Goal: Transaction & Acquisition: Download file/media

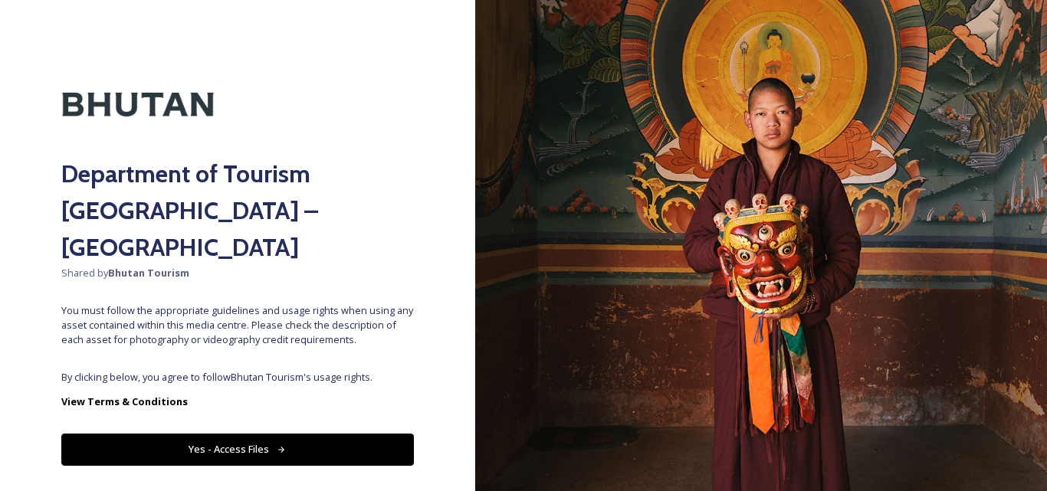
click at [199, 434] on button "Yes - Access Files" at bounding box center [237, 449] width 353 height 31
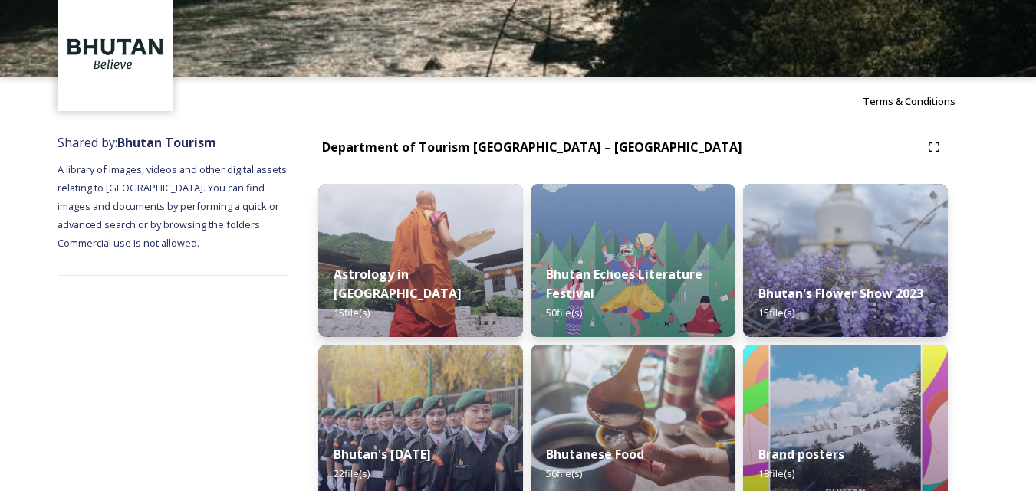
scroll to position [65, 0]
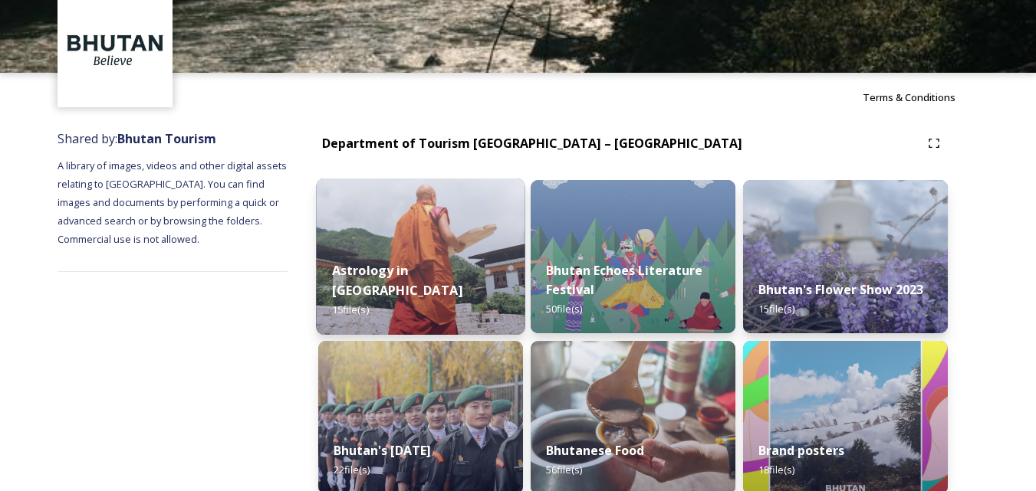
click at [469, 249] on img at bounding box center [420, 257] width 209 height 156
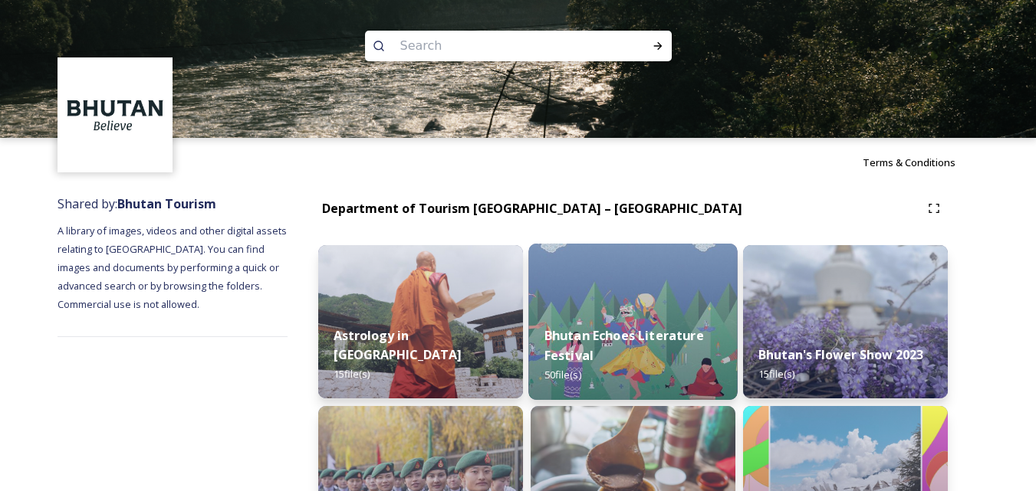
click at [628, 287] on img at bounding box center [632, 322] width 209 height 156
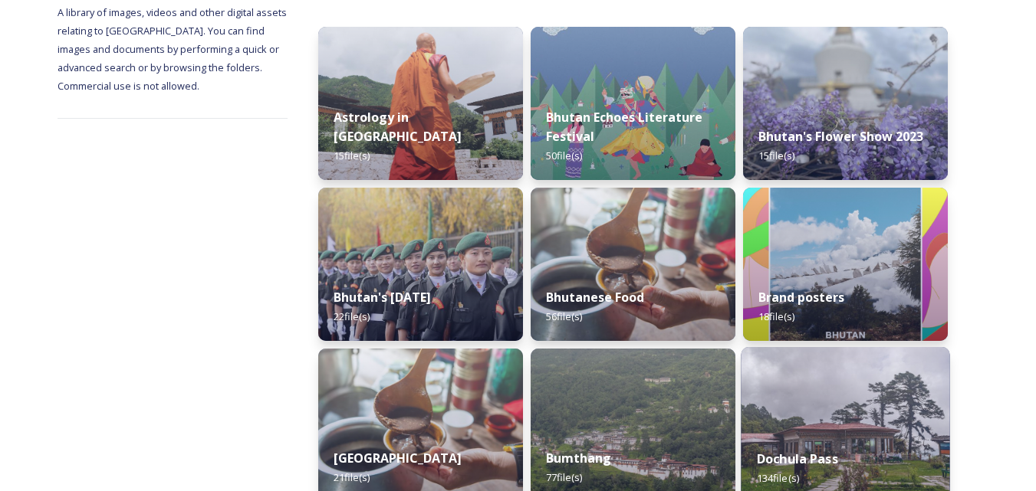
scroll to position [215, 0]
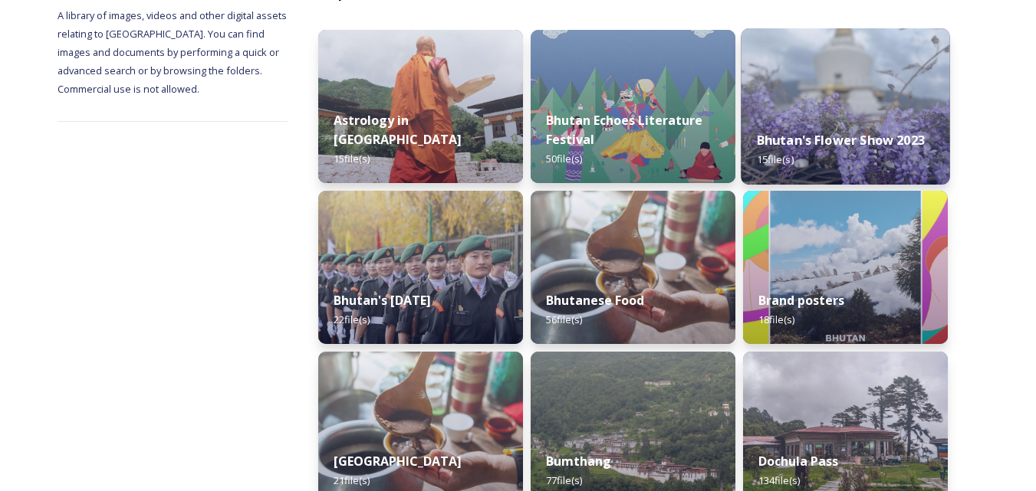
click at [840, 121] on div "Bhutan's Flower Show 2023 15 file(s)" at bounding box center [845, 150] width 209 height 70
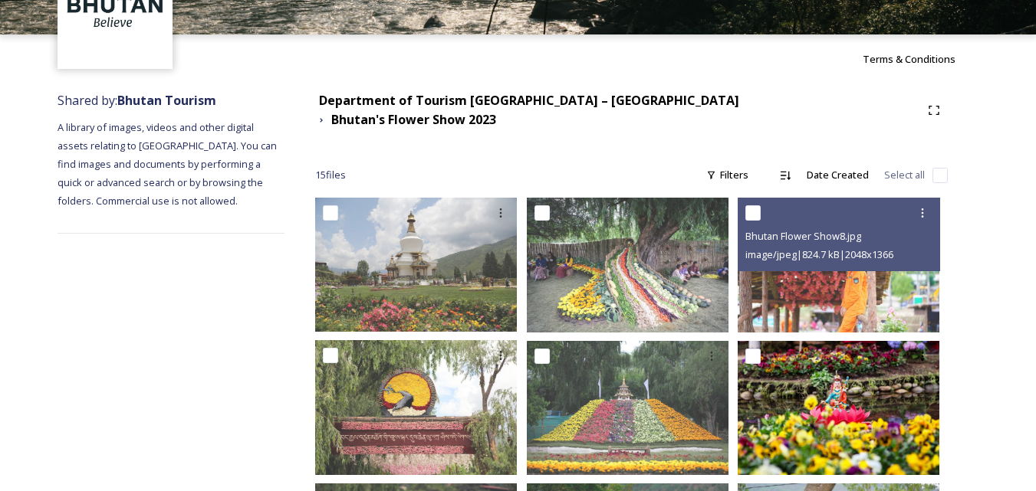
scroll to position [100, 0]
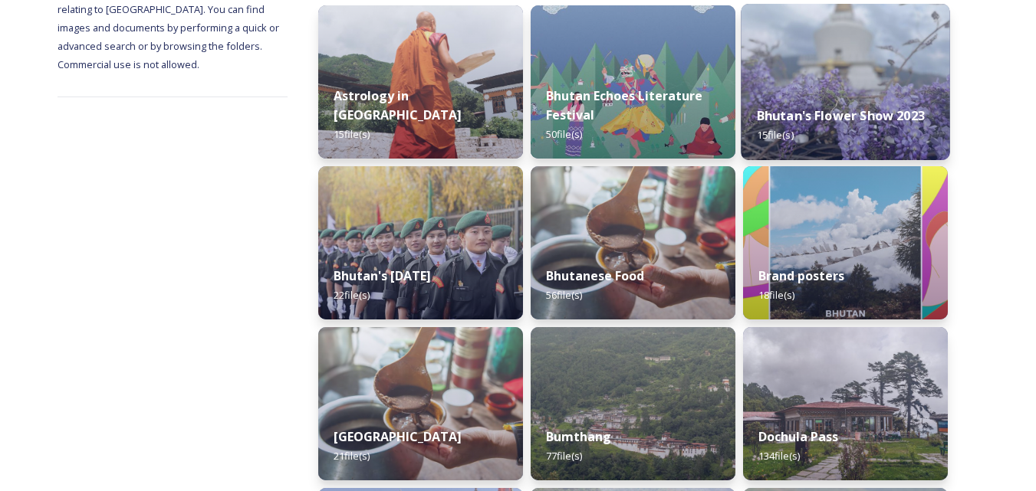
scroll to position [241, 0]
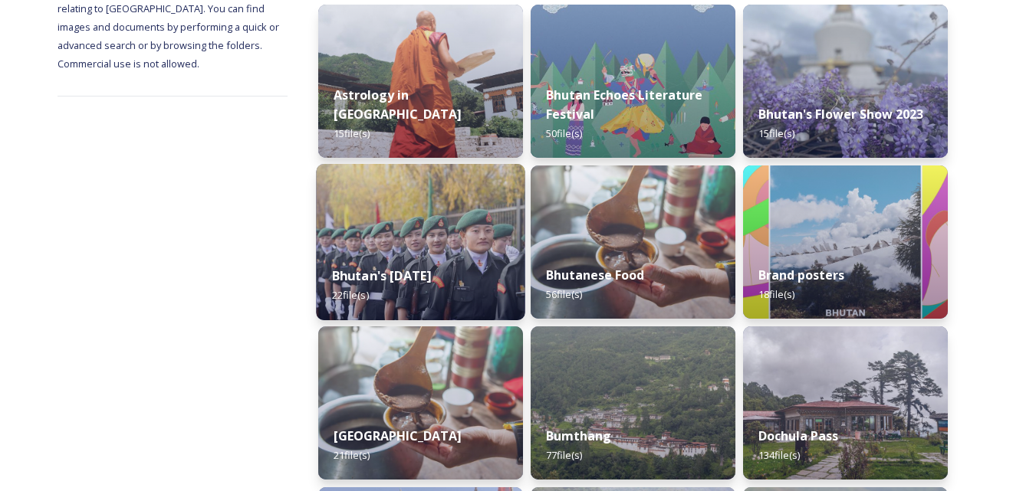
click at [428, 244] on img at bounding box center [420, 242] width 209 height 156
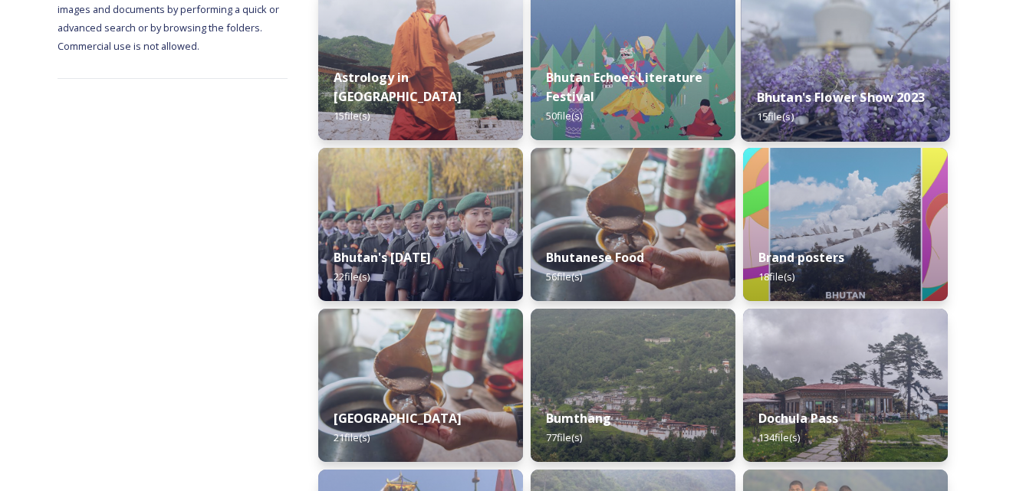
scroll to position [259, 0]
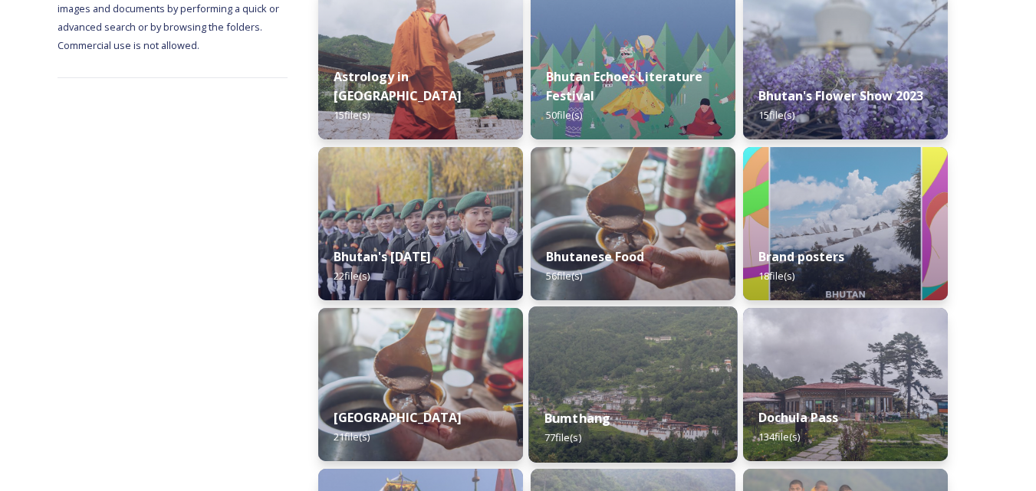
click at [621, 406] on div "Bumthang 77 file(s)" at bounding box center [632, 428] width 209 height 70
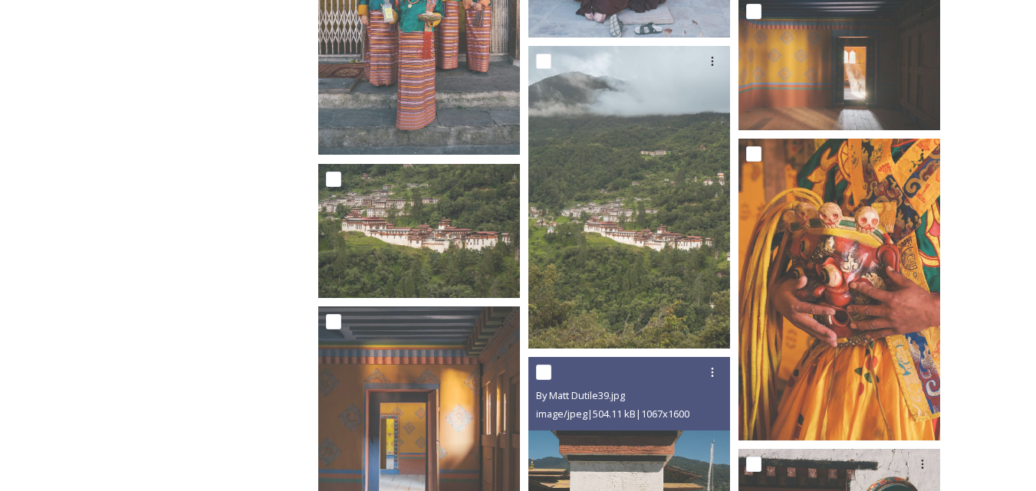
scroll to position [5405, 0]
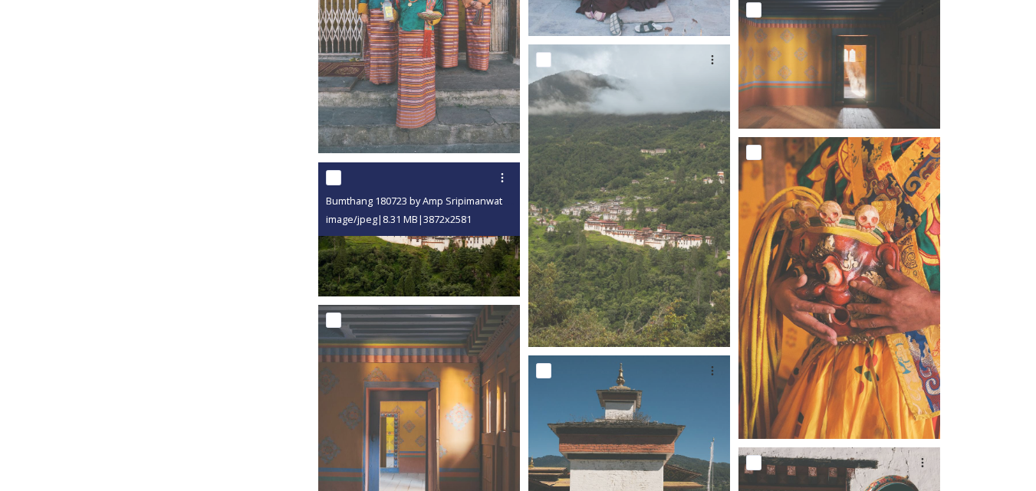
click at [431, 251] on img at bounding box center [419, 230] width 202 height 134
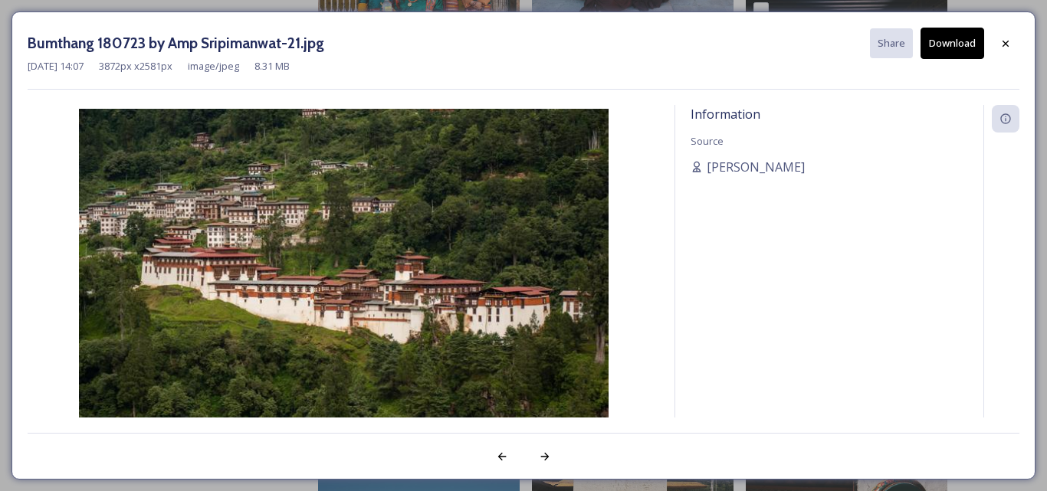
click at [955, 35] on button "Download" at bounding box center [953, 43] width 64 height 31
click at [1004, 47] on icon at bounding box center [1006, 44] width 12 height 12
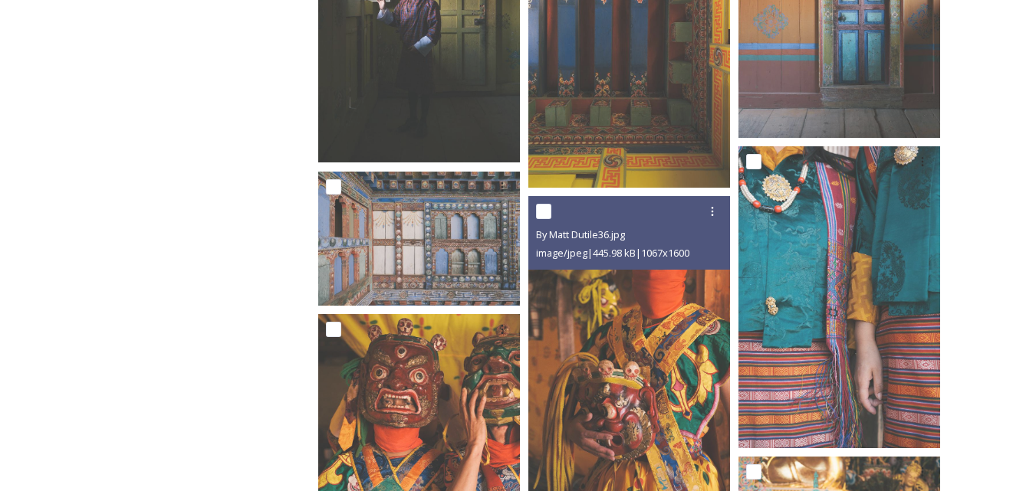
scroll to position [4630, 0]
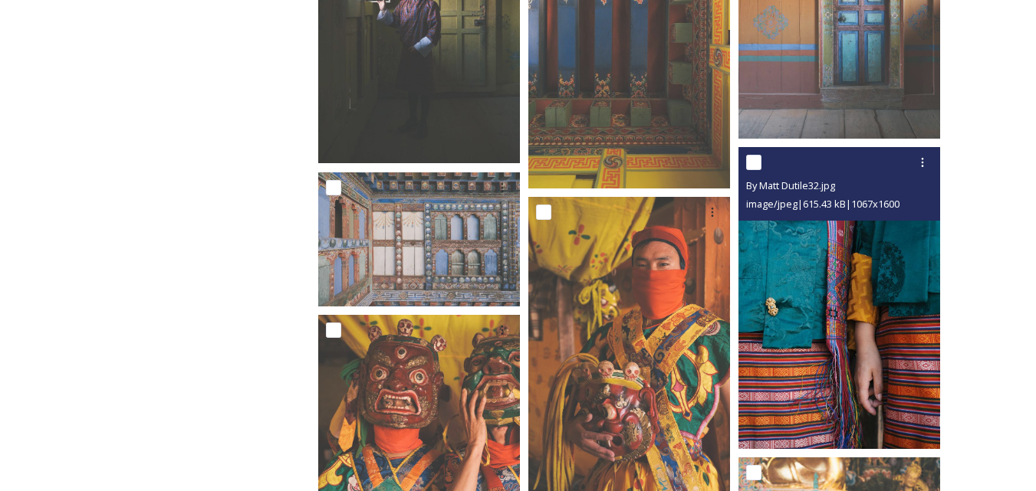
click at [866, 278] on img at bounding box center [839, 298] width 202 height 302
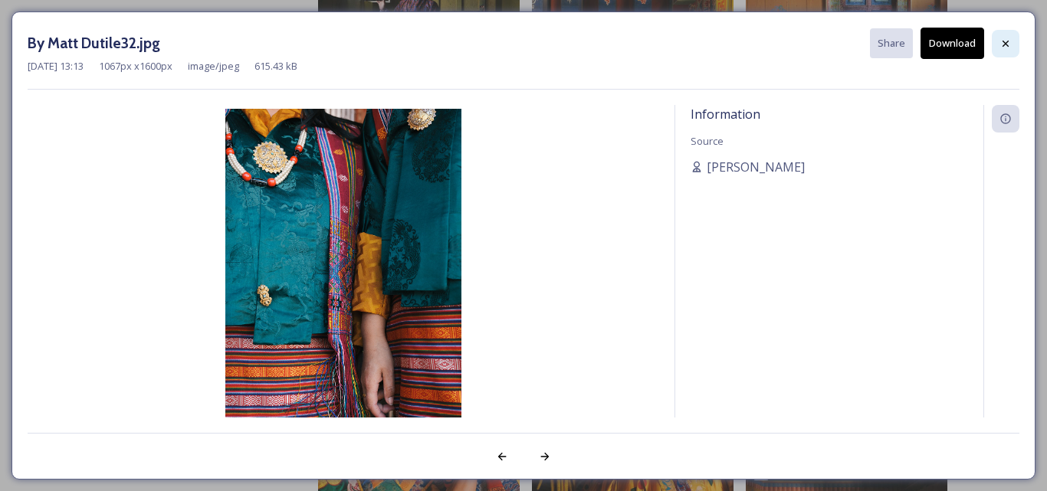
click at [1001, 40] on icon at bounding box center [1006, 44] width 12 height 12
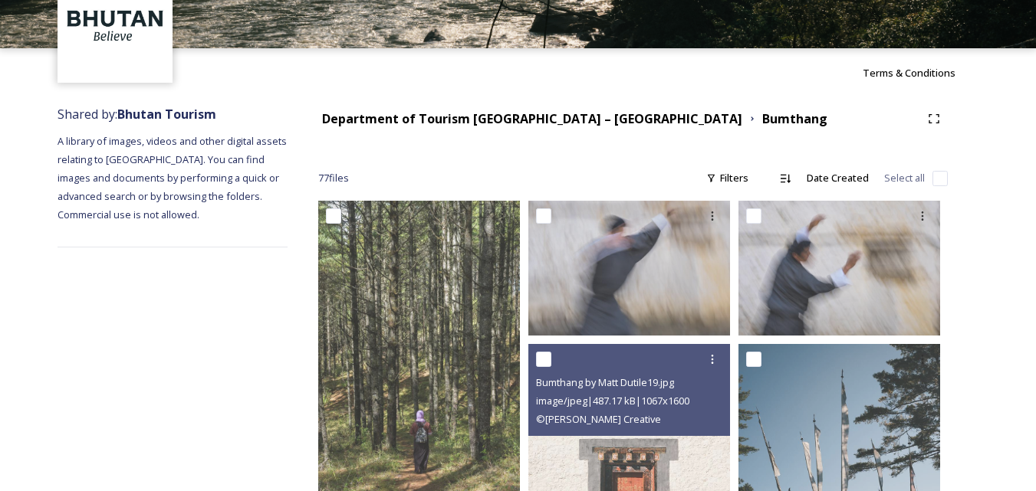
scroll to position [0, 0]
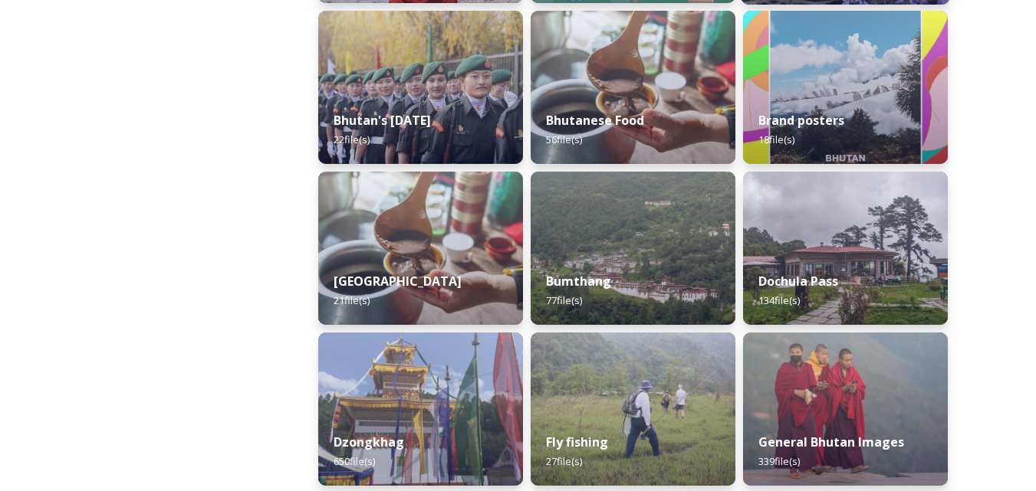
scroll to position [396, 0]
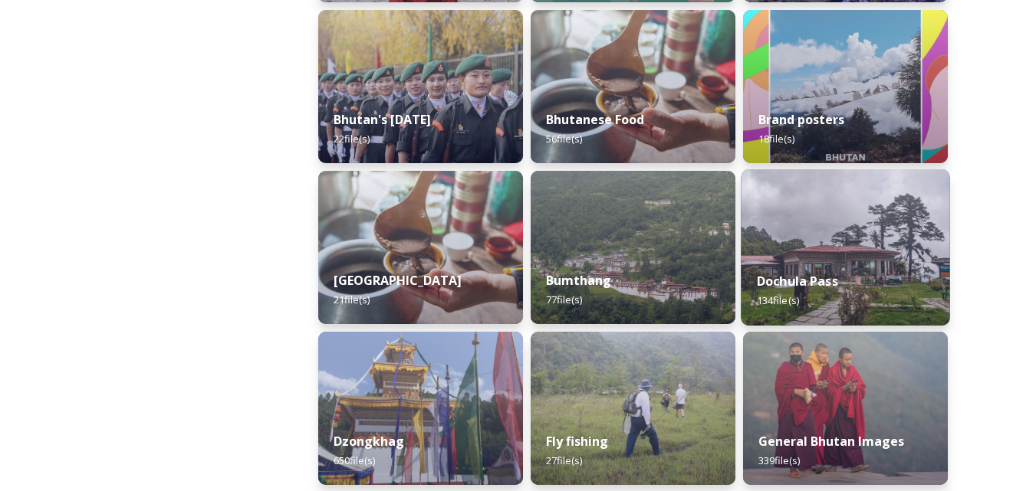
click at [837, 261] on div "Dochula Pass 134 file(s)" at bounding box center [845, 291] width 209 height 70
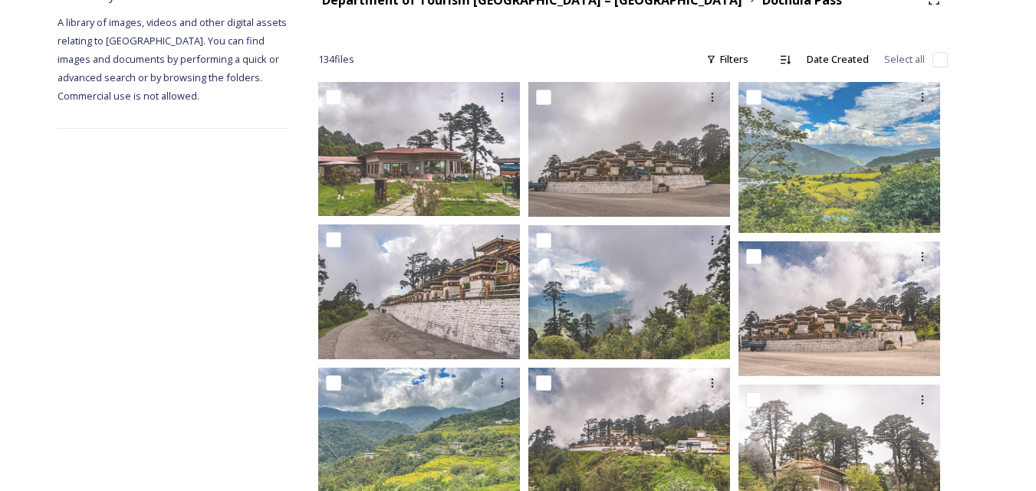
scroll to position [221, 0]
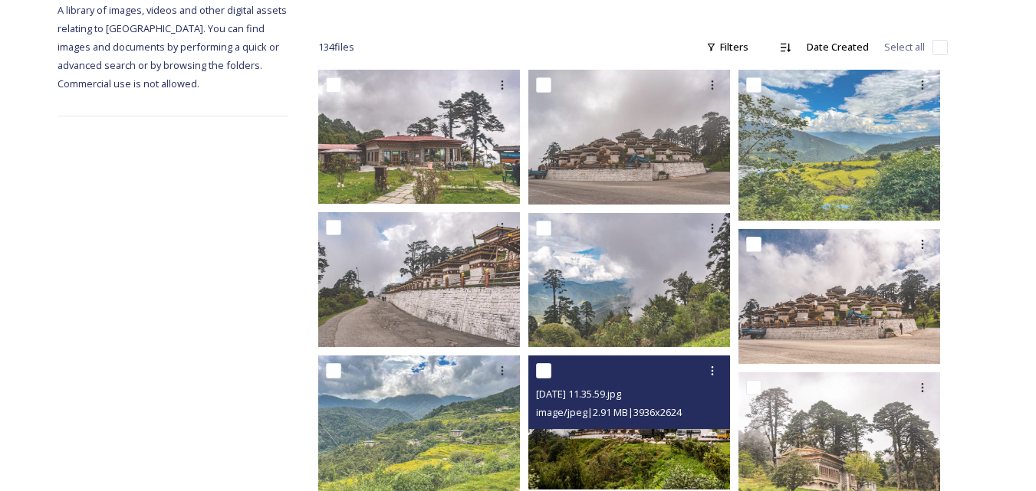
click at [631, 448] on img at bounding box center [629, 423] width 202 height 134
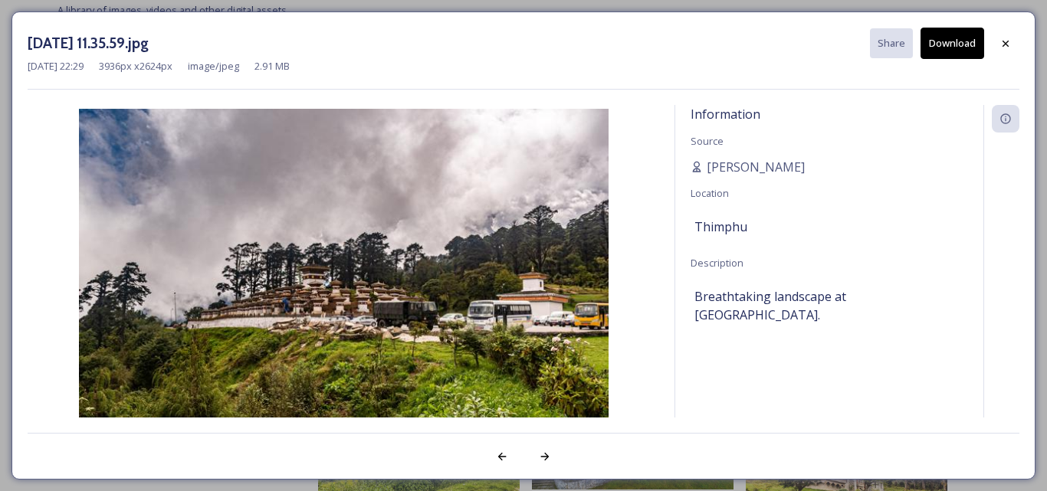
click at [952, 41] on button "Download" at bounding box center [953, 43] width 64 height 31
click at [1007, 46] on icon at bounding box center [1006, 44] width 12 height 12
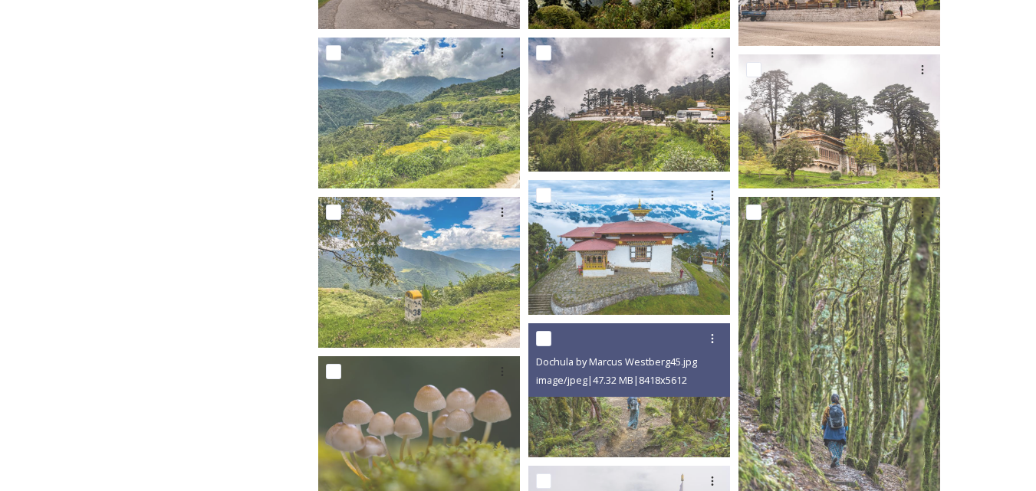
scroll to position [540, 0]
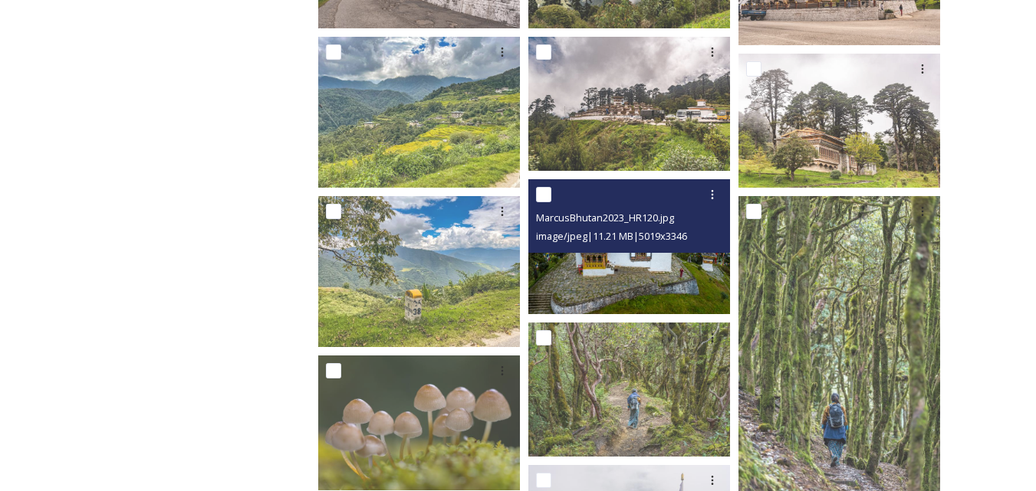
click at [636, 278] on img at bounding box center [629, 246] width 202 height 134
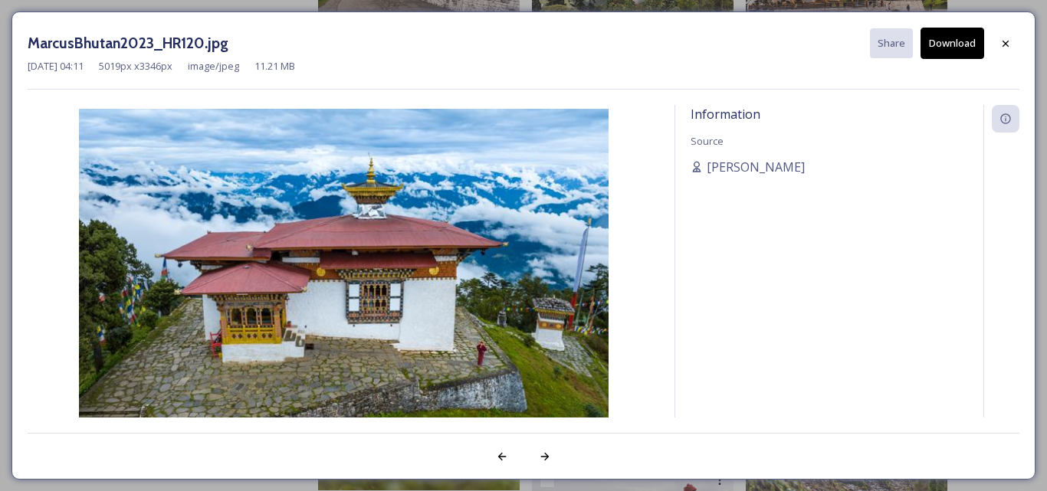
click at [959, 37] on button "Download" at bounding box center [953, 43] width 64 height 31
click at [1009, 44] on icon at bounding box center [1006, 44] width 12 height 12
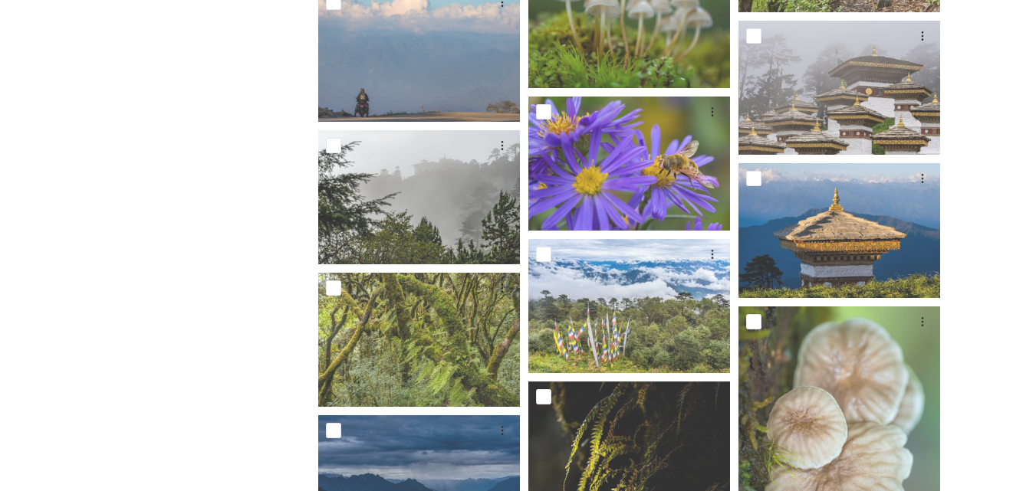
scroll to position [1343, 0]
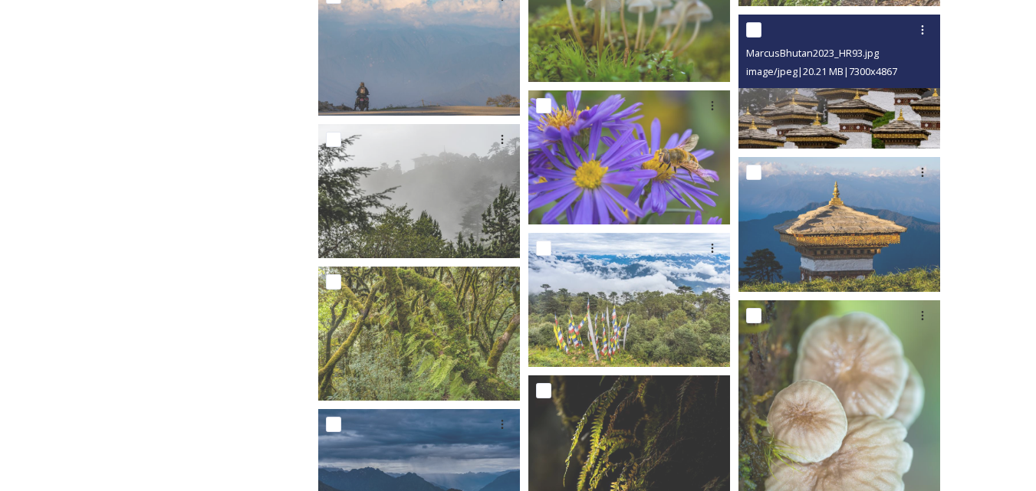
click at [818, 91] on img at bounding box center [839, 82] width 202 height 134
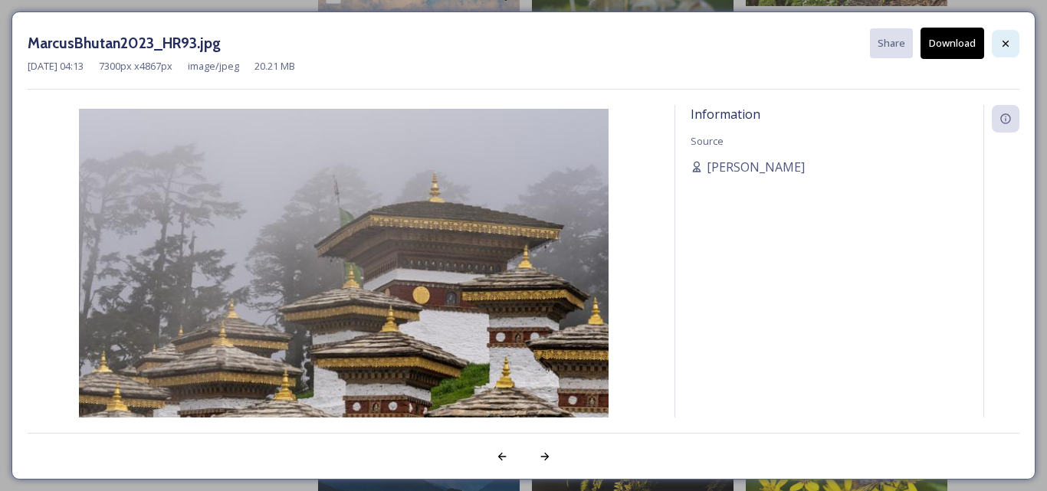
click at [1010, 48] on icon at bounding box center [1006, 44] width 12 height 12
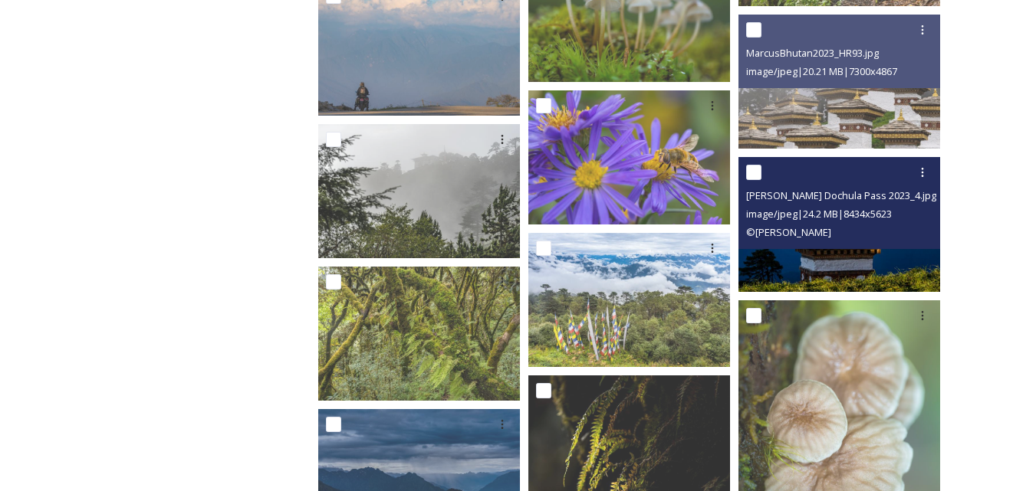
click at [870, 264] on img at bounding box center [839, 224] width 202 height 134
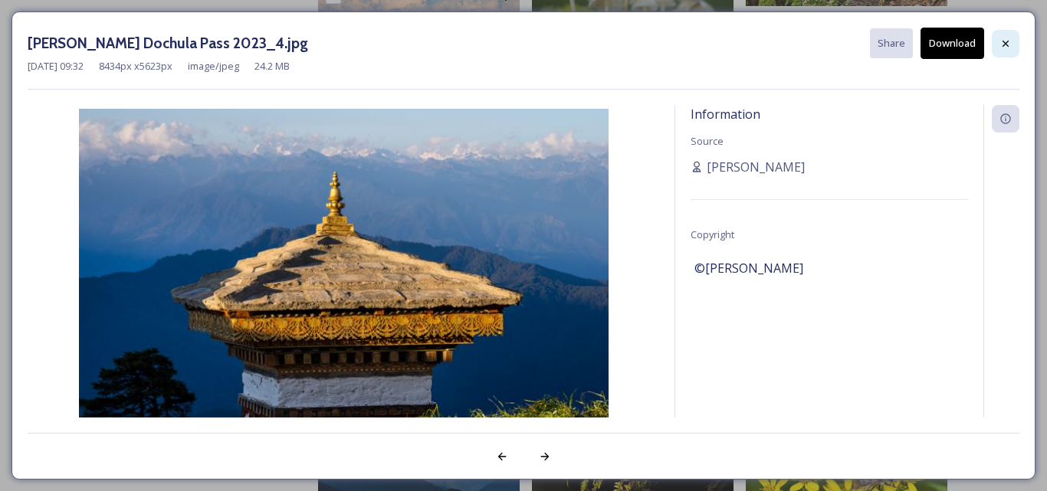
click at [1006, 48] on icon at bounding box center [1006, 44] width 12 height 12
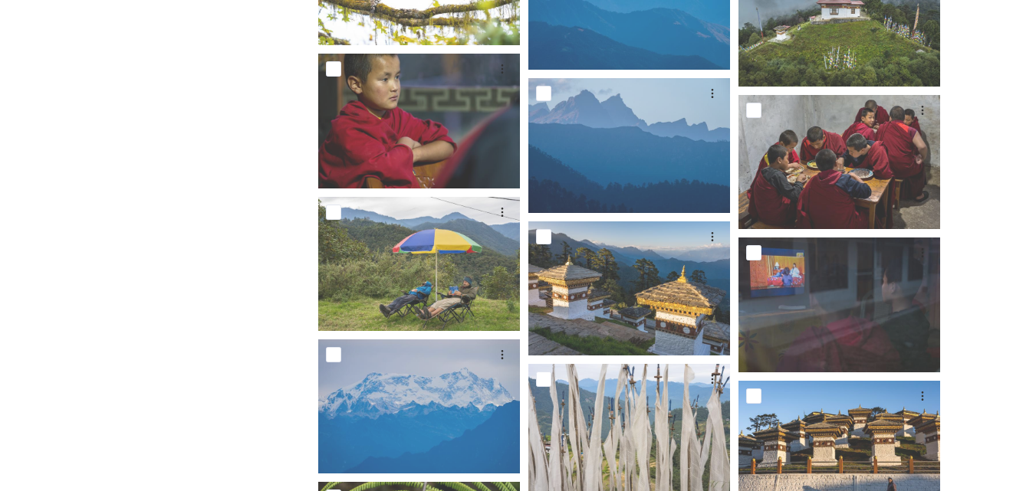
scroll to position [2524, 0]
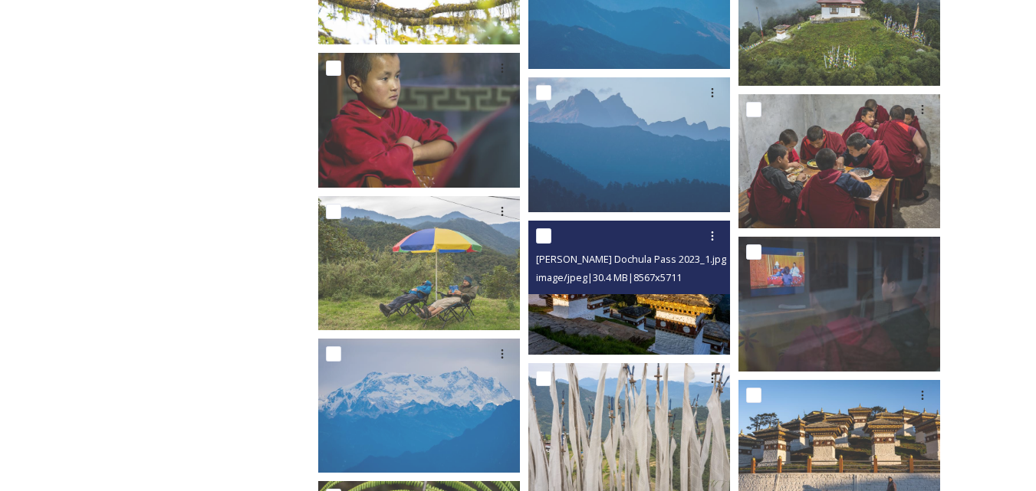
click at [632, 319] on img at bounding box center [629, 288] width 202 height 134
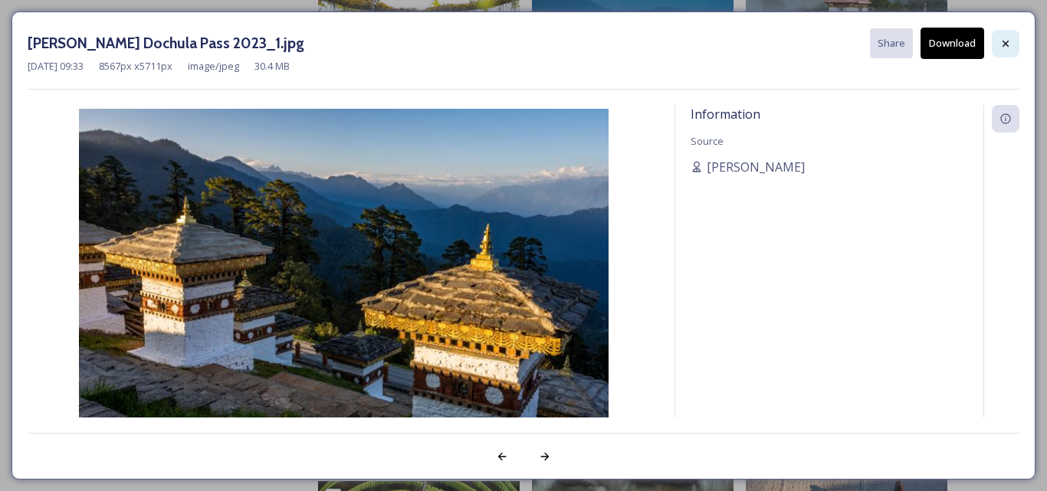
click at [1011, 44] on icon at bounding box center [1006, 44] width 12 height 12
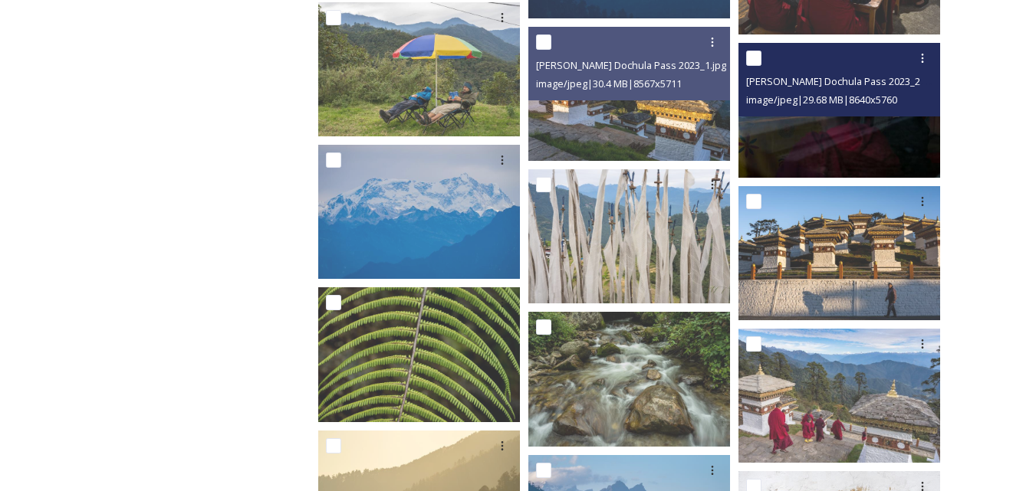
scroll to position [2735, 0]
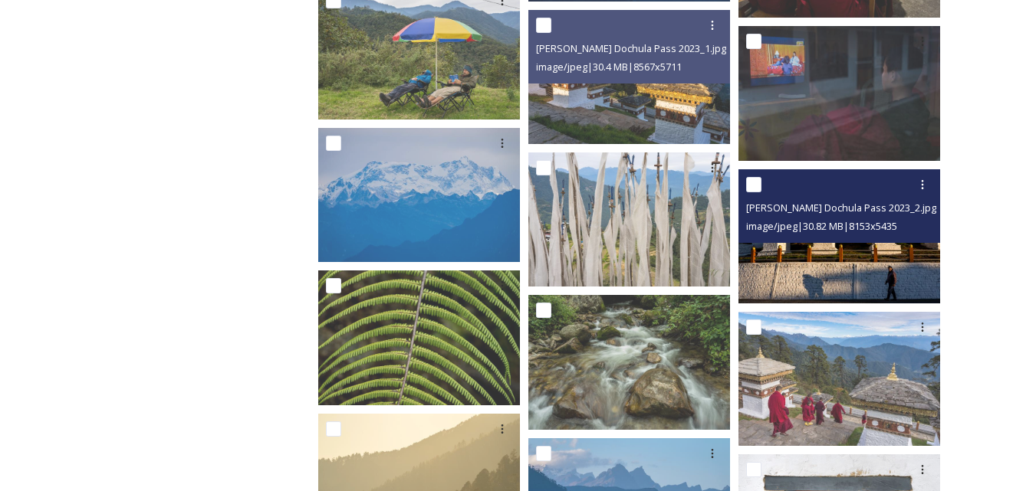
click at [841, 257] on img at bounding box center [839, 236] width 202 height 134
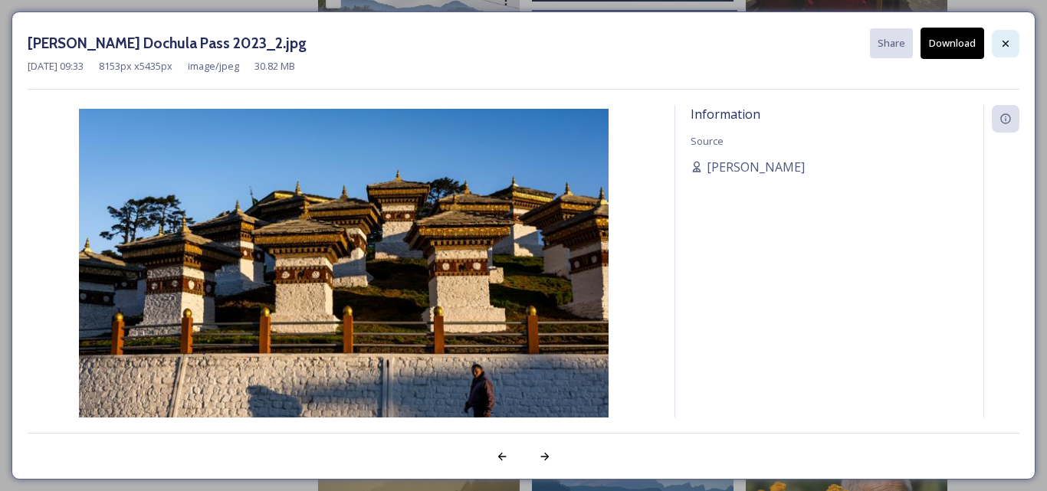
click at [1007, 40] on icon at bounding box center [1006, 44] width 12 height 12
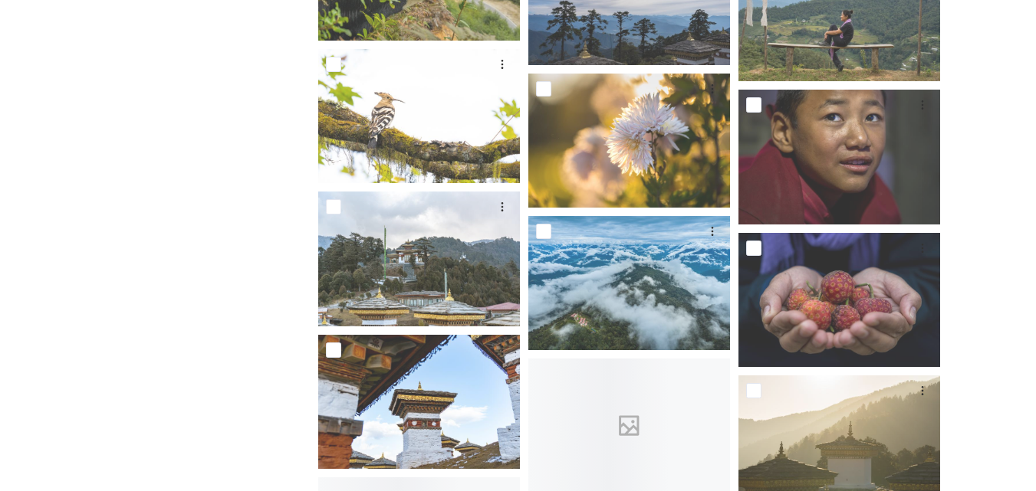
scroll to position [3529, 0]
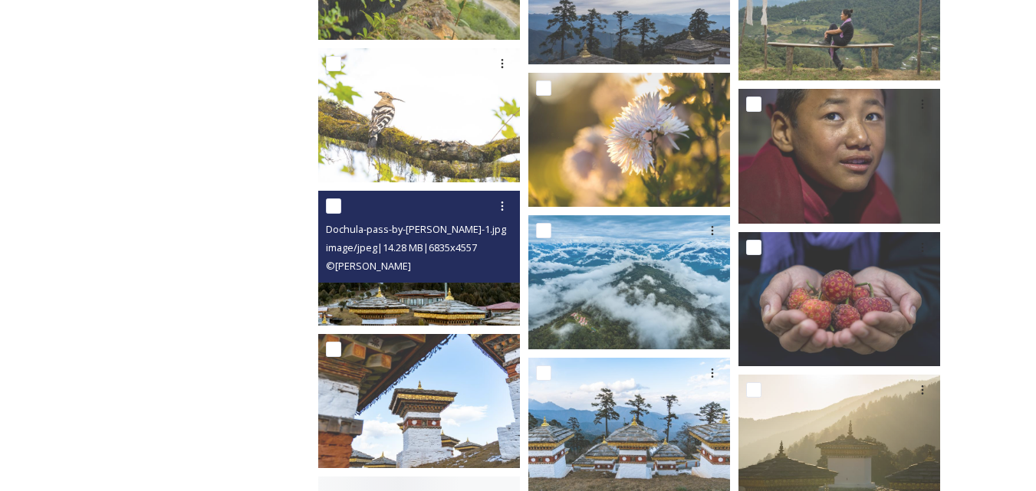
click at [412, 288] on img at bounding box center [419, 258] width 202 height 134
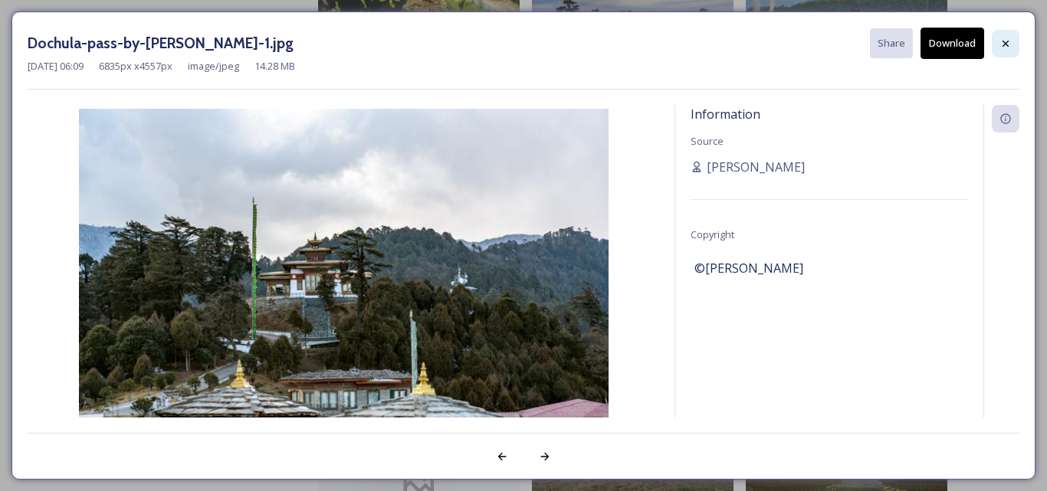
click at [1006, 44] on icon at bounding box center [1006, 44] width 12 height 12
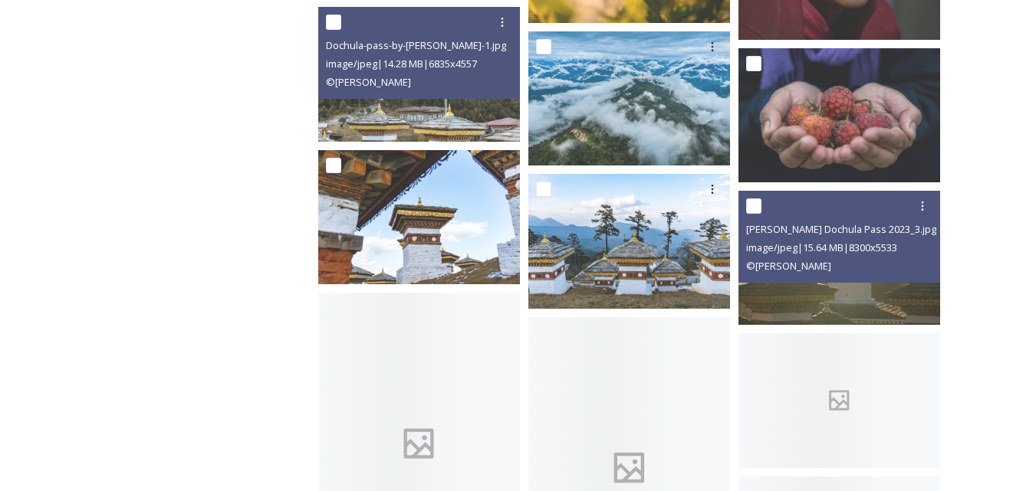
scroll to position [3714, 0]
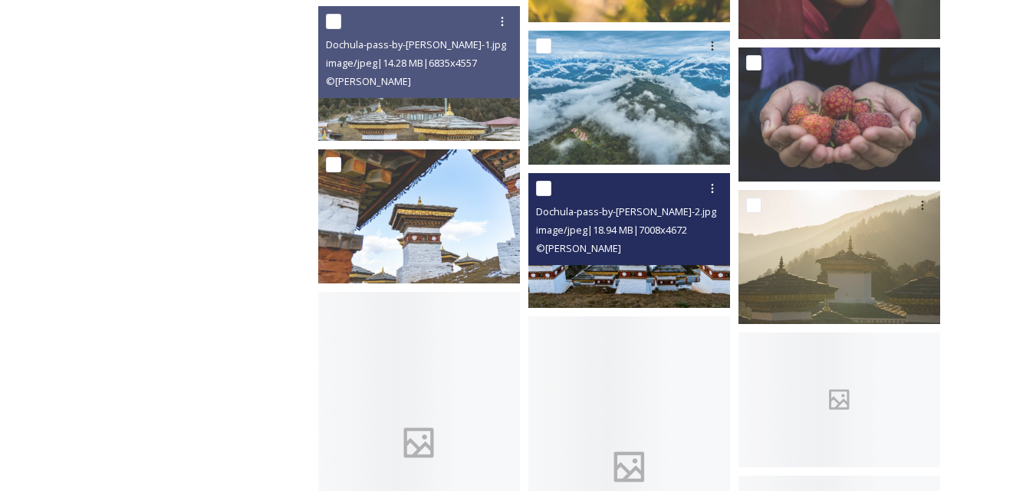
click at [662, 276] on img at bounding box center [629, 240] width 202 height 134
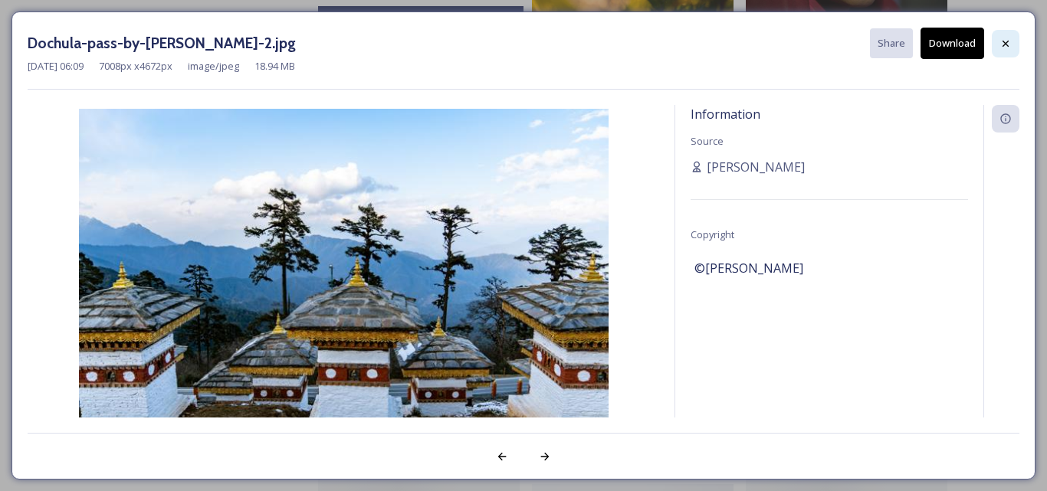
click at [1007, 43] on icon at bounding box center [1006, 43] width 6 height 6
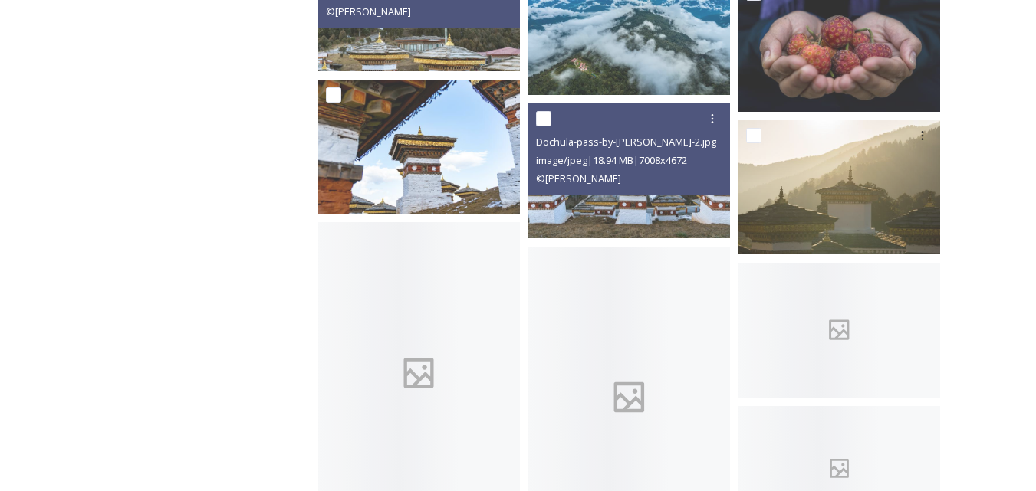
scroll to position [3783, 0]
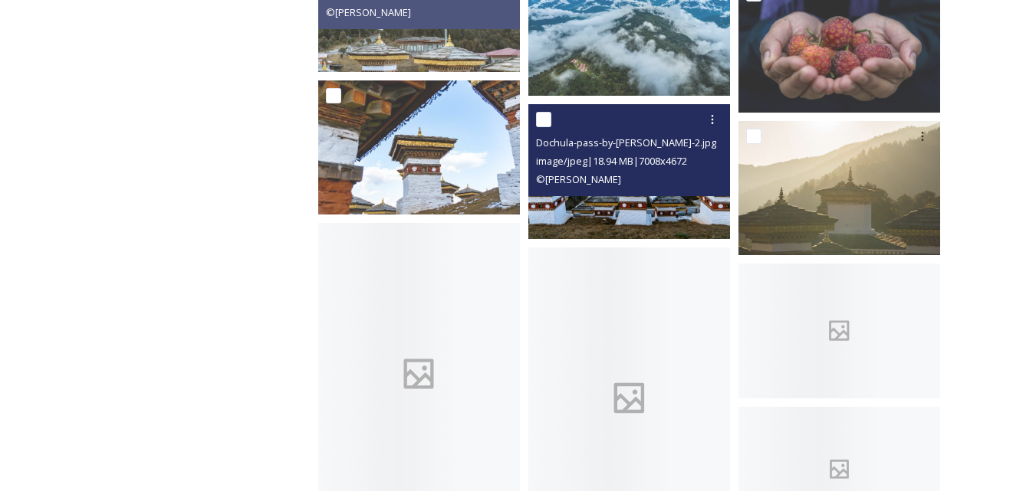
click at [650, 201] on img at bounding box center [629, 171] width 202 height 134
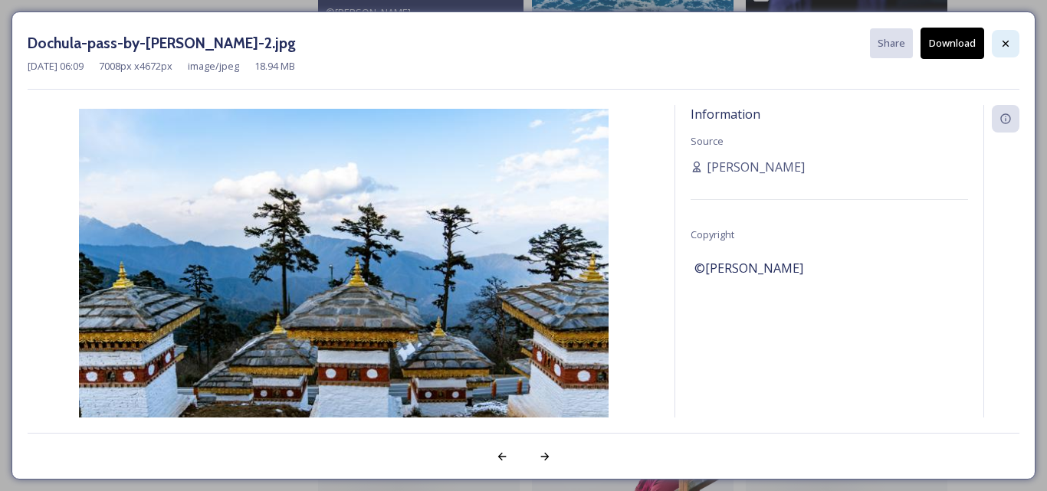
click at [1008, 44] on icon at bounding box center [1006, 44] width 12 height 12
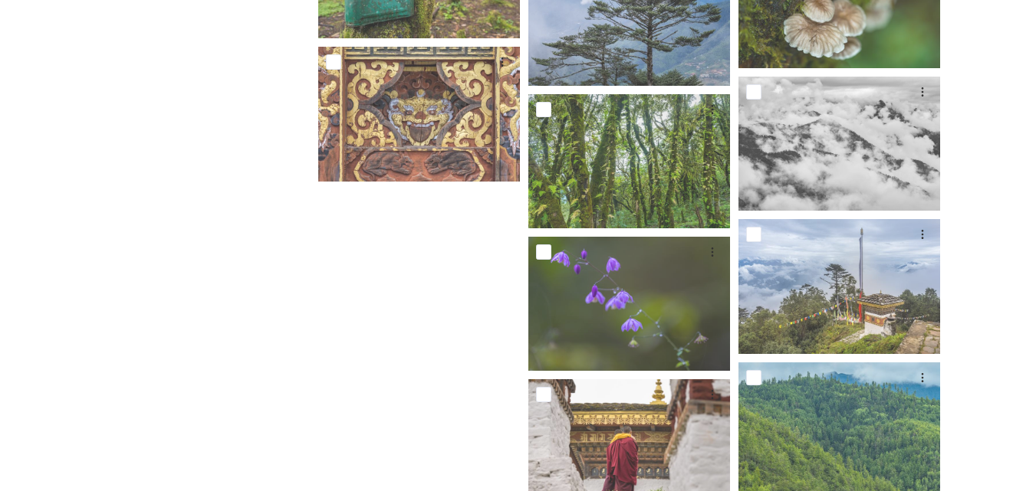
scroll to position [7094, 0]
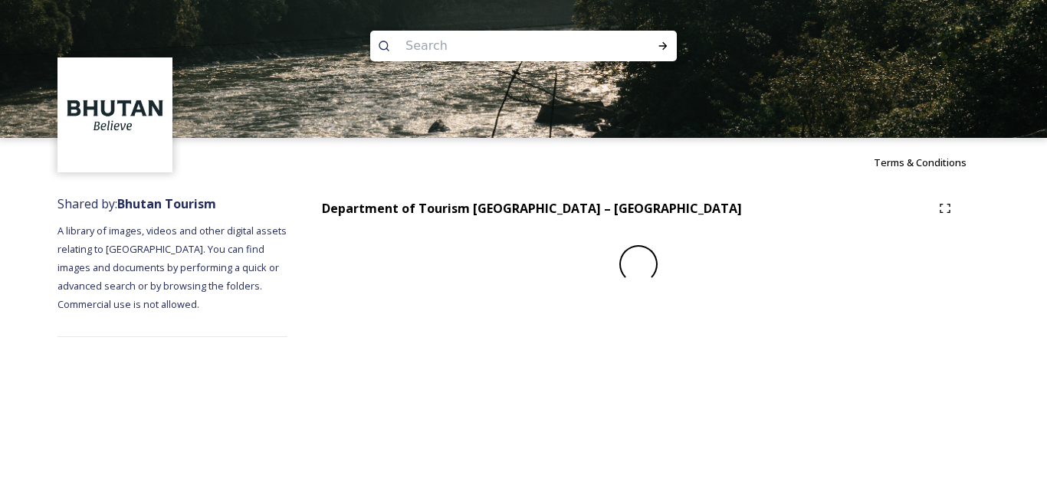
click at [363, 265] on div at bounding box center [638, 264] width 641 height 38
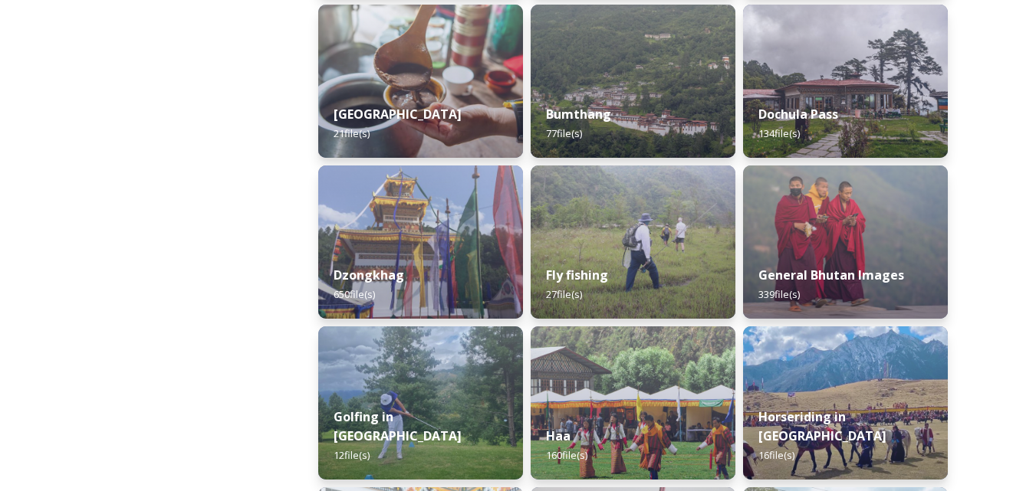
scroll to position [564, 0]
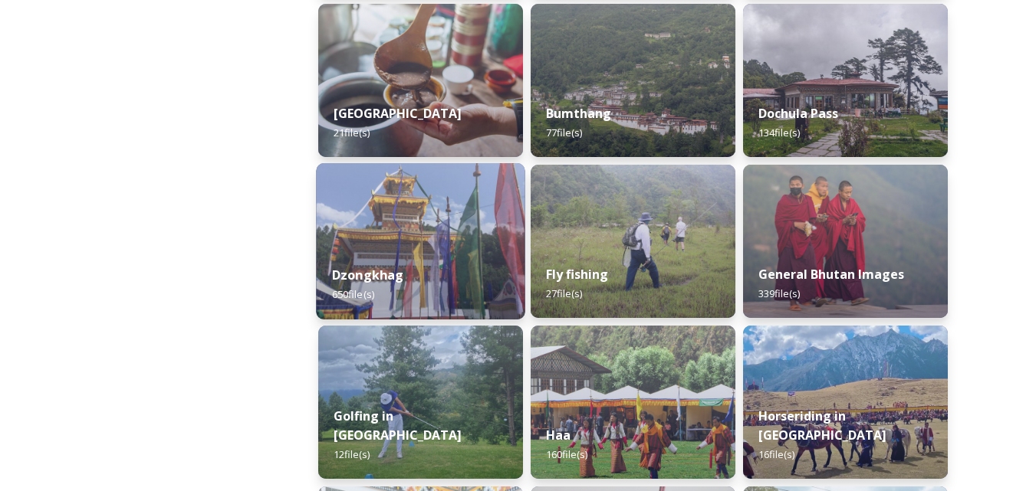
click at [396, 275] on strong "Dzongkhag" at bounding box center [368, 275] width 72 height 17
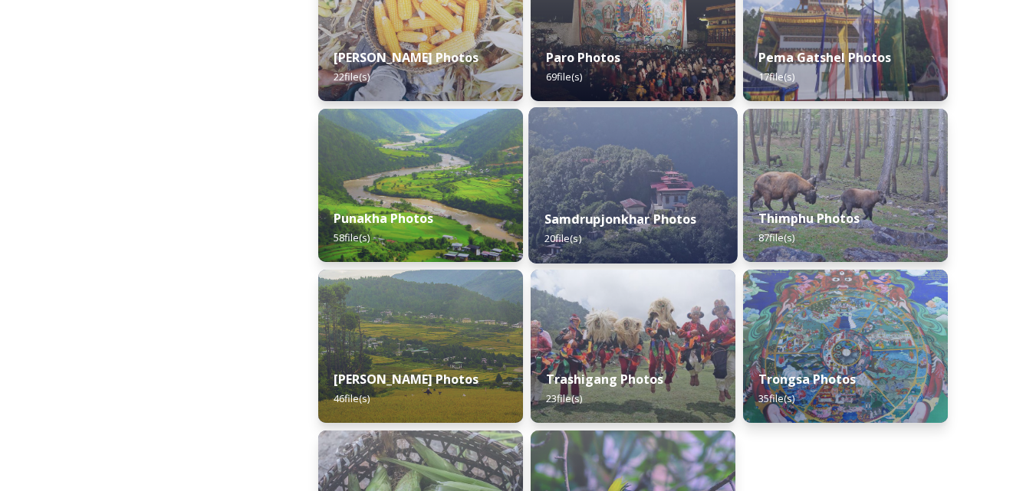
scroll to position [620, 0]
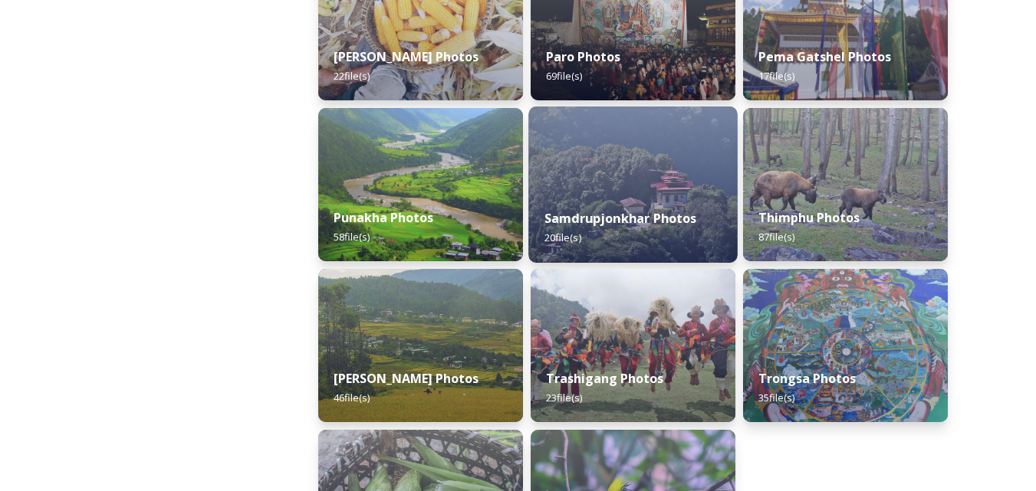
click at [675, 313] on img at bounding box center [633, 345] width 205 height 153
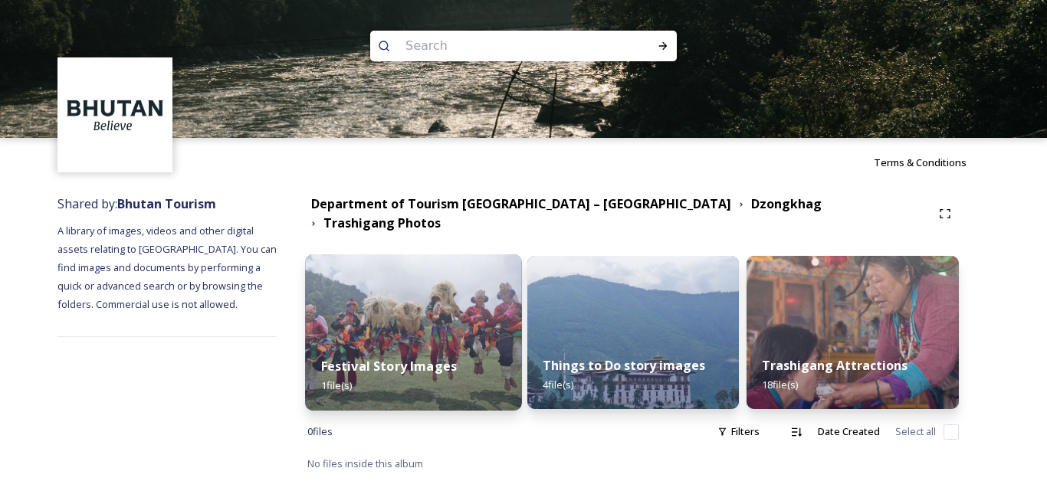
click at [415, 315] on img at bounding box center [413, 333] width 216 height 156
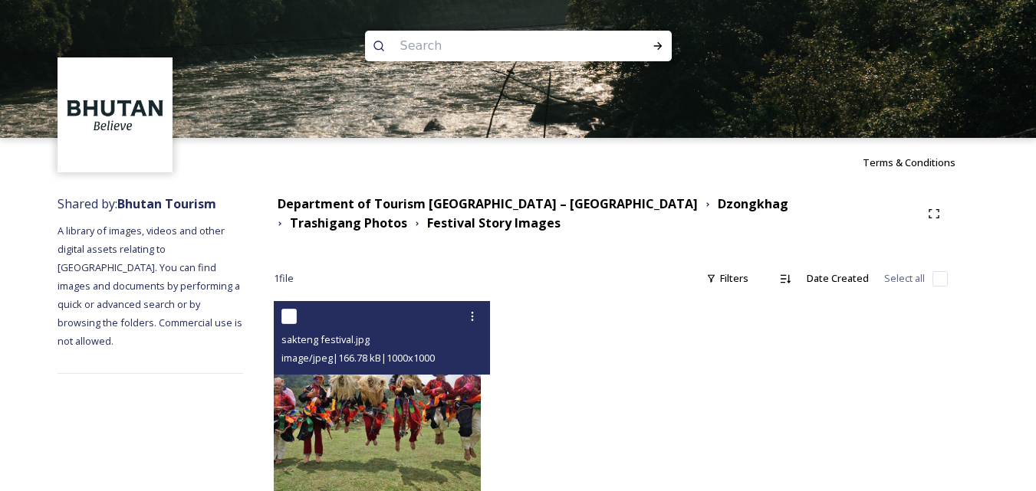
scroll to position [49, 0]
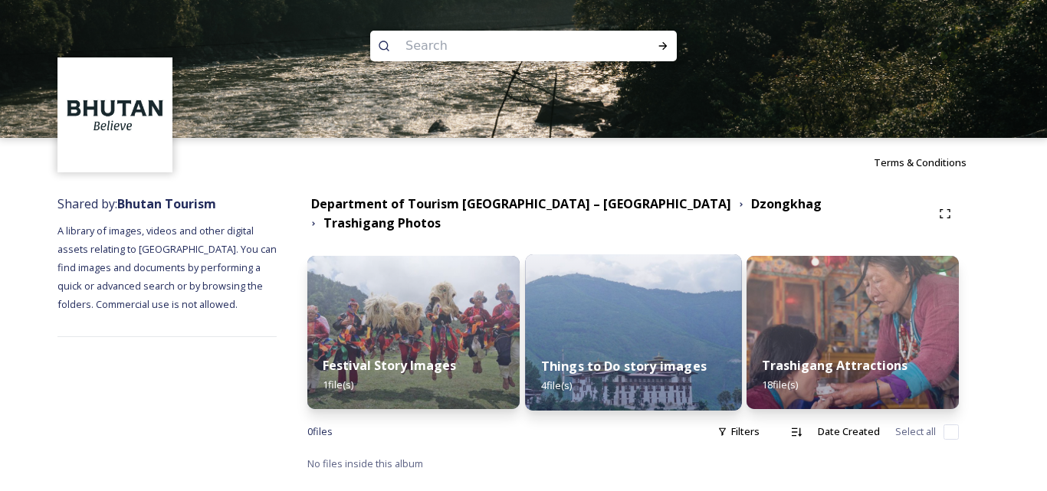
click at [639, 313] on img at bounding box center [633, 333] width 216 height 156
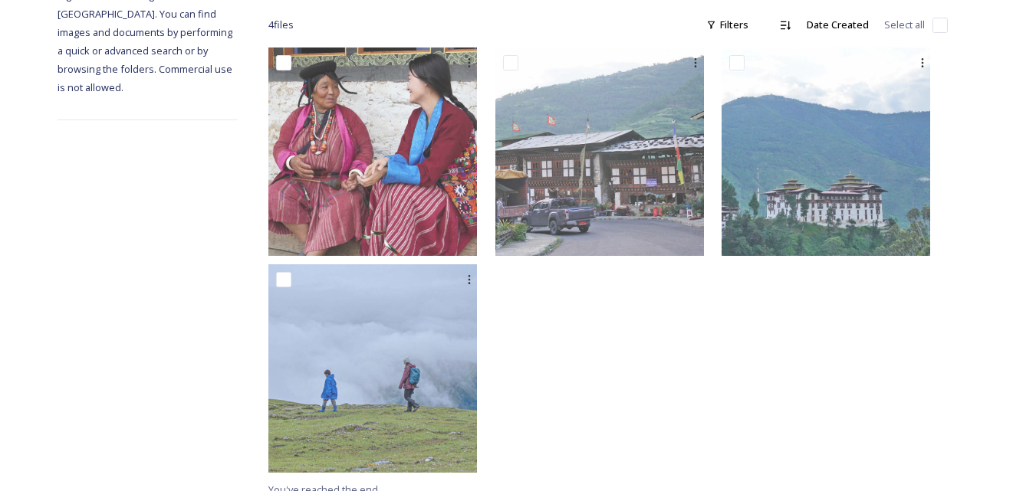
scroll to position [268, 0]
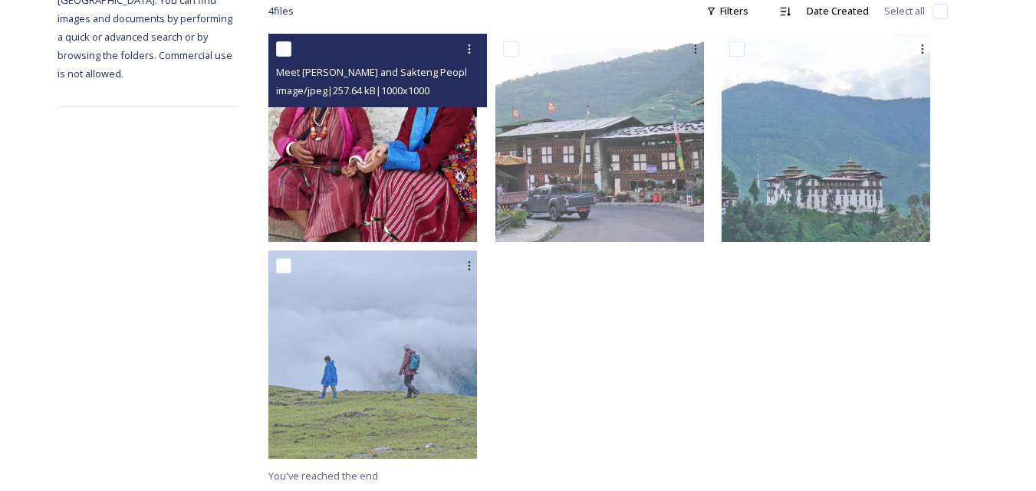
click at [427, 148] on img at bounding box center [372, 138] width 209 height 209
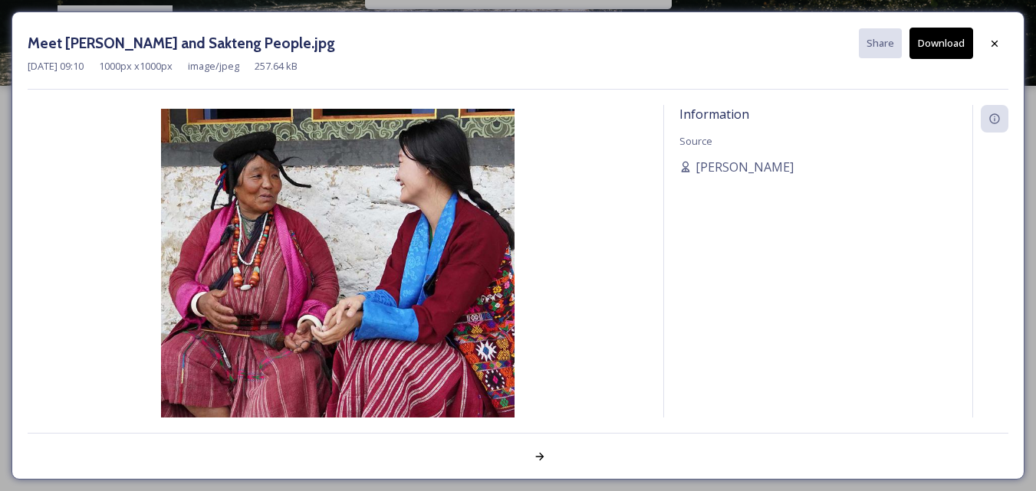
scroll to position [51, 0]
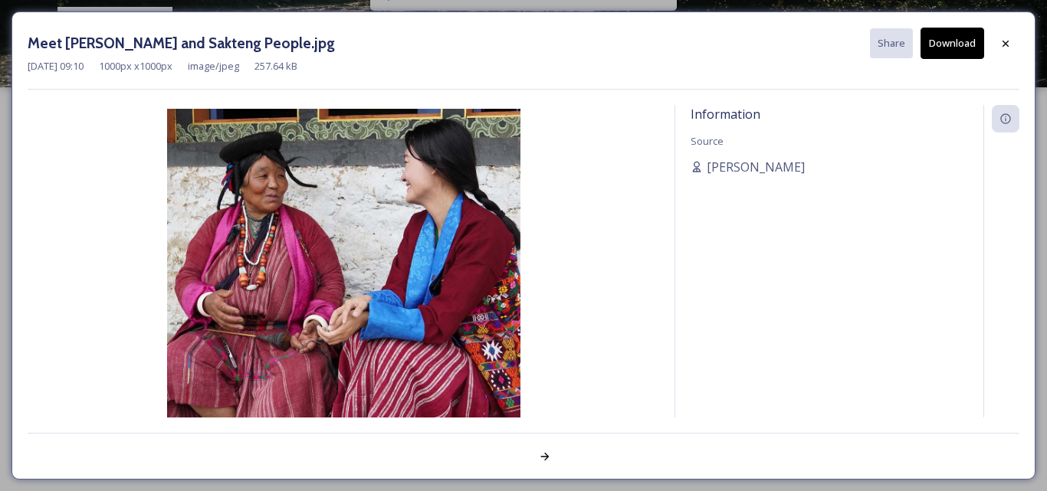
click at [955, 44] on button "Download" at bounding box center [953, 43] width 64 height 31
click at [1010, 44] on icon at bounding box center [1006, 44] width 12 height 12
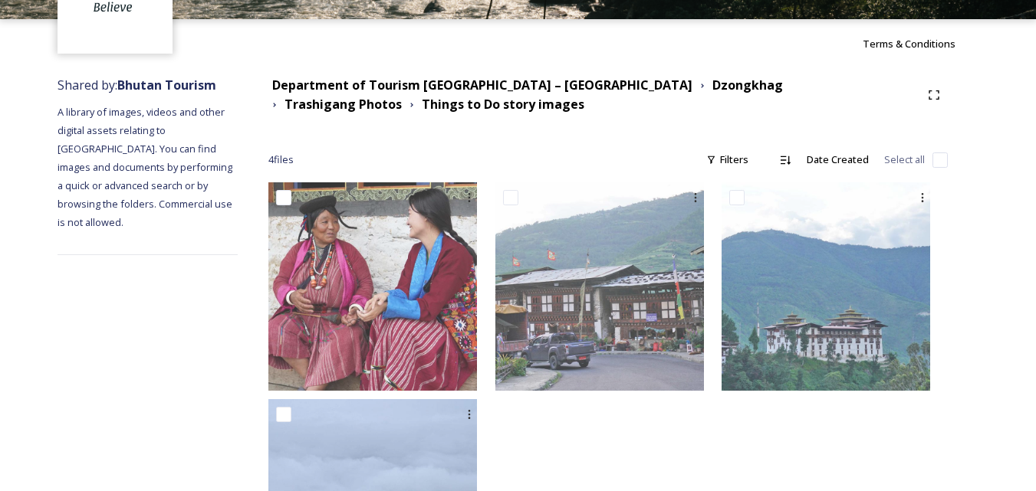
scroll to position [0, 0]
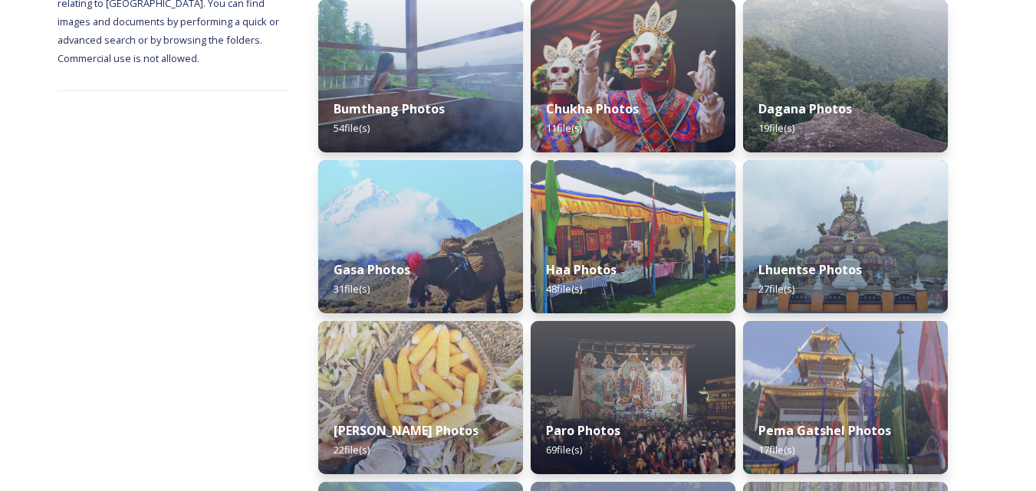
scroll to position [247, 0]
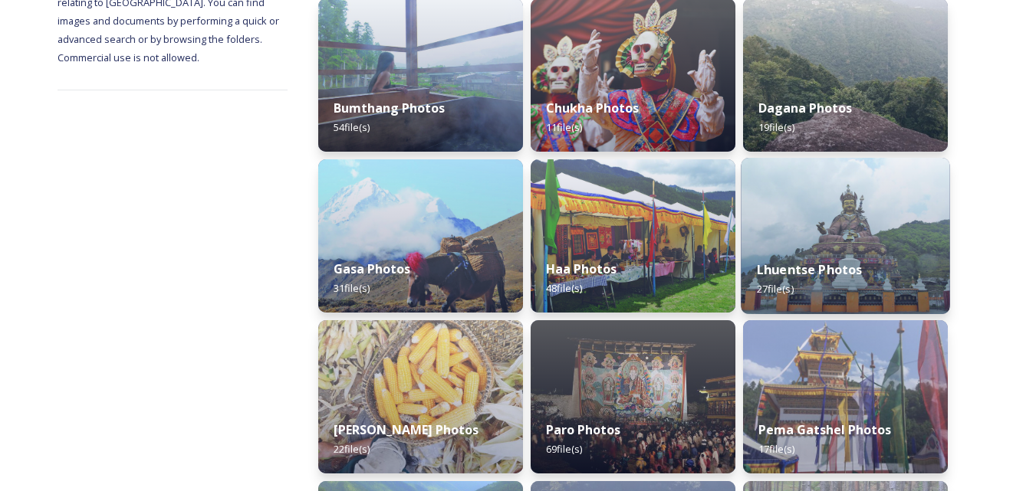
click at [853, 256] on div "Lhuentse Photos 27 file(s)" at bounding box center [845, 280] width 209 height 70
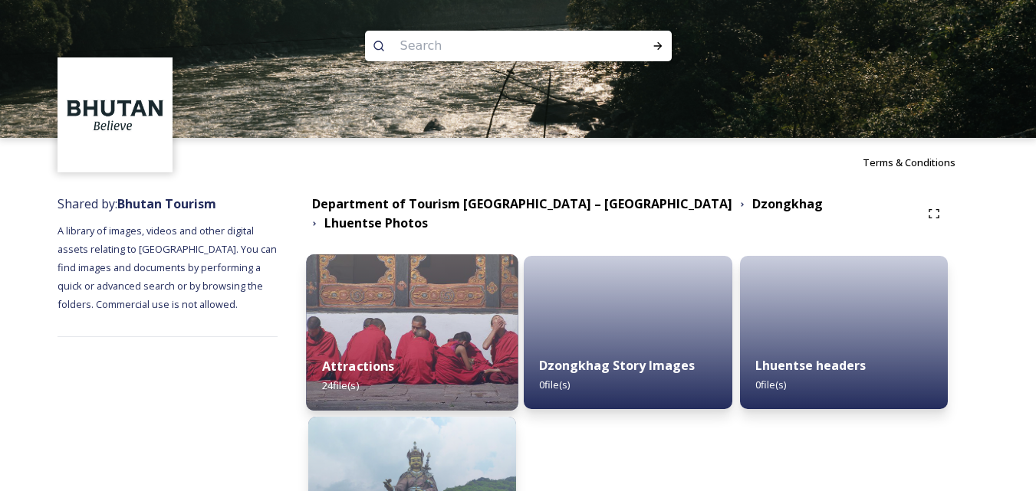
scroll to position [140, 0]
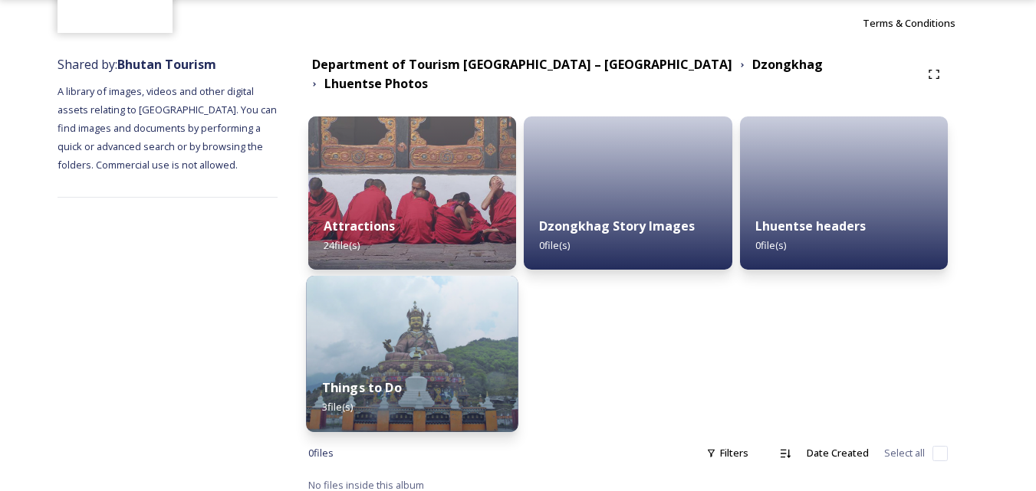
click at [431, 323] on img at bounding box center [412, 354] width 212 height 156
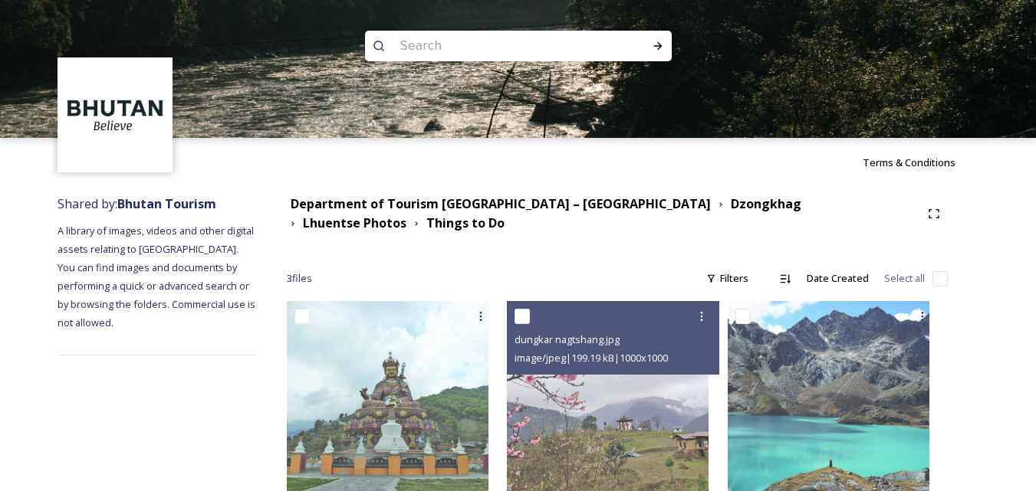
scroll to position [35, 0]
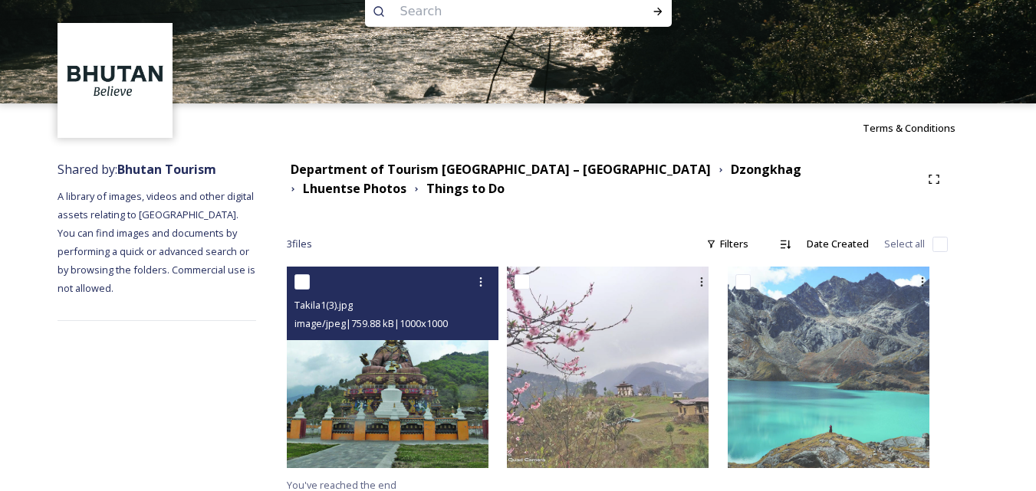
click at [454, 360] on img at bounding box center [388, 368] width 202 height 202
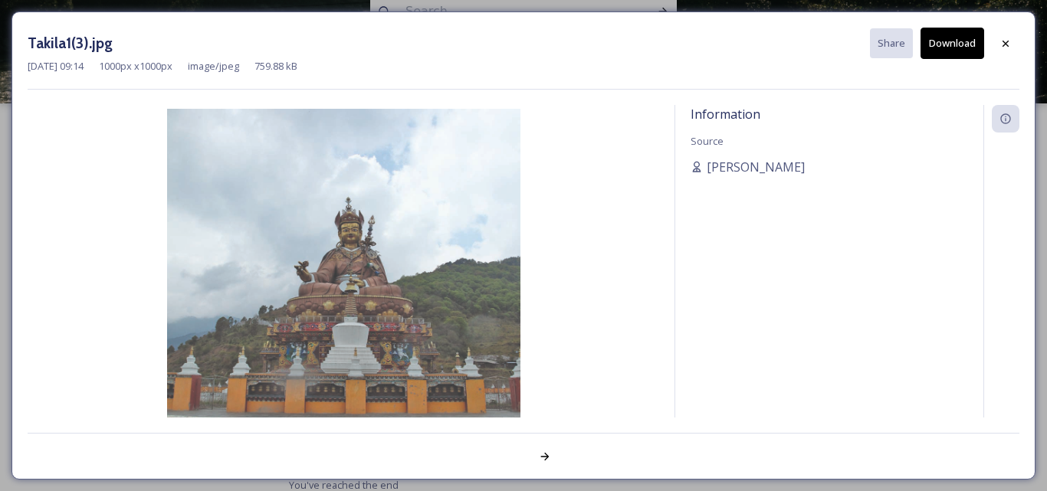
click at [955, 44] on button "Download" at bounding box center [953, 43] width 64 height 31
click at [1008, 46] on icon at bounding box center [1006, 43] width 6 height 6
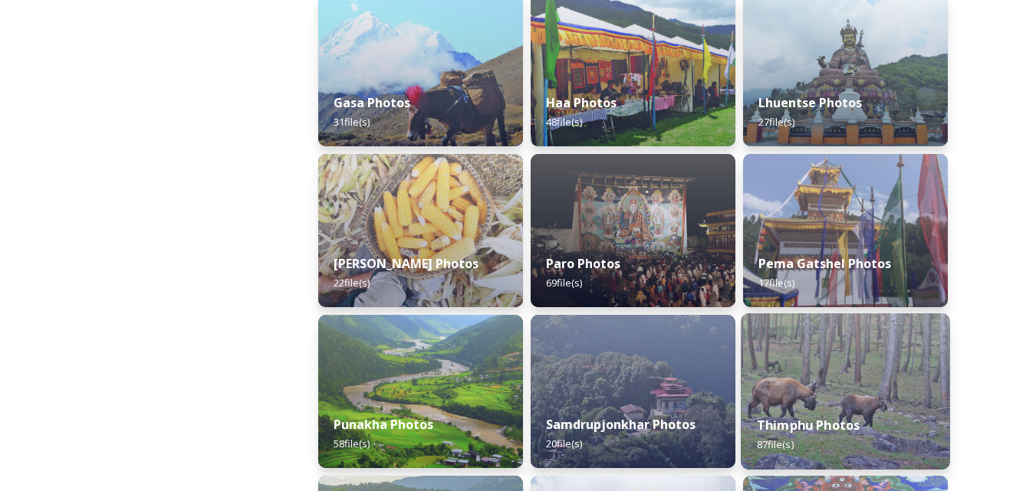
scroll to position [412, 0]
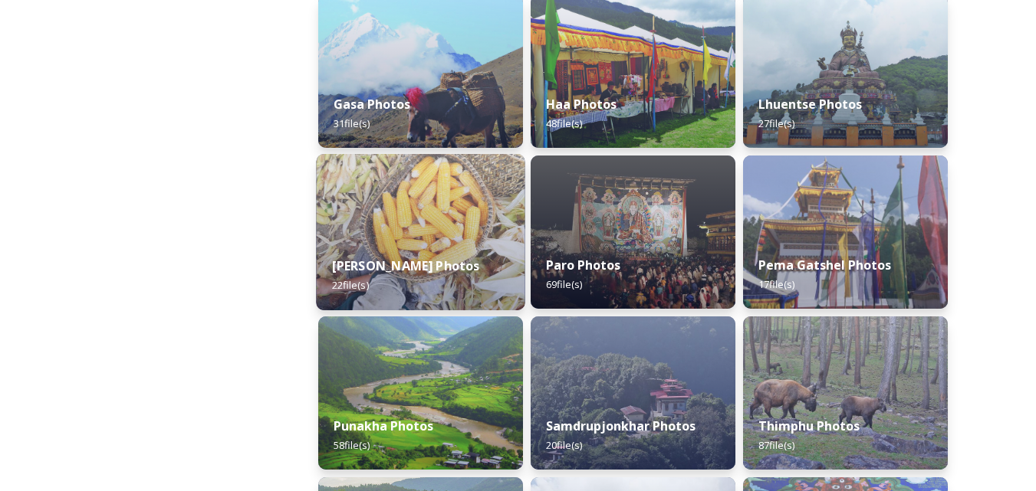
click at [445, 238] on img at bounding box center [420, 232] width 209 height 156
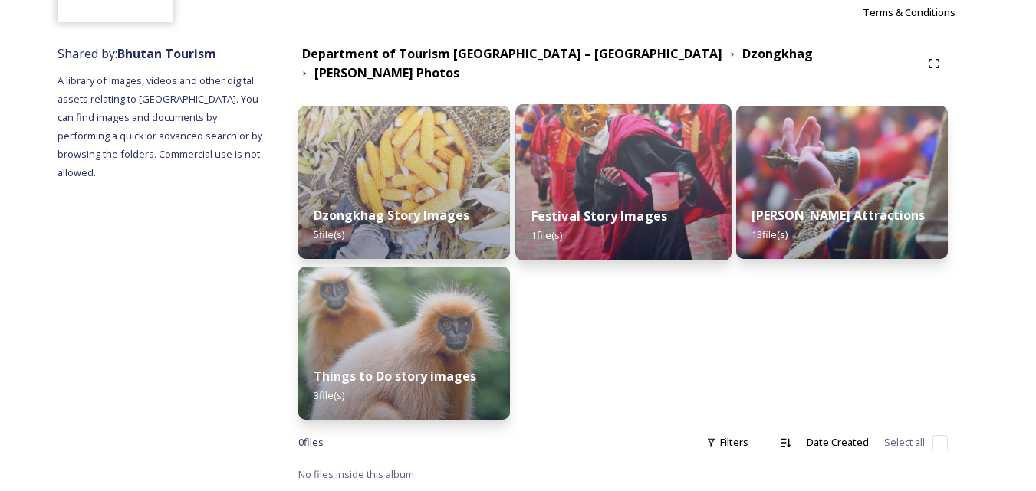
scroll to position [140, 0]
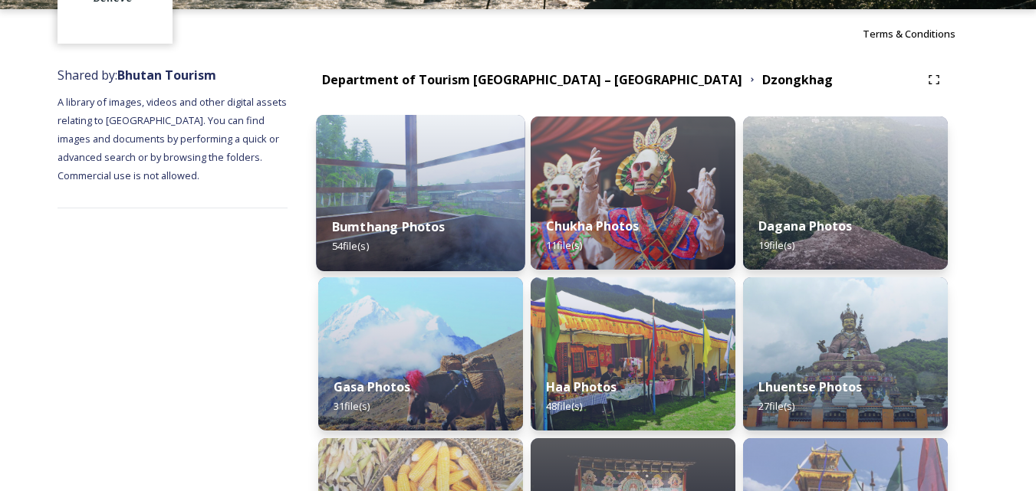
scroll to position [130, 0]
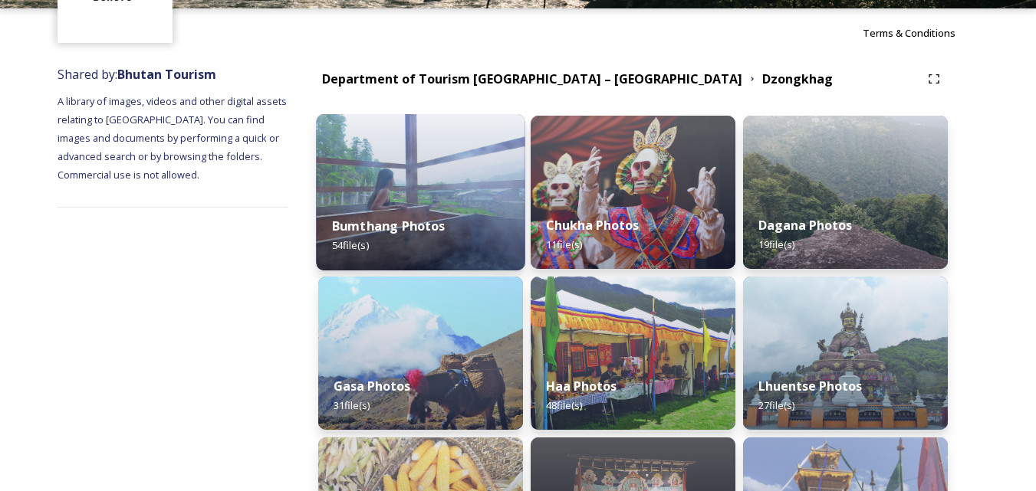
click at [417, 311] on img at bounding box center [420, 353] width 205 height 153
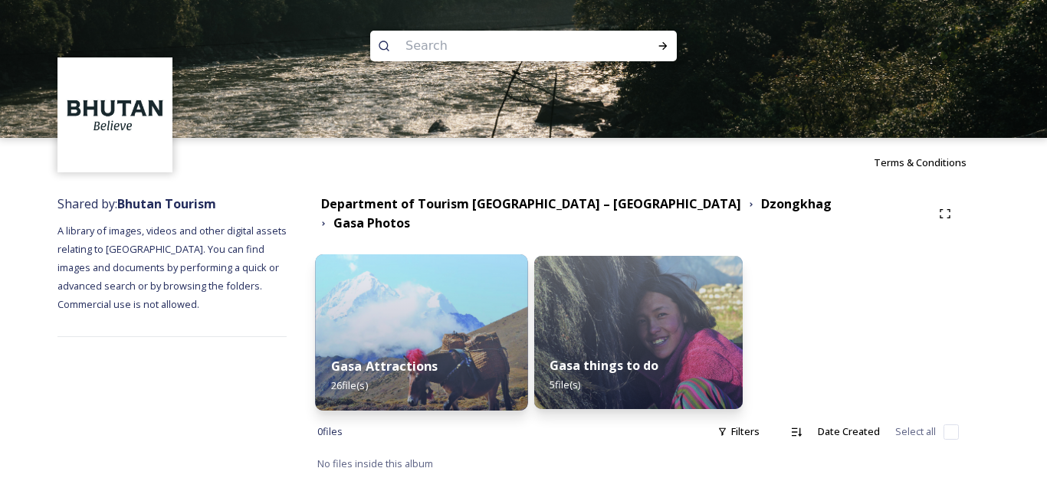
click at [465, 302] on img at bounding box center [422, 333] width 213 height 156
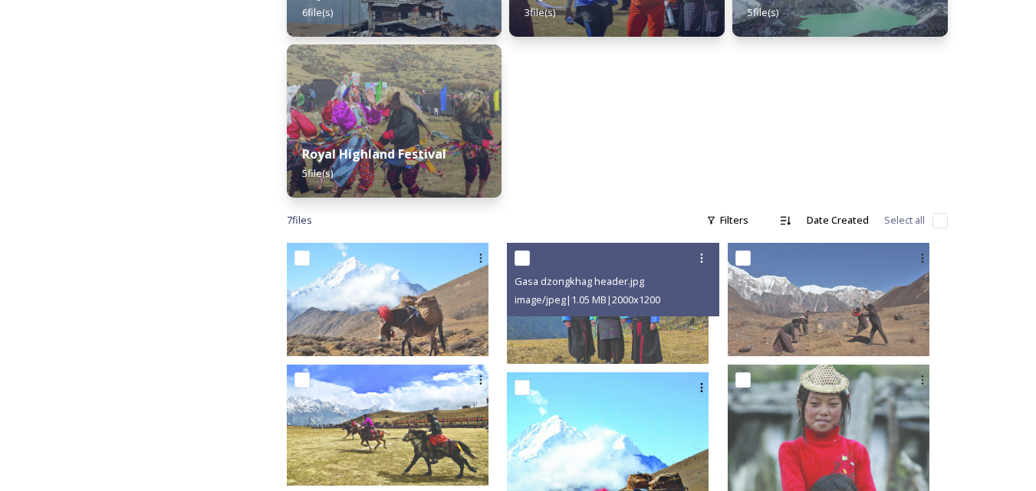
scroll to position [380, 0]
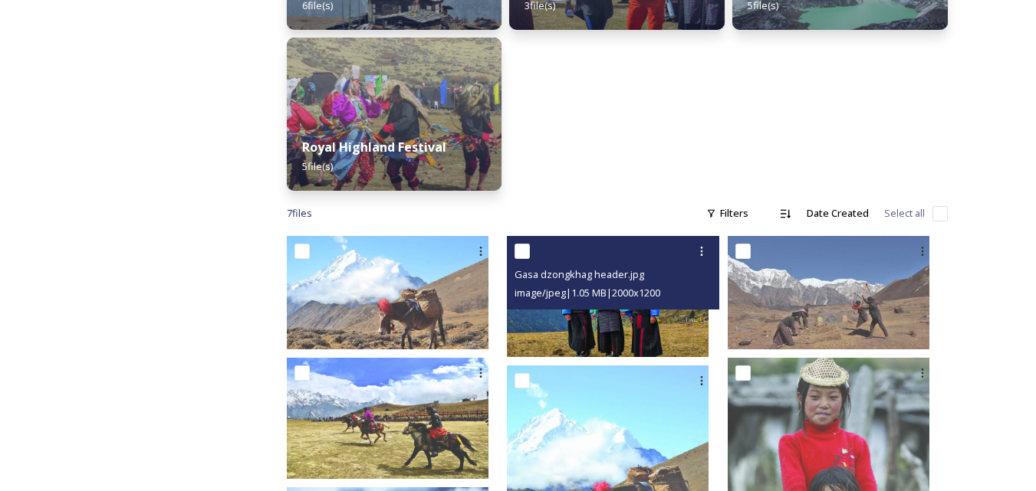
click at [631, 316] on img at bounding box center [608, 296] width 202 height 121
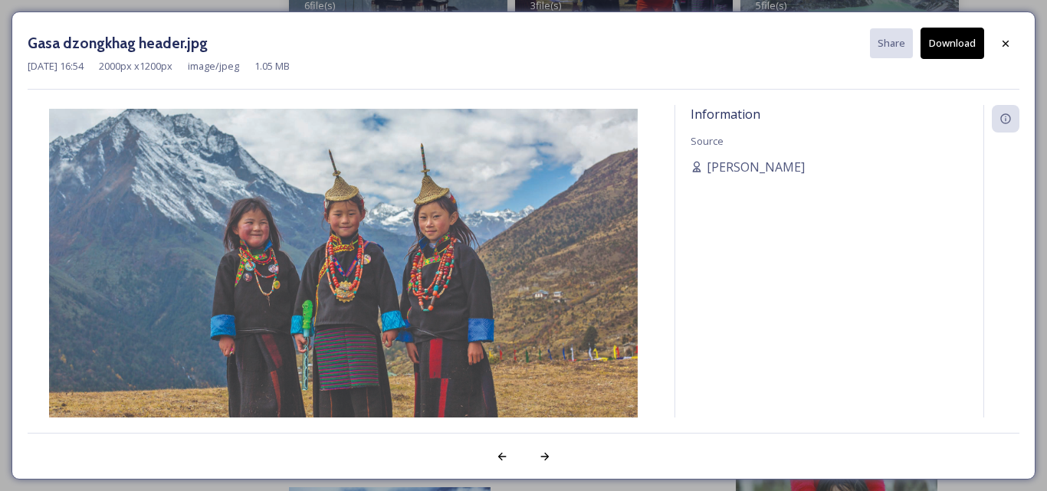
click at [958, 38] on button "Download" at bounding box center [953, 43] width 64 height 31
click at [1009, 44] on icon at bounding box center [1006, 44] width 12 height 12
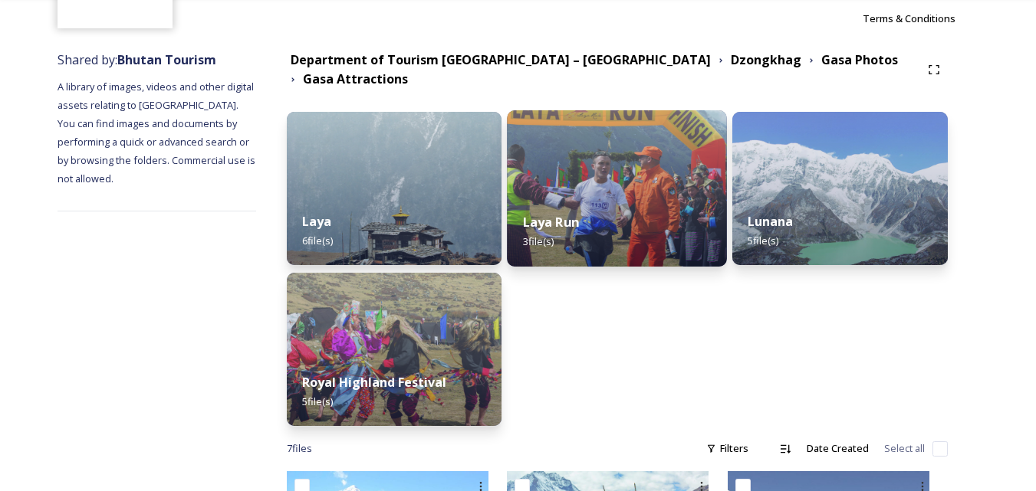
scroll to position [143, 0]
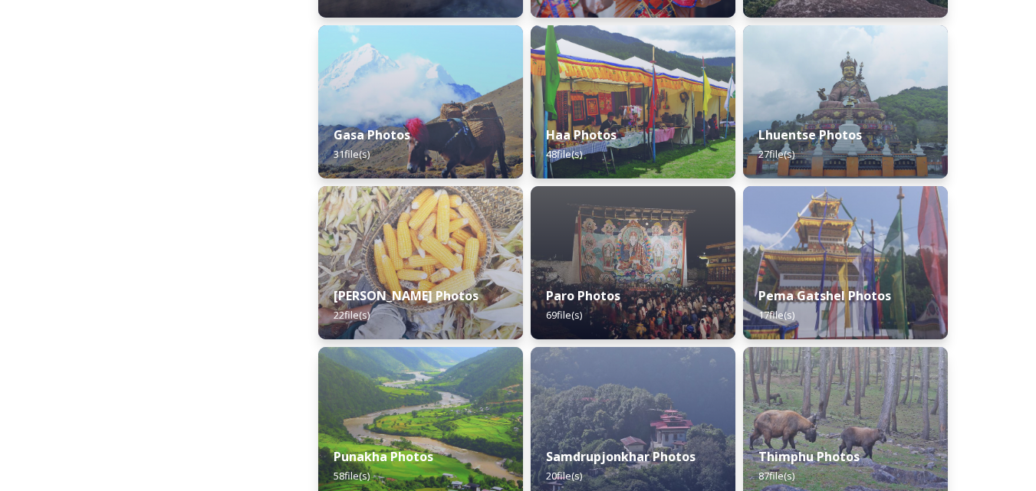
scroll to position [382, 0]
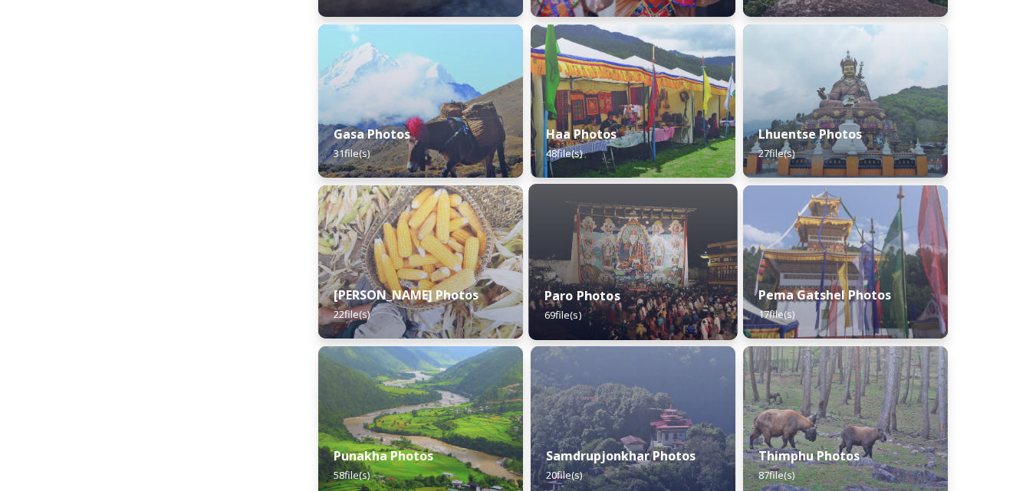
click at [649, 281] on div "Paro Photos 69 file(s)" at bounding box center [632, 306] width 209 height 70
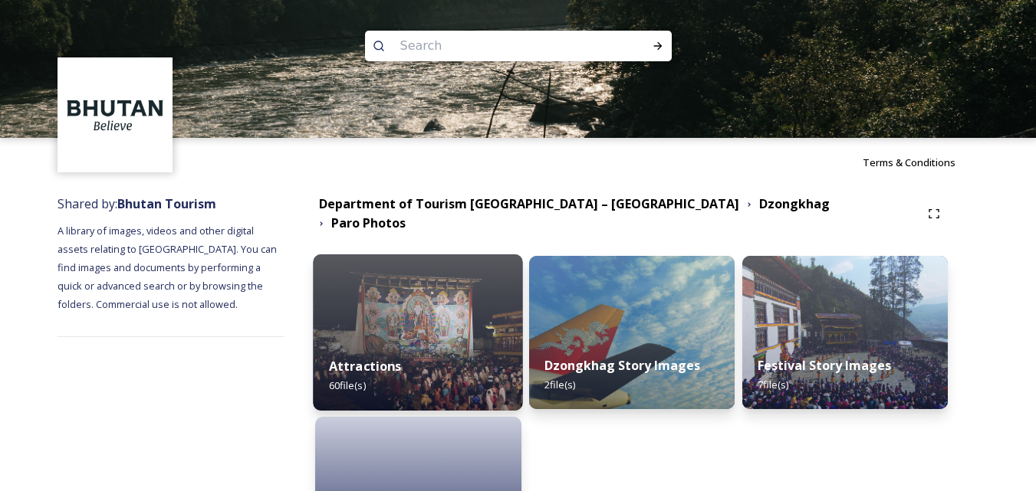
click at [388, 345] on div "Attractions 60 file(s)" at bounding box center [419, 376] width 210 height 70
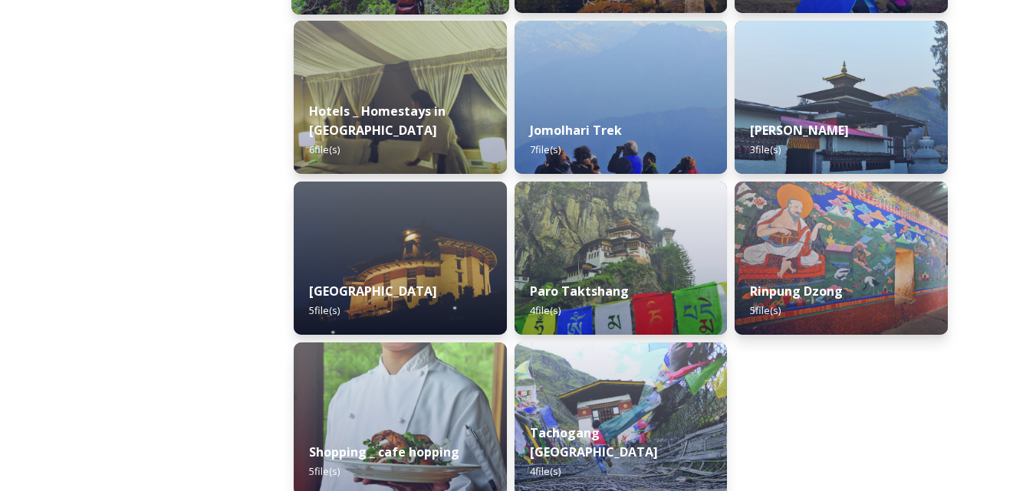
scroll to position [396, 0]
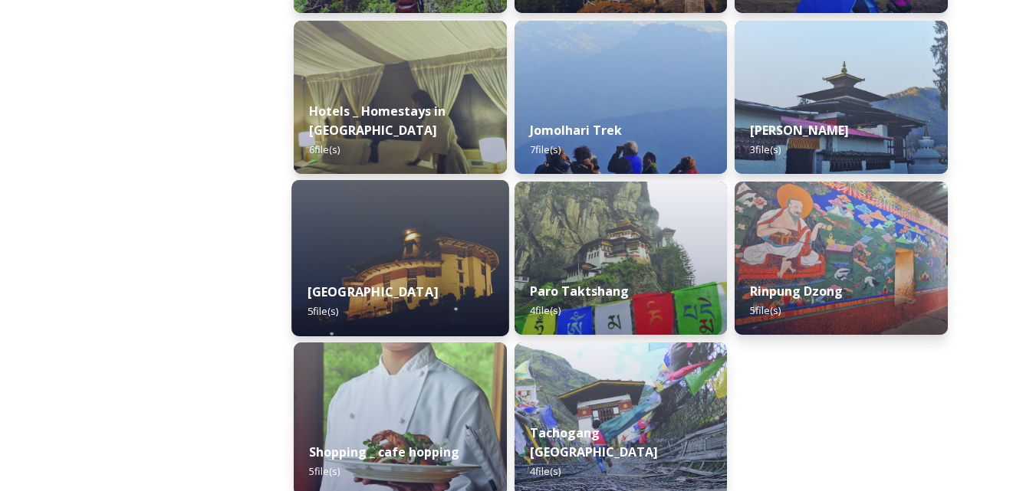
click at [426, 268] on div "National Museum 5 file(s)" at bounding box center [399, 302] width 217 height 70
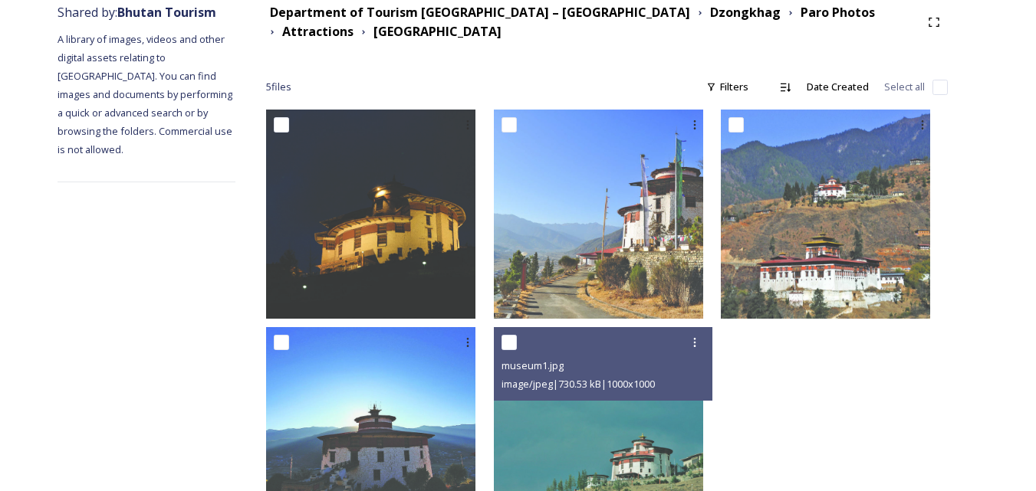
scroll to position [191, 0]
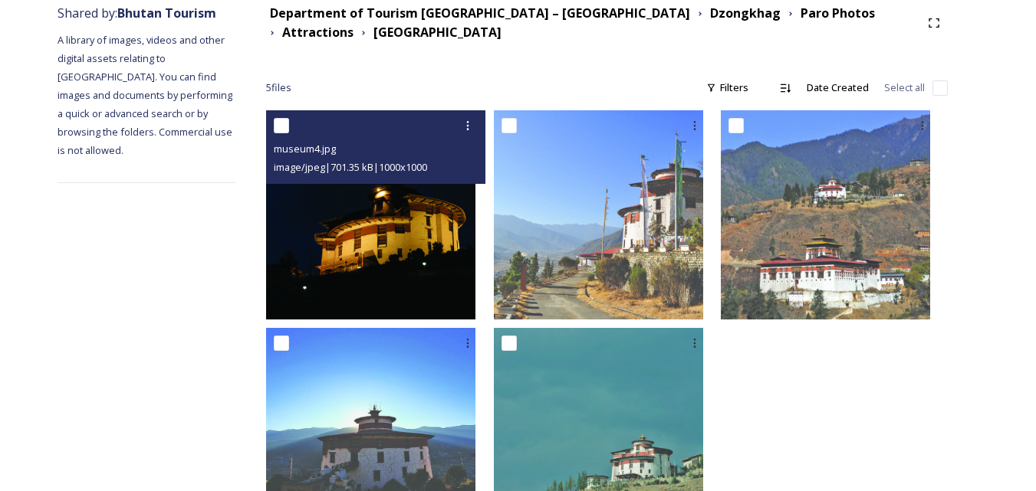
click at [414, 239] on img at bounding box center [370, 214] width 209 height 209
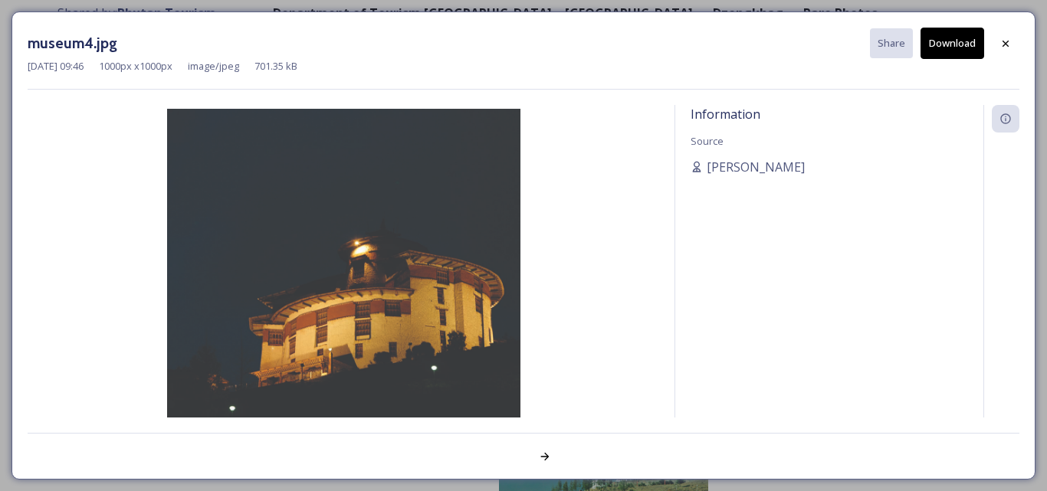
click at [952, 47] on button "Download" at bounding box center [953, 43] width 64 height 31
click at [1011, 47] on icon at bounding box center [1006, 44] width 12 height 12
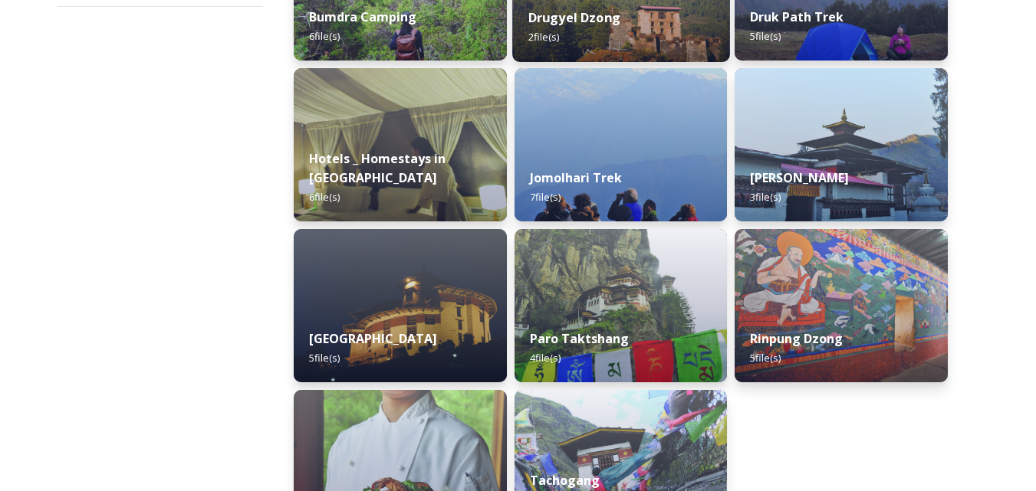
scroll to position [370, 0]
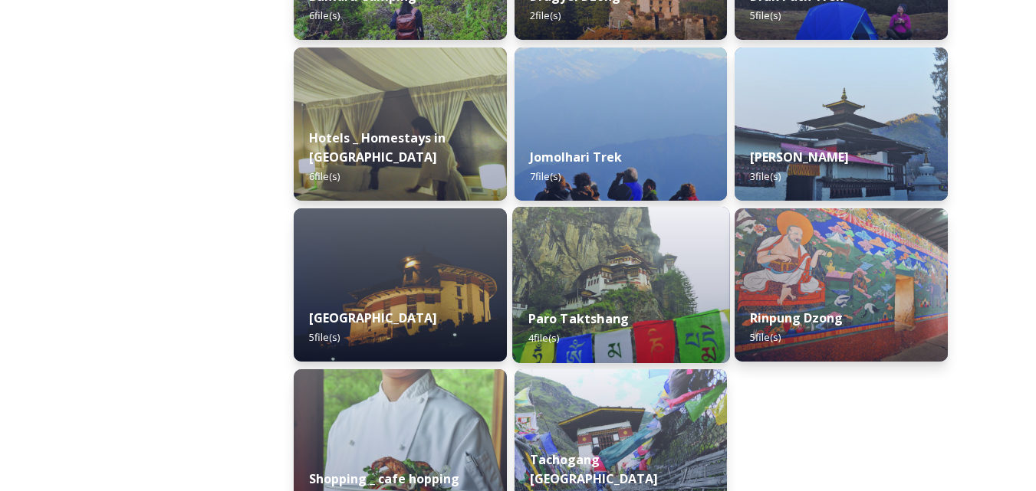
click at [633, 277] on img at bounding box center [620, 285] width 217 height 156
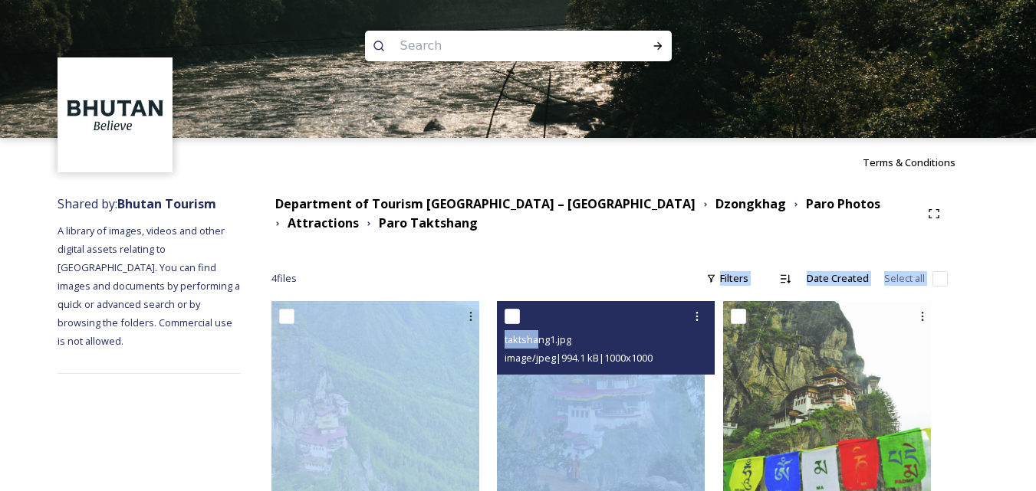
drag, startPoint x: 633, startPoint y: 277, endPoint x: 554, endPoint y: 338, distance: 100.0
click at [554, 338] on div "Department of Tourism [GEOGRAPHIC_DATA] – [GEOGRAPHIC_DATA] Dzongkhag Paro Phot…" at bounding box center [610, 473] width 738 height 572
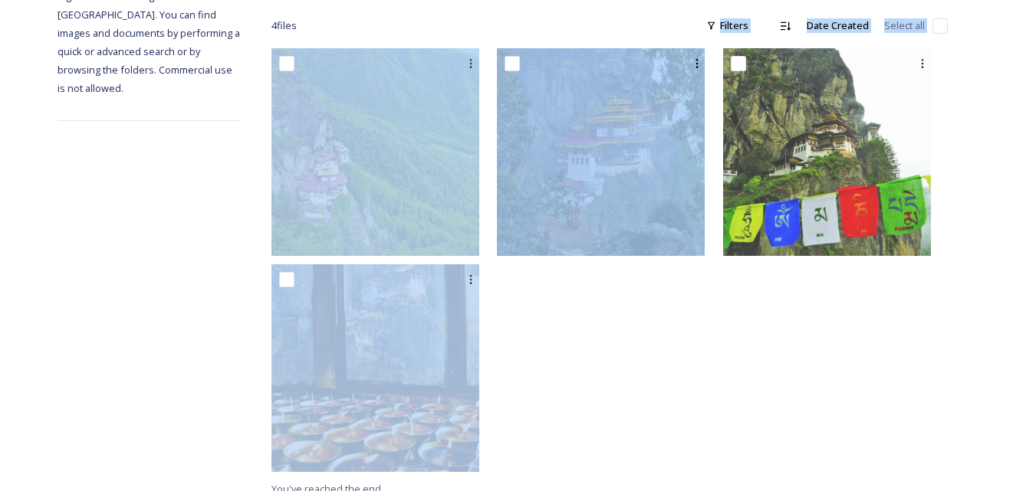
scroll to position [254, 0]
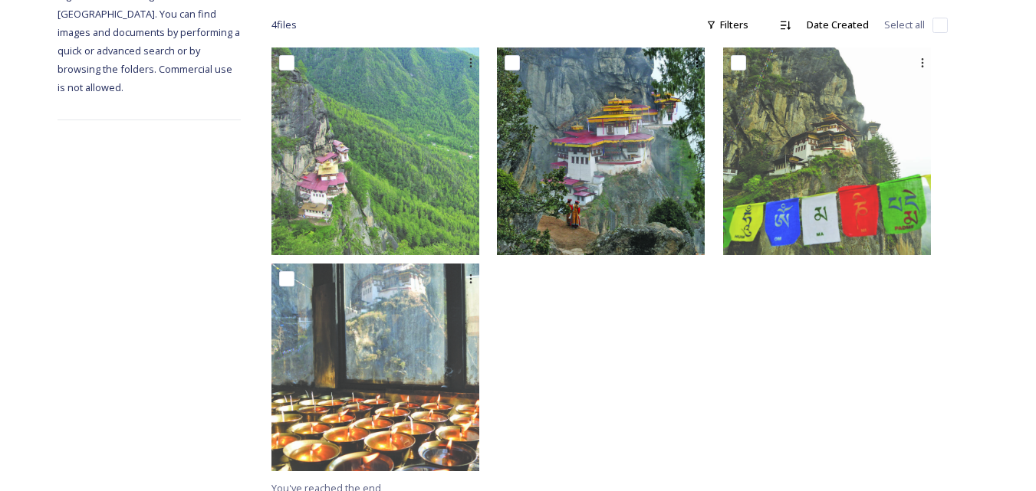
click at [939, 326] on div at bounding box center [835, 264] width 225 height 432
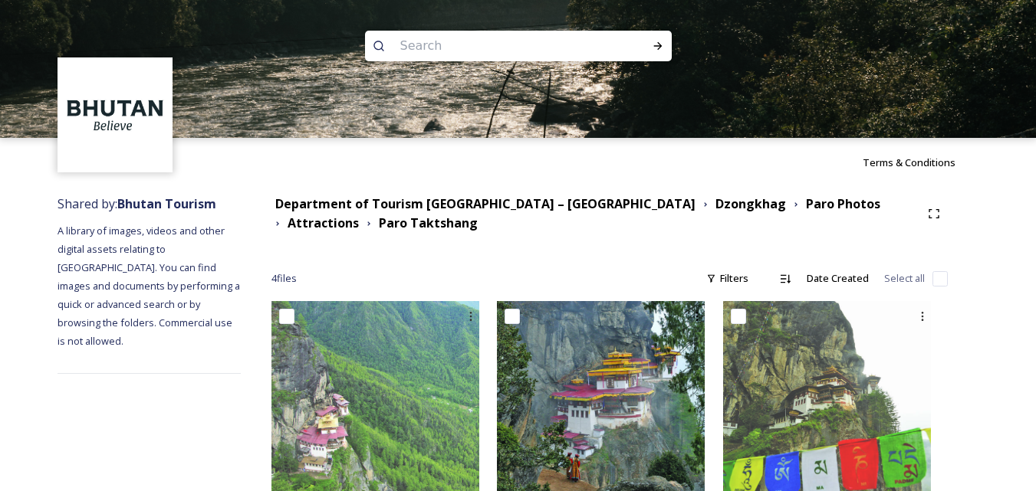
scroll to position [266, 0]
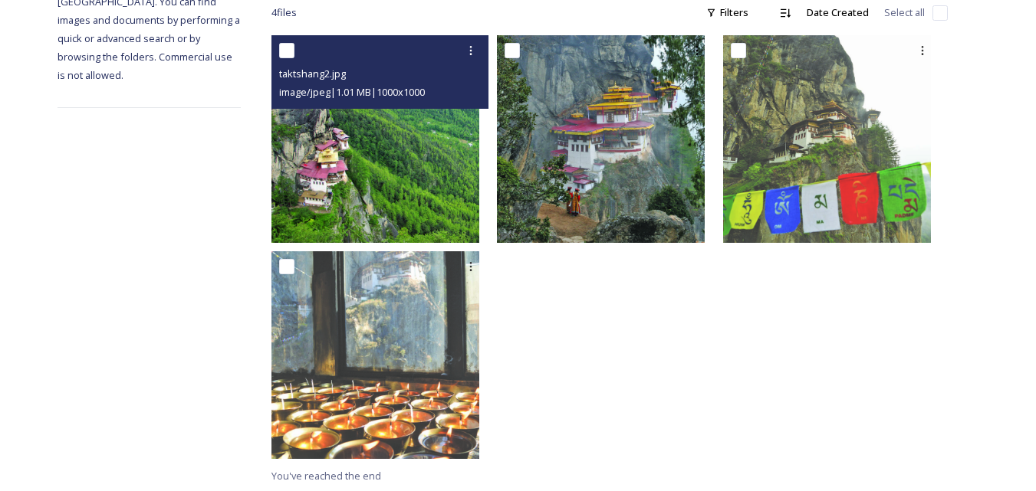
click at [411, 176] on img at bounding box center [375, 139] width 208 height 208
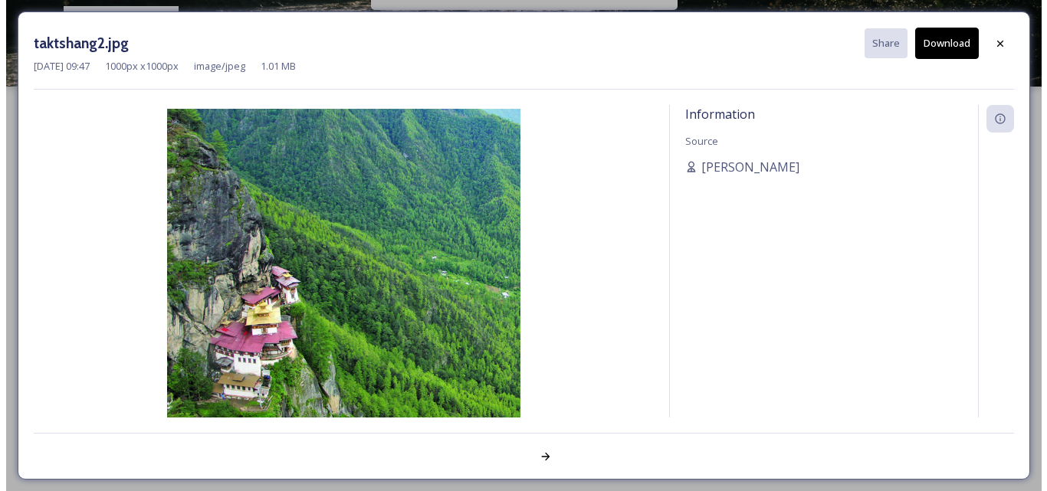
scroll to position [50, 0]
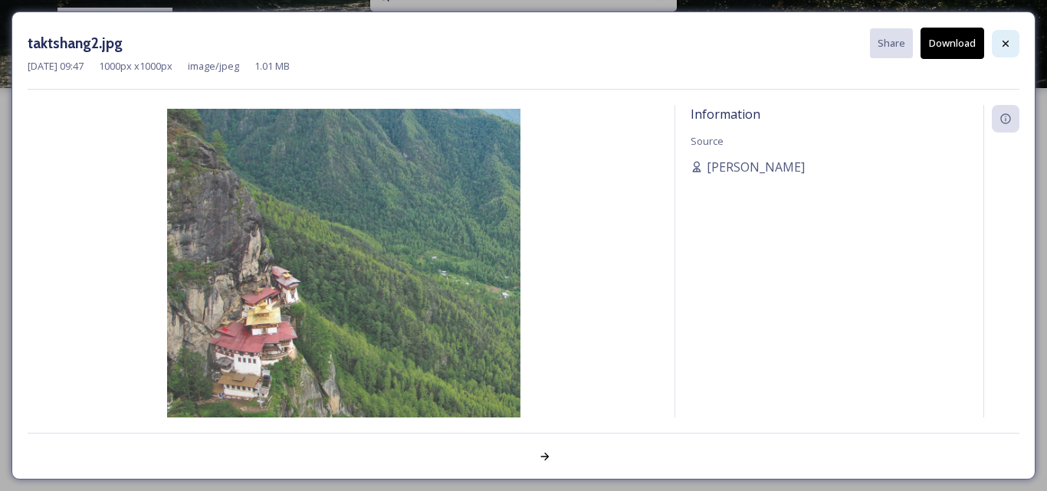
click at [1008, 44] on icon at bounding box center [1006, 44] width 12 height 12
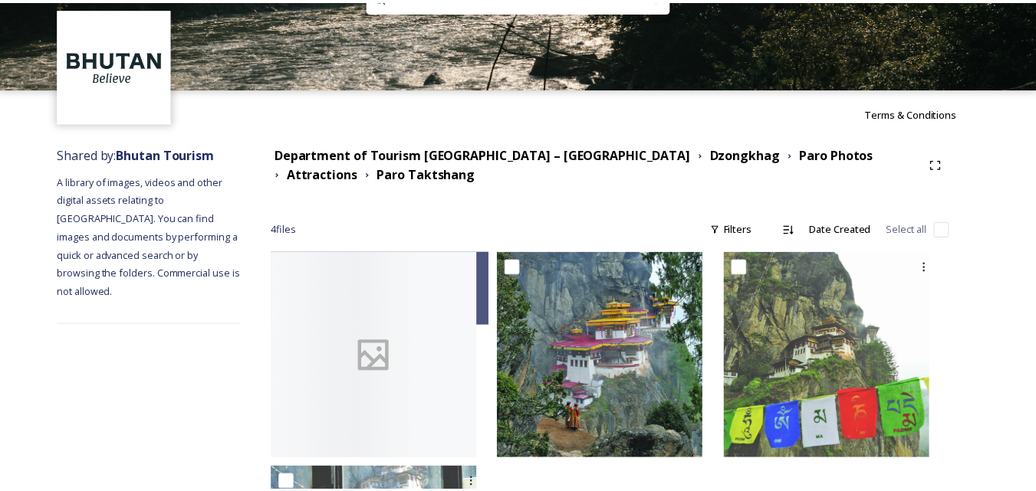
scroll to position [266, 0]
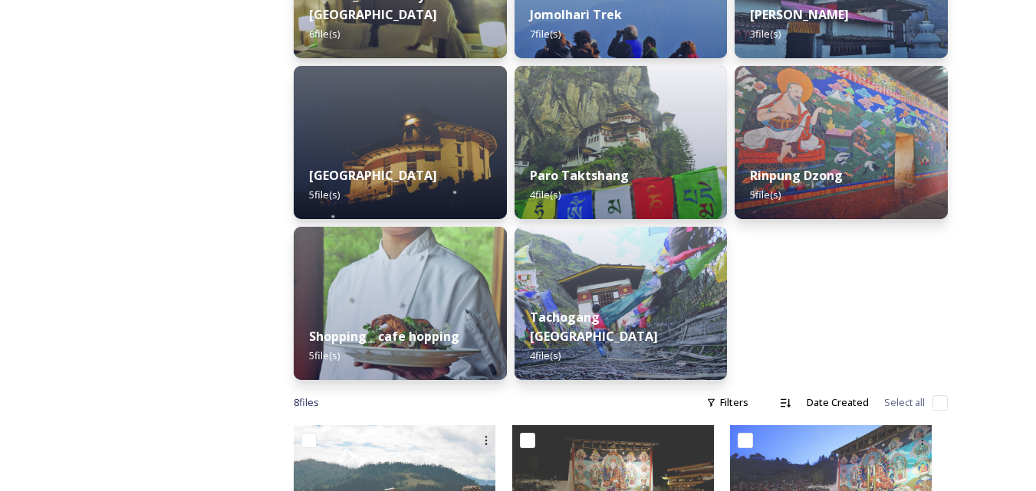
scroll to position [613, 0]
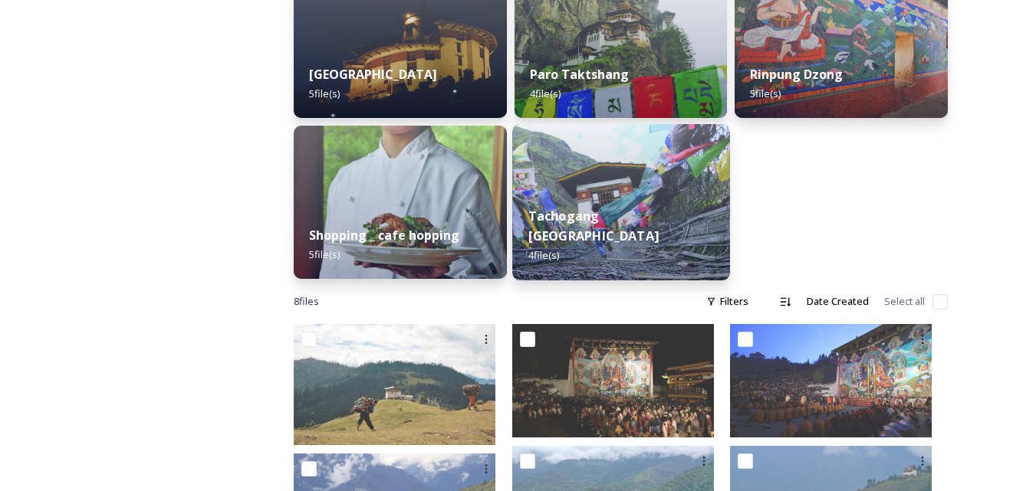
click at [632, 202] on div "Tachogang Lhakhang Bridge 4 file(s)" at bounding box center [620, 236] width 217 height 89
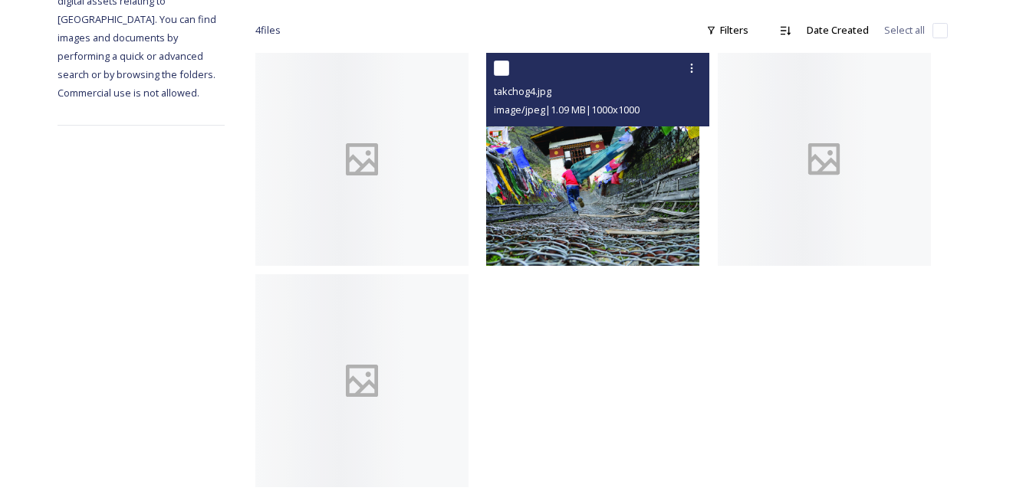
scroll to position [249, 0]
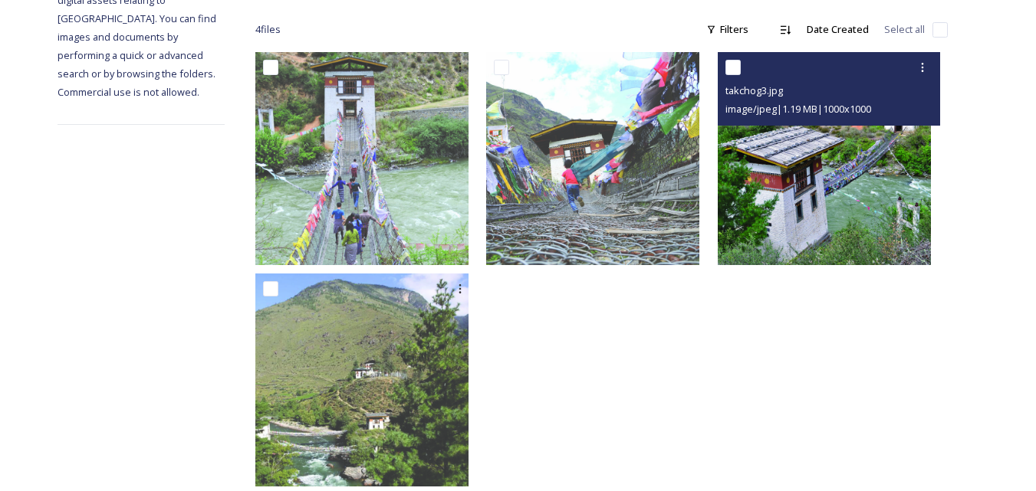
click at [850, 164] on img at bounding box center [824, 158] width 213 height 213
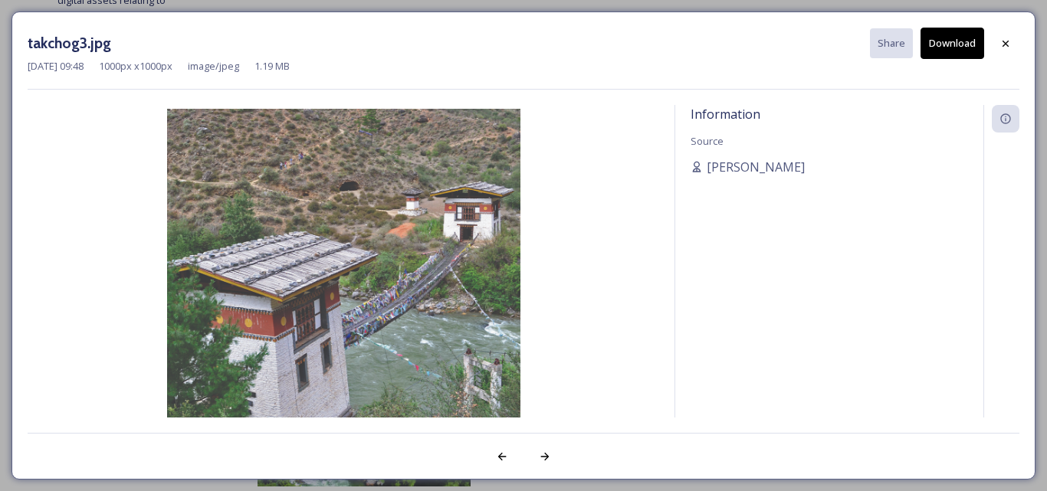
click at [951, 44] on button "Download" at bounding box center [953, 43] width 64 height 31
click at [1007, 44] on icon at bounding box center [1006, 43] width 6 height 6
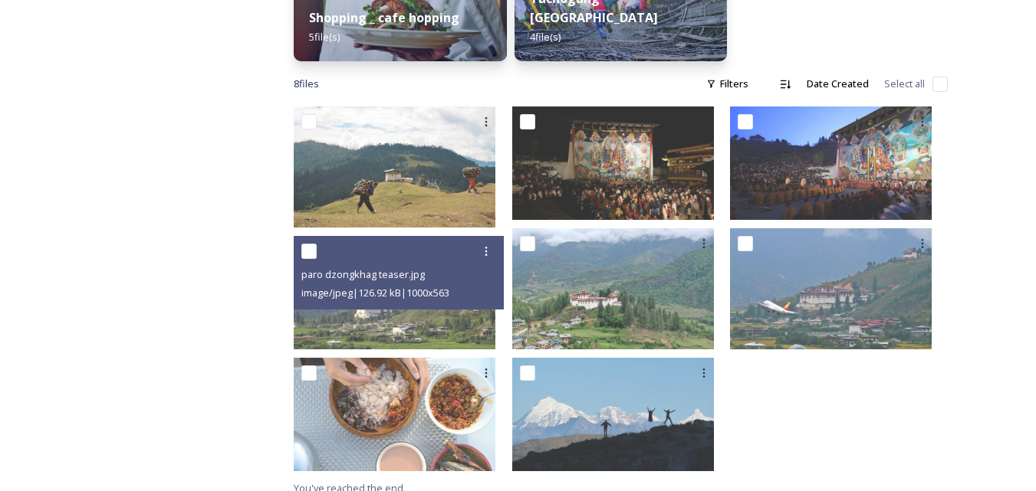
scroll to position [834, 0]
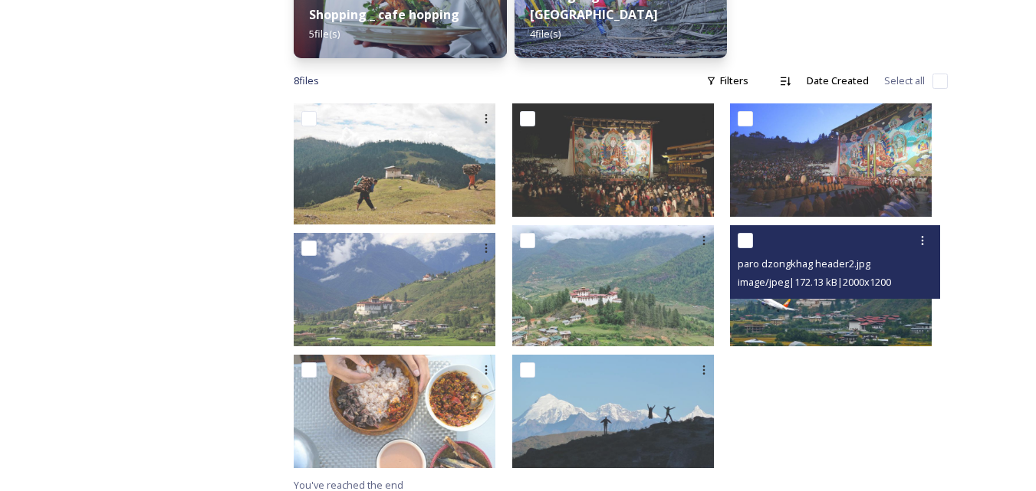
click at [844, 327] on img at bounding box center [831, 285] width 202 height 121
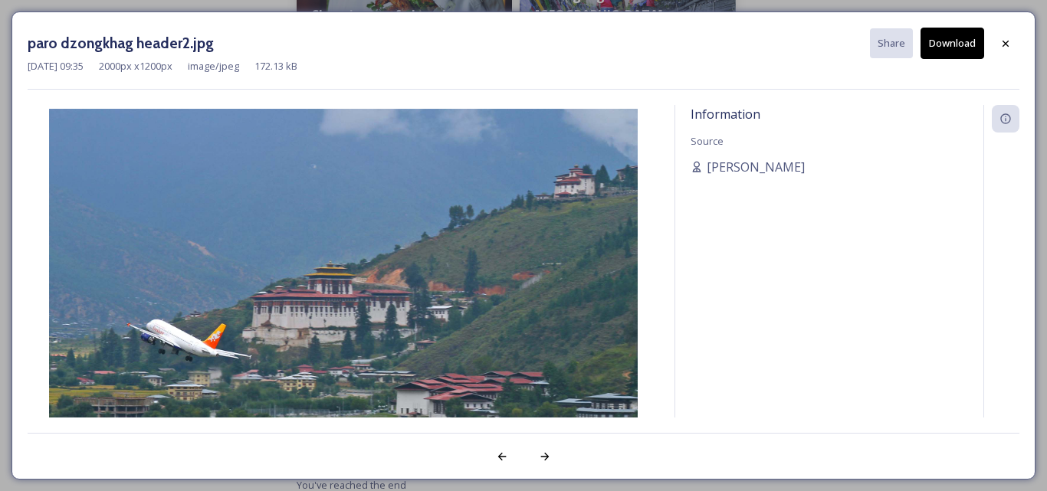
click at [952, 44] on button "Download" at bounding box center [953, 43] width 64 height 31
click at [1009, 41] on icon at bounding box center [1006, 44] width 12 height 12
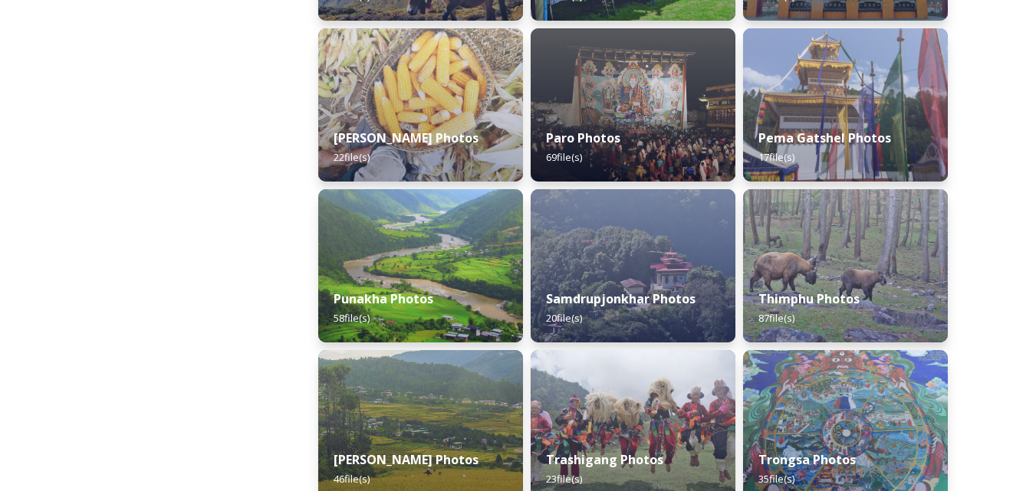
scroll to position [540, 0]
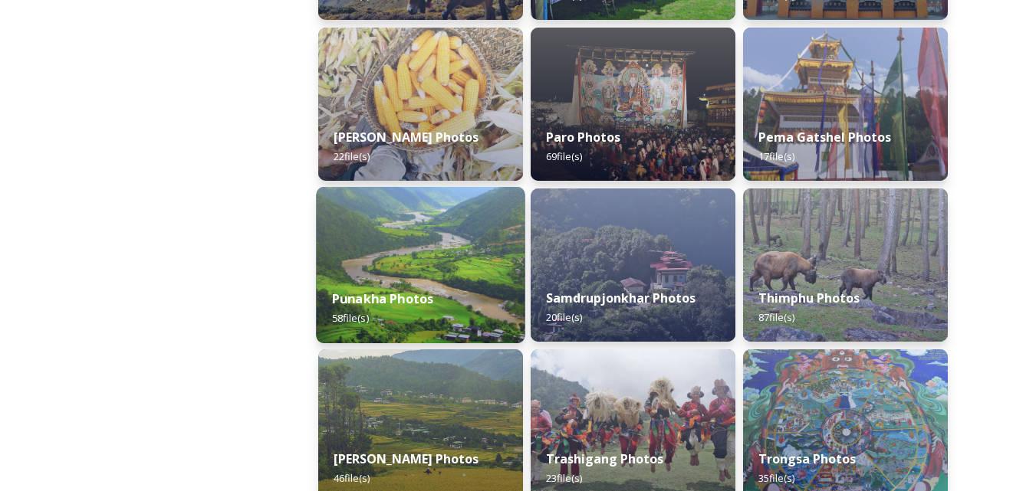
click at [422, 234] on img at bounding box center [420, 265] width 209 height 156
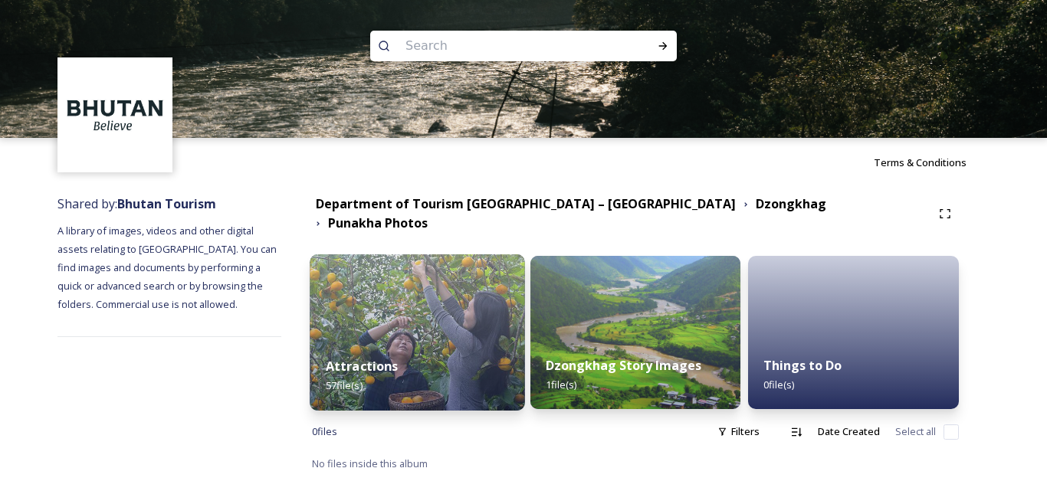
click at [459, 341] on div "Attractions 57 file(s)" at bounding box center [417, 376] width 215 height 70
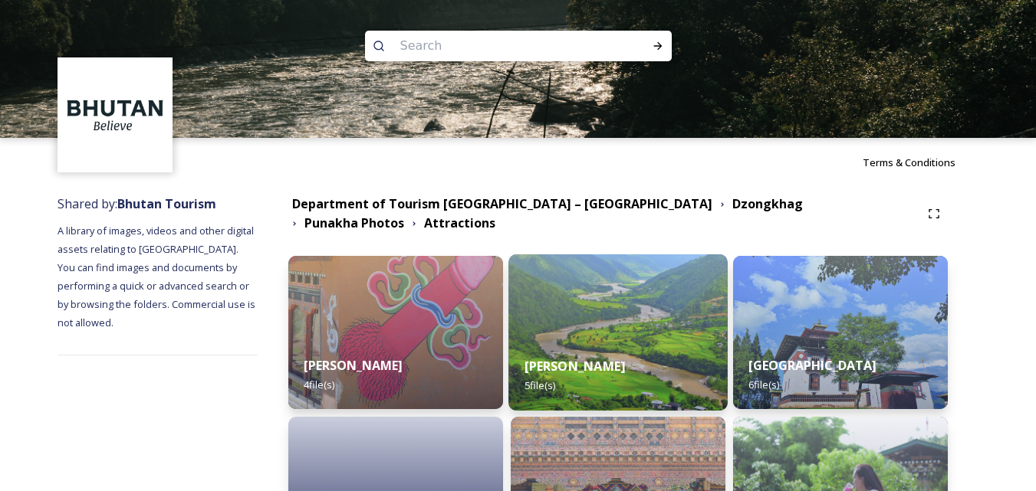
click at [610, 358] on strong "[PERSON_NAME]" at bounding box center [574, 366] width 101 height 17
click at [635, 351] on div "[PERSON_NAME] 5 file(s)" at bounding box center [617, 376] width 219 height 70
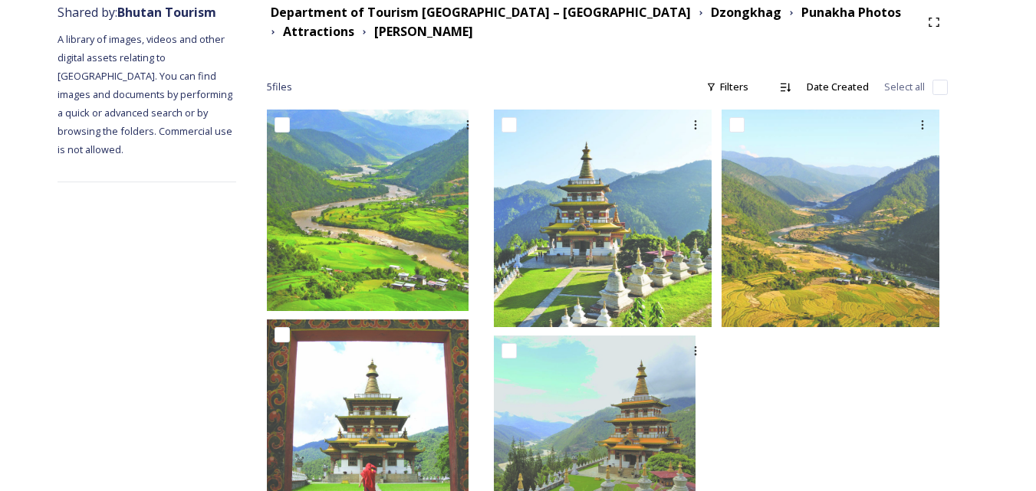
scroll to position [270, 0]
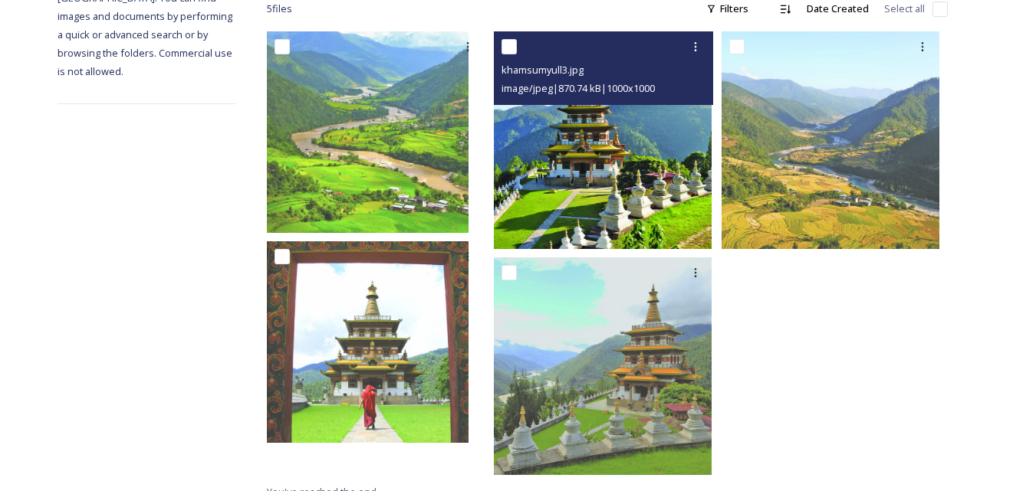
click at [605, 165] on img at bounding box center [603, 140] width 218 height 218
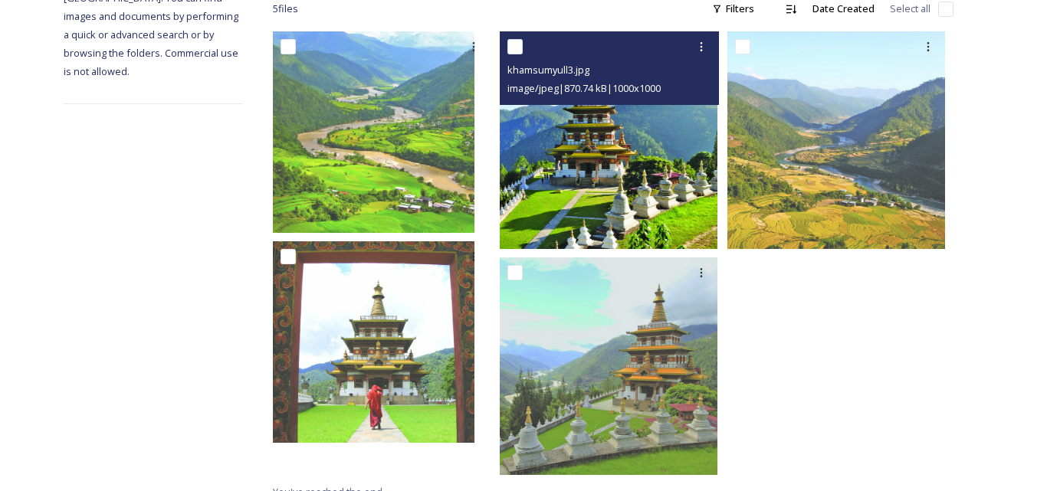
scroll to position [254, 0]
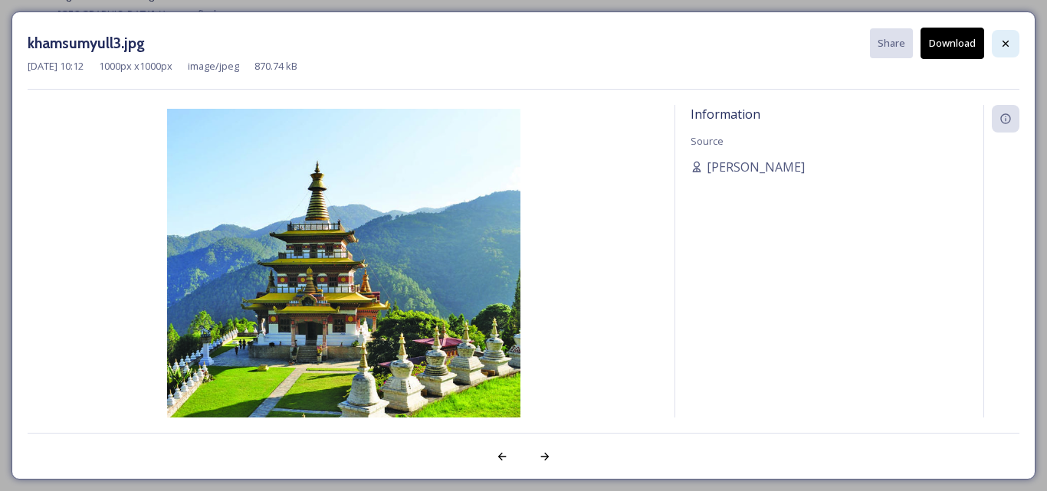
click at [1011, 39] on icon at bounding box center [1006, 44] width 12 height 12
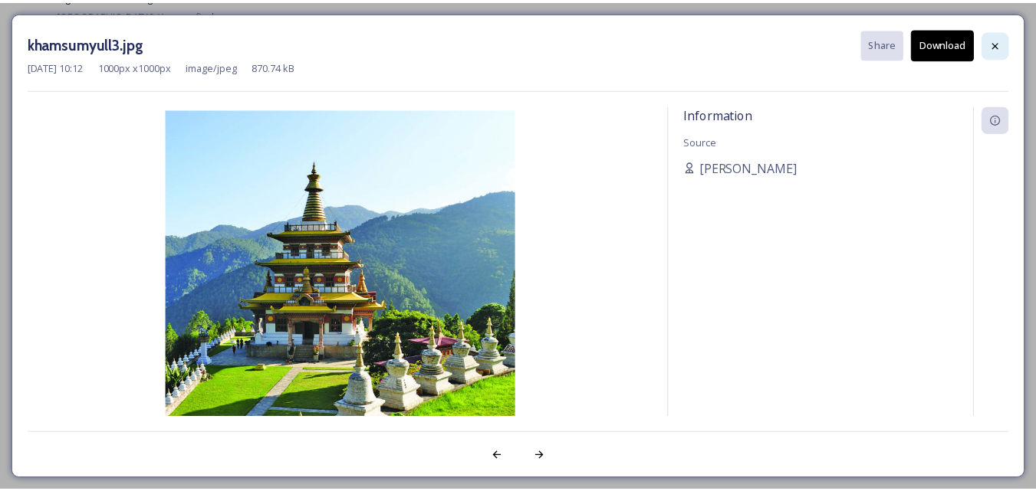
scroll to position [270, 0]
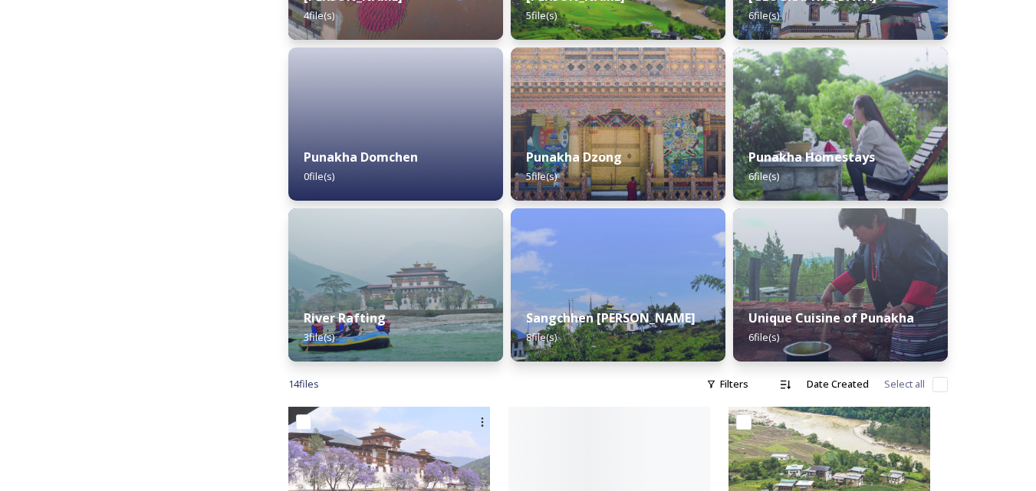
scroll to position [370, 0]
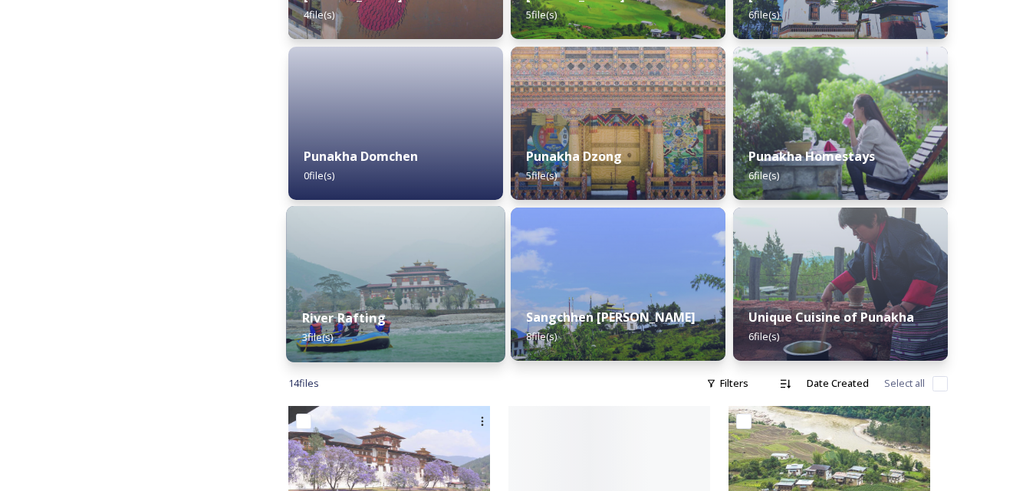
click at [422, 318] on div "River Rafting 3 file(s)" at bounding box center [396, 328] width 219 height 70
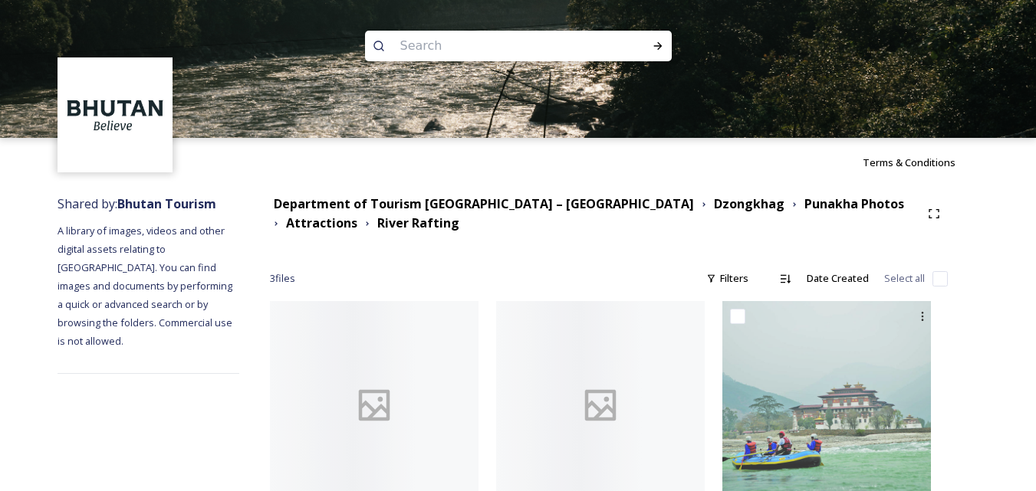
scroll to position [51, 0]
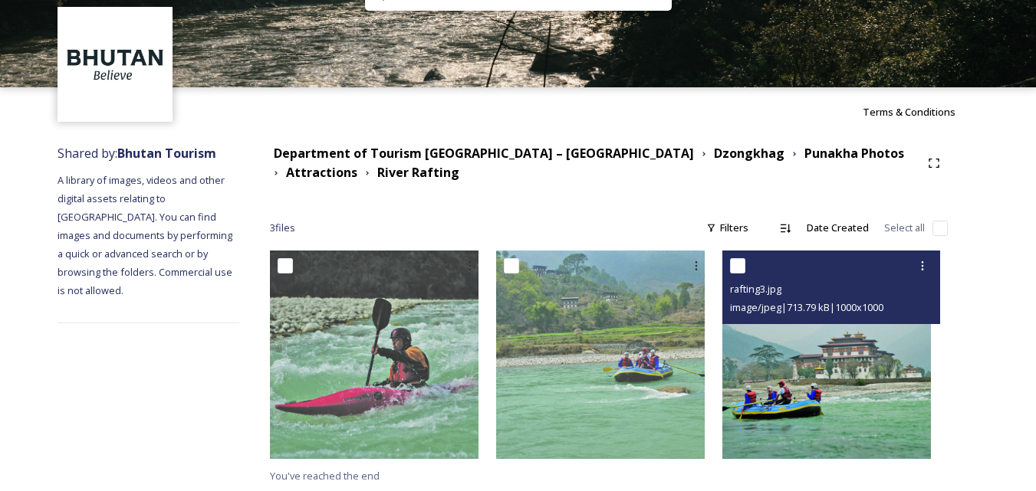
click at [867, 422] on img at bounding box center [826, 355] width 209 height 209
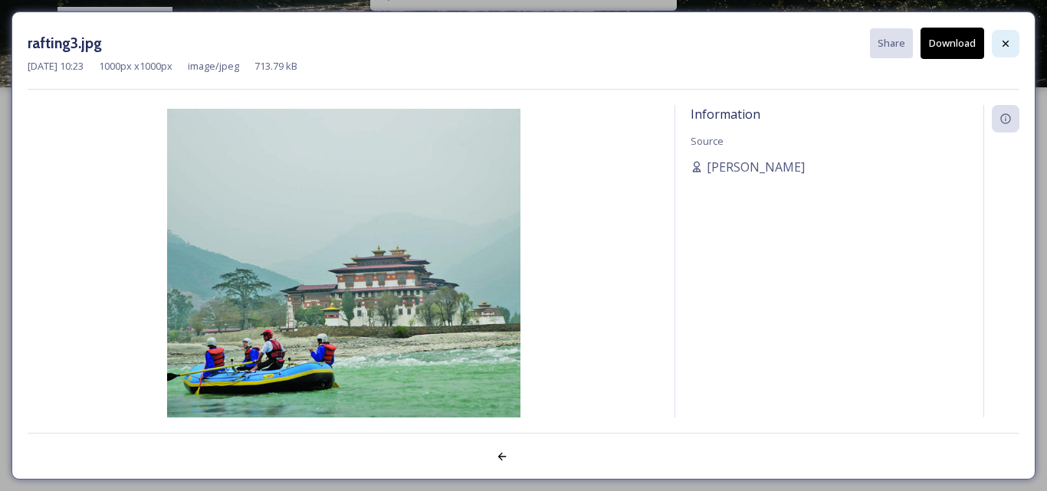
click at [1004, 41] on icon at bounding box center [1006, 43] width 6 height 6
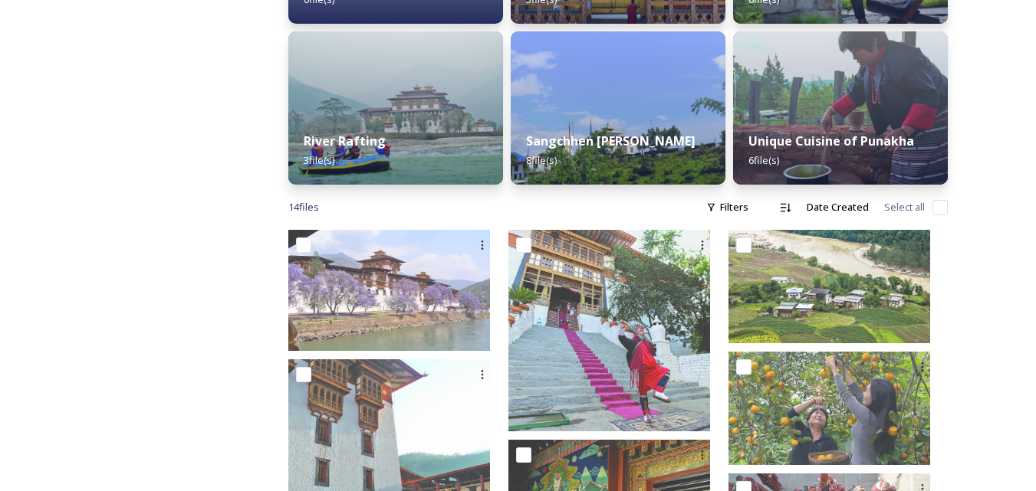
scroll to position [544, 0]
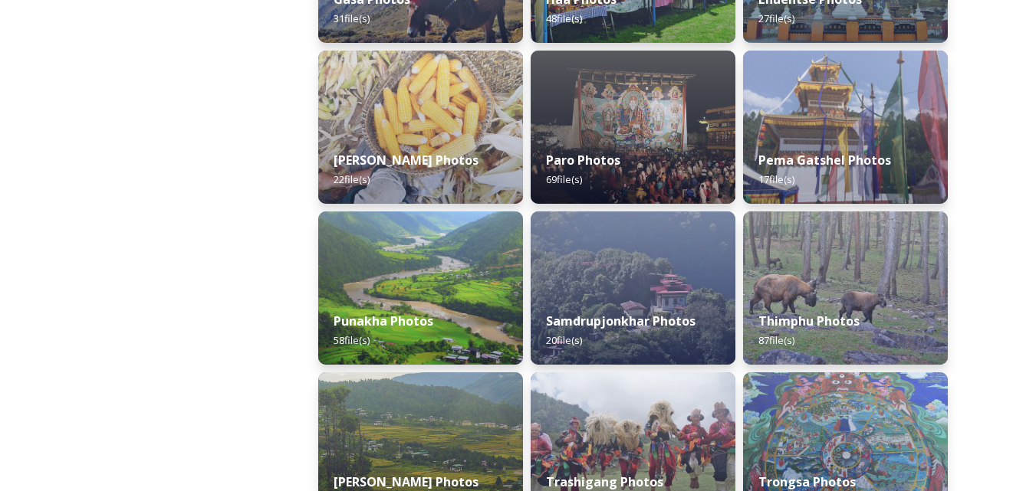
scroll to position [518, 0]
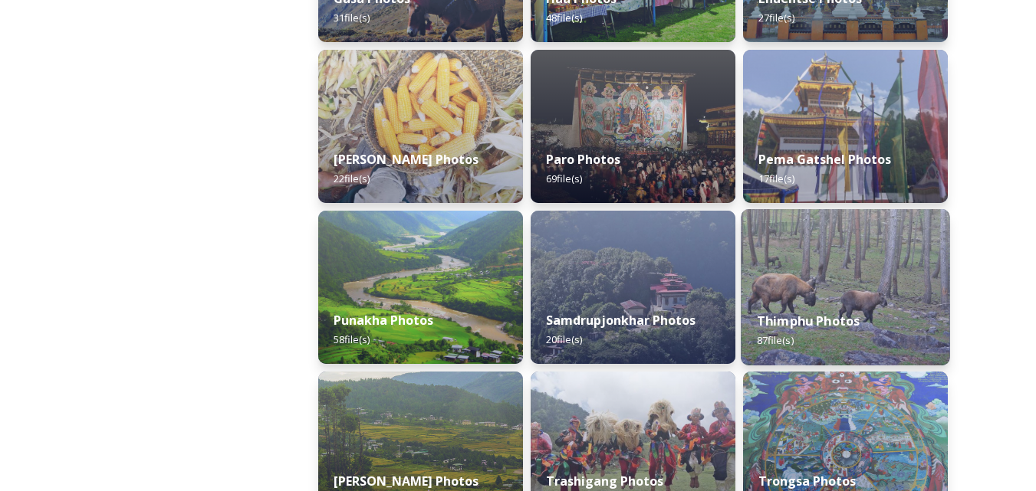
click at [827, 326] on strong "Thimphu Photos" at bounding box center [809, 321] width 104 height 17
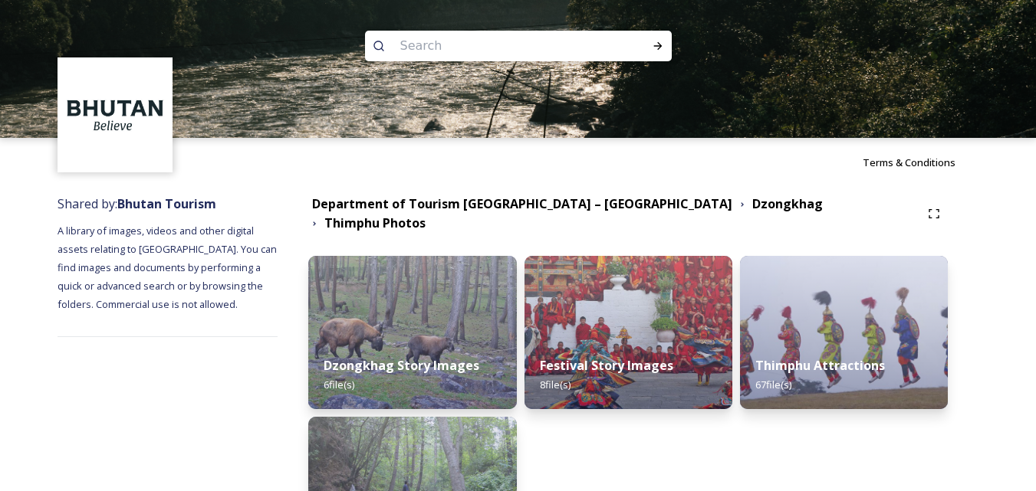
scroll to position [140, 0]
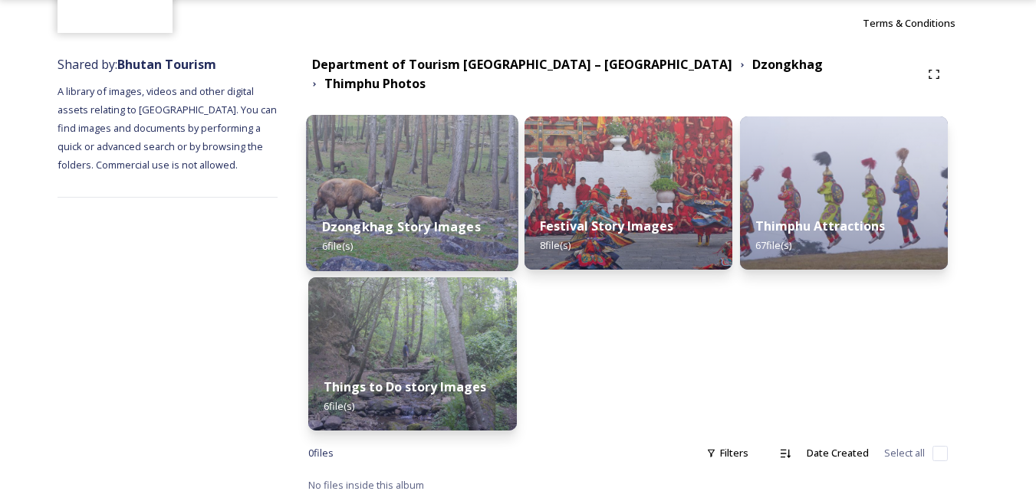
click at [412, 228] on div "Dzongkhag Story Images 6 file(s)" at bounding box center [413, 237] width 212 height 70
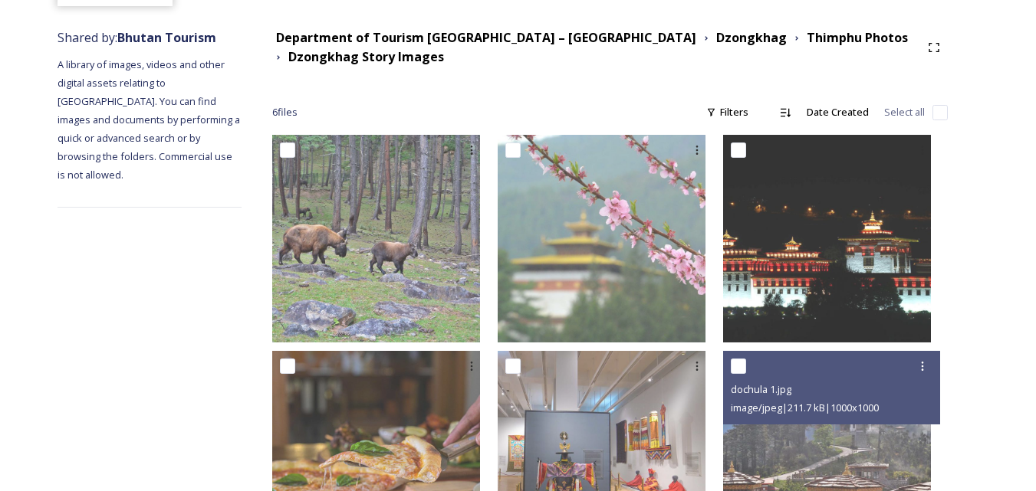
scroll to position [166, 0]
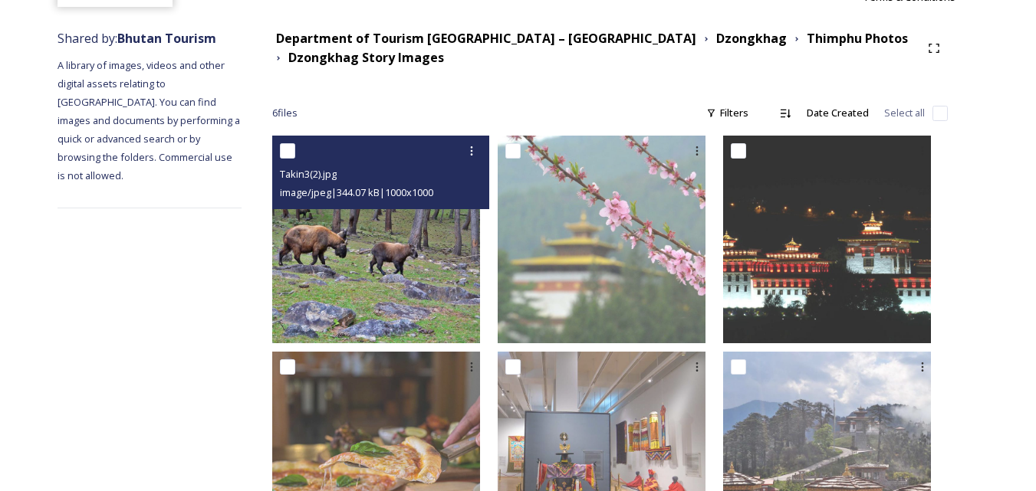
click at [462, 251] on img at bounding box center [376, 240] width 208 height 208
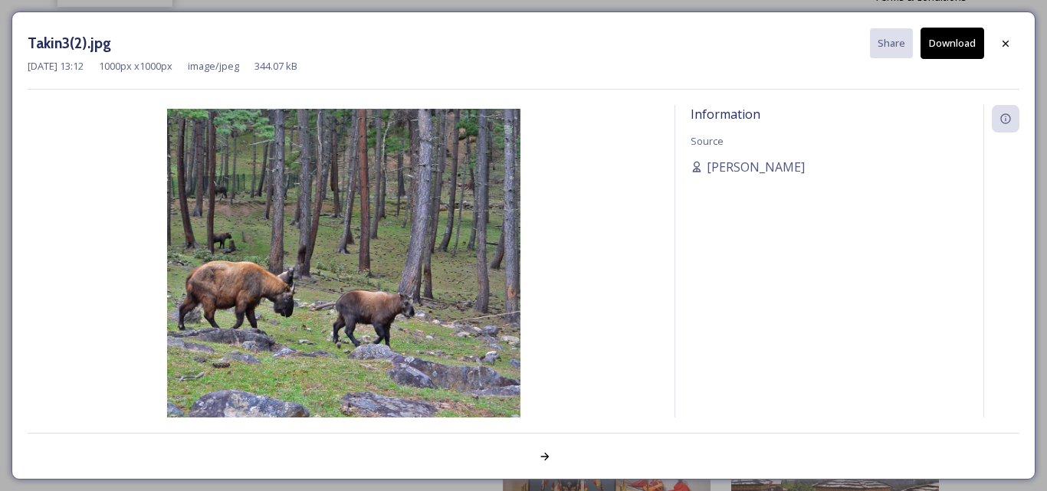
click at [960, 46] on button "Download" at bounding box center [953, 43] width 64 height 31
click at [1006, 46] on icon at bounding box center [1006, 44] width 12 height 12
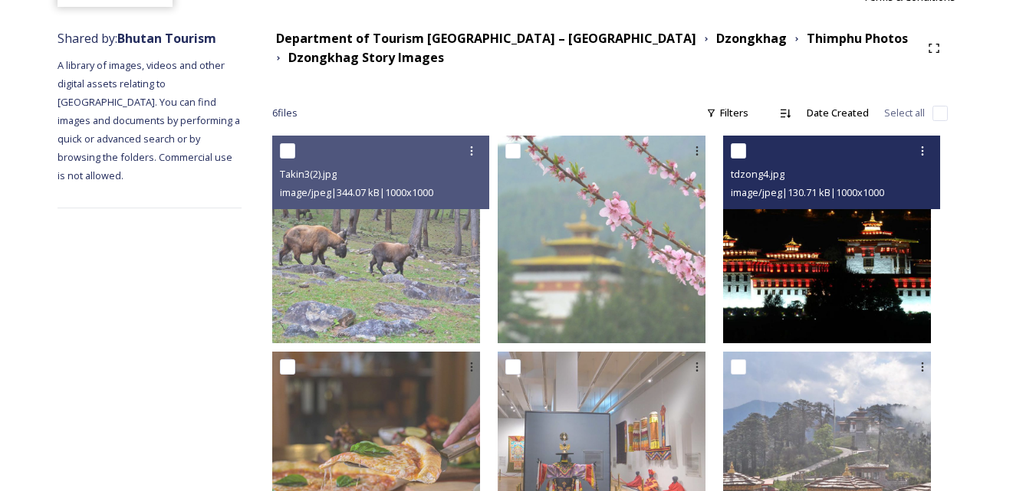
click at [834, 277] on img at bounding box center [827, 240] width 208 height 208
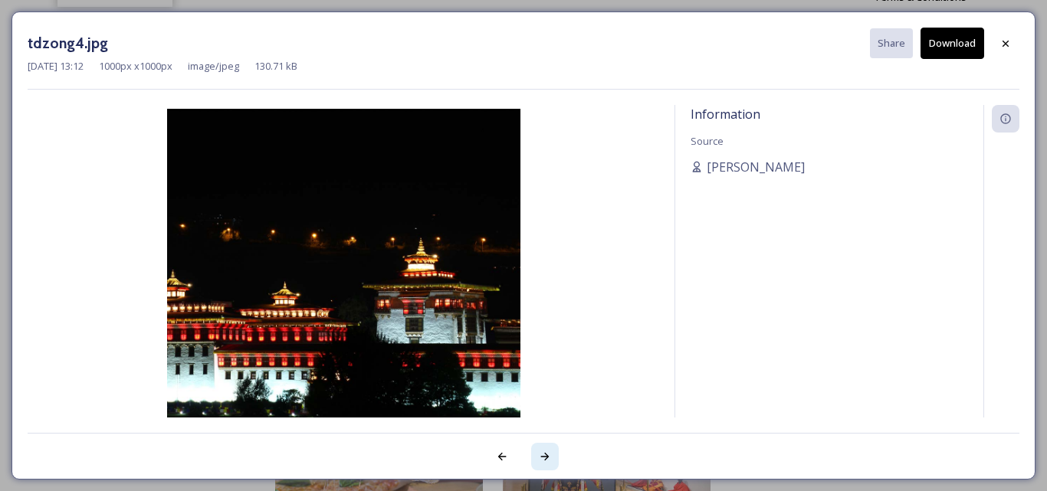
click at [541, 462] on icon at bounding box center [545, 457] width 12 height 12
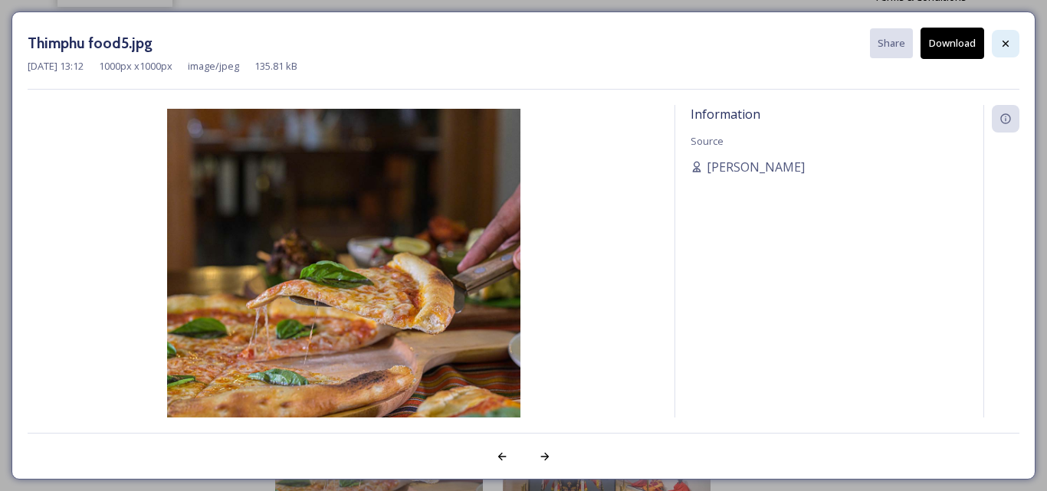
click at [1009, 36] on div at bounding box center [1006, 44] width 28 height 28
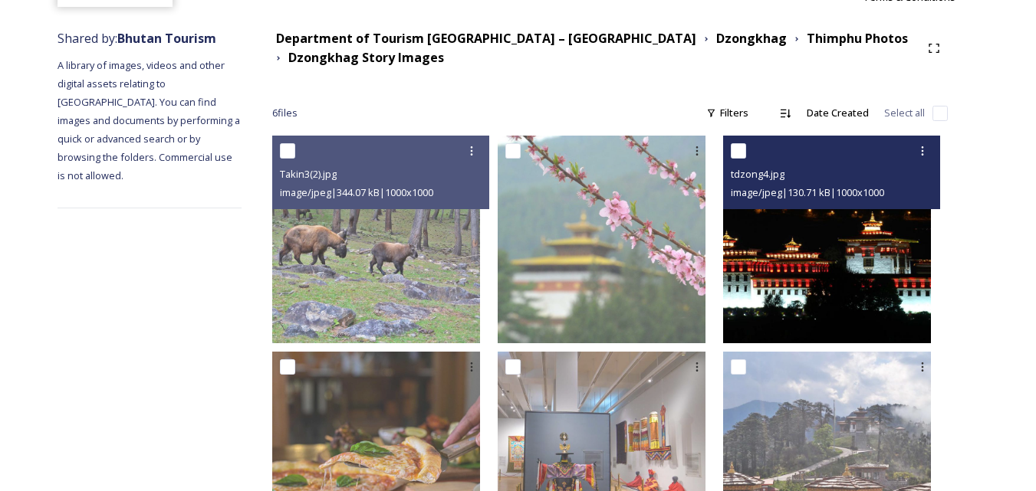
scroll to position [266, 0]
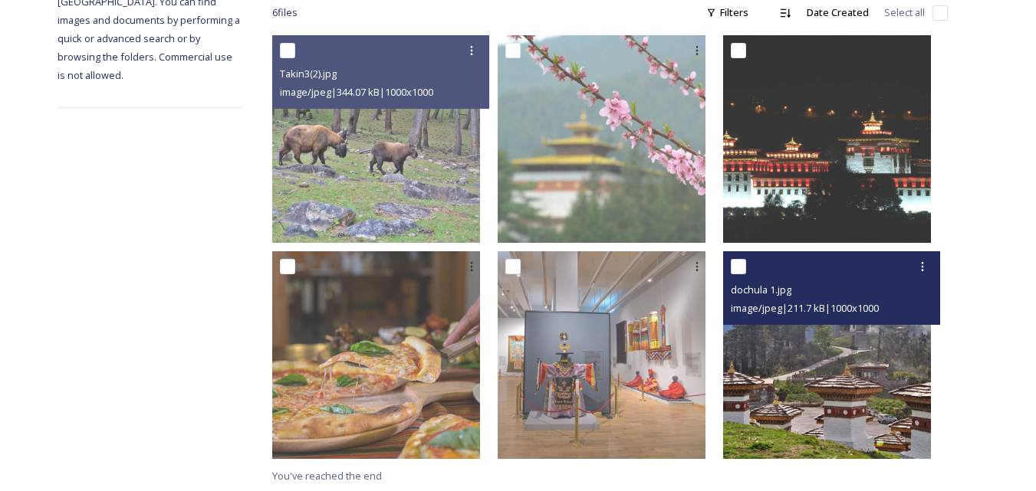
click at [820, 398] on img at bounding box center [827, 355] width 208 height 208
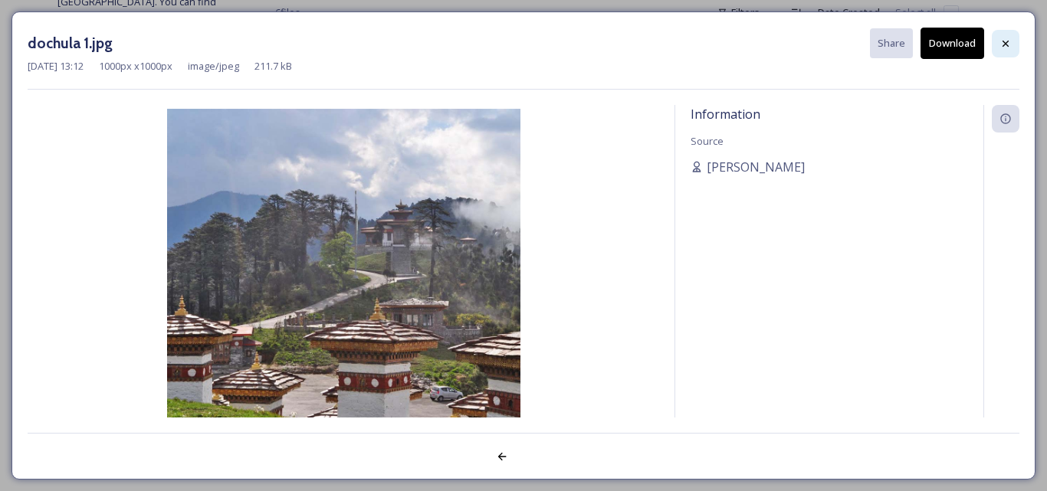
click at [1003, 51] on div at bounding box center [1006, 44] width 28 height 28
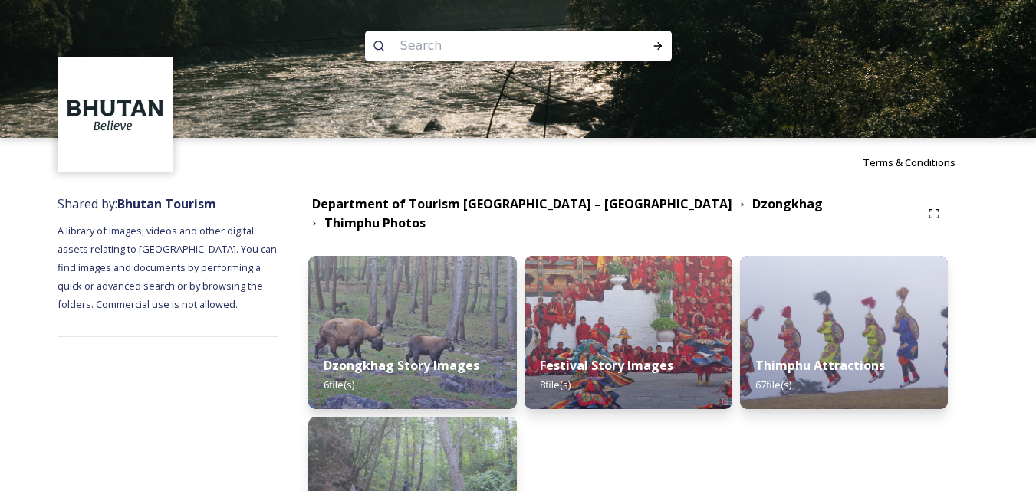
scroll to position [140, 0]
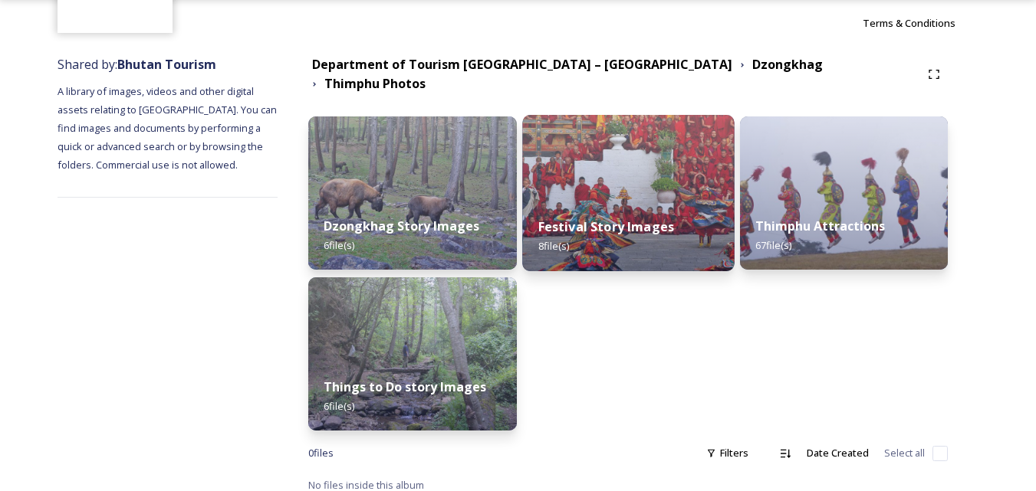
click at [610, 202] on div "Festival Story Images 8 file(s)" at bounding box center [628, 237] width 212 height 70
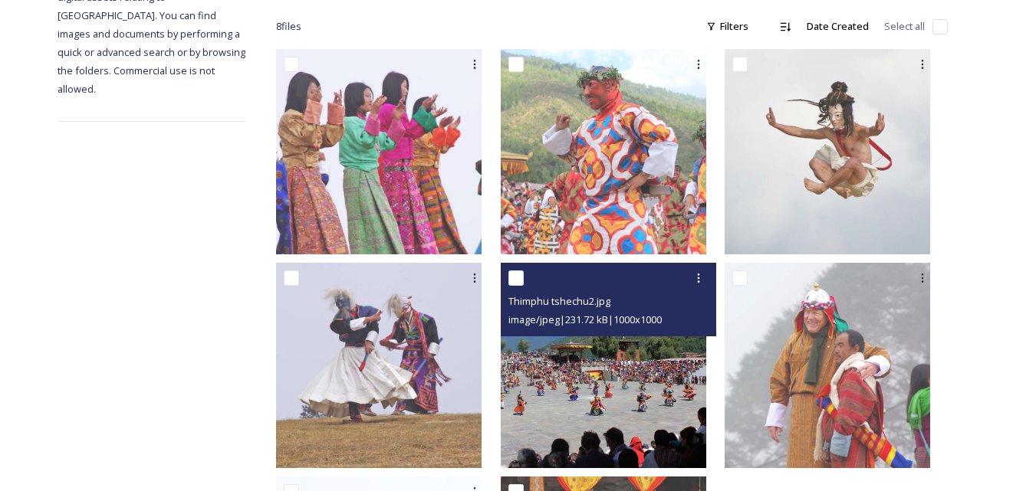
scroll to position [475, 0]
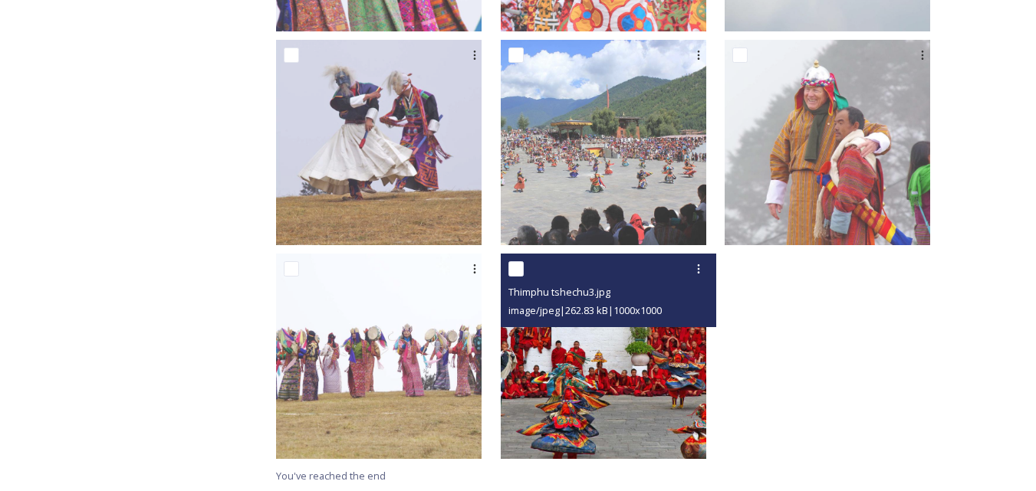
click at [677, 396] on img at bounding box center [603, 356] width 205 height 205
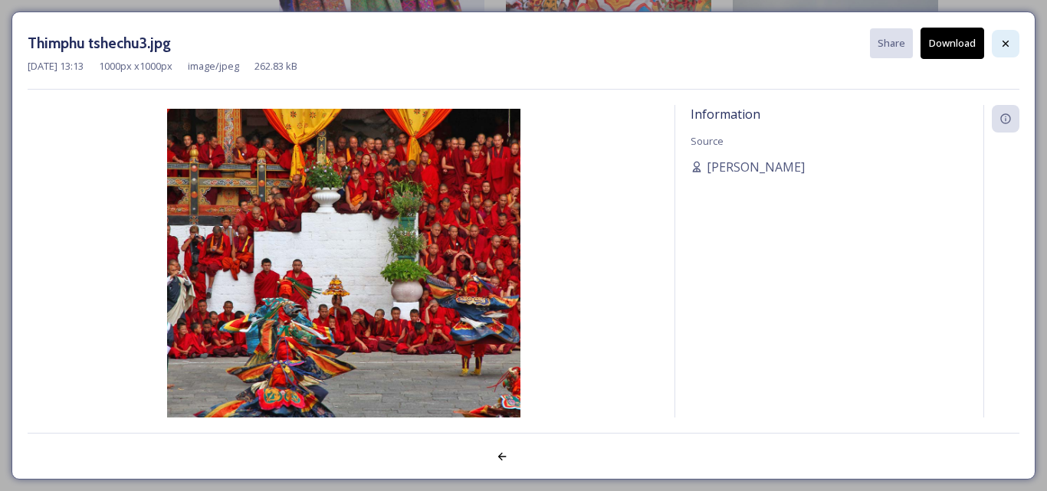
click at [1007, 39] on icon at bounding box center [1006, 44] width 12 height 12
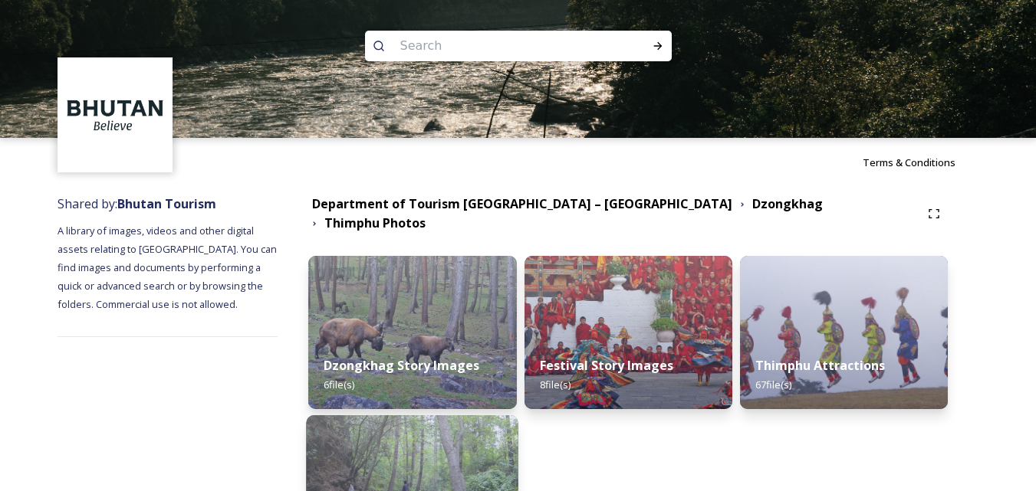
scroll to position [140, 0]
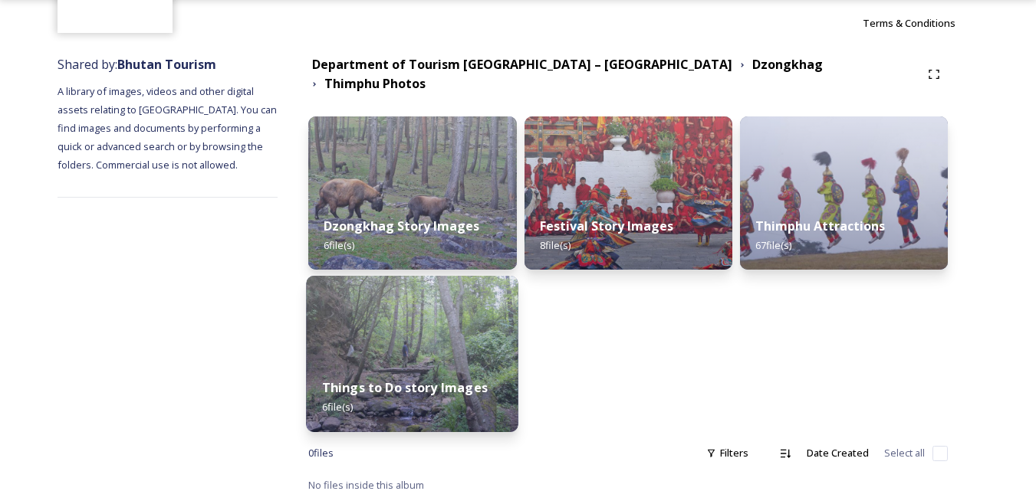
click at [442, 334] on img at bounding box center [413, 354] width 212 height 156
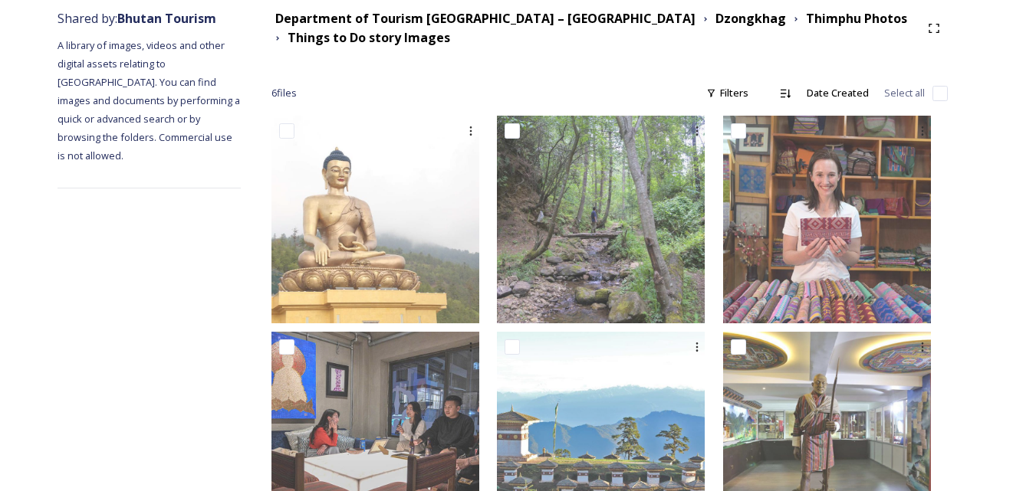
scroll to position [266, 0]
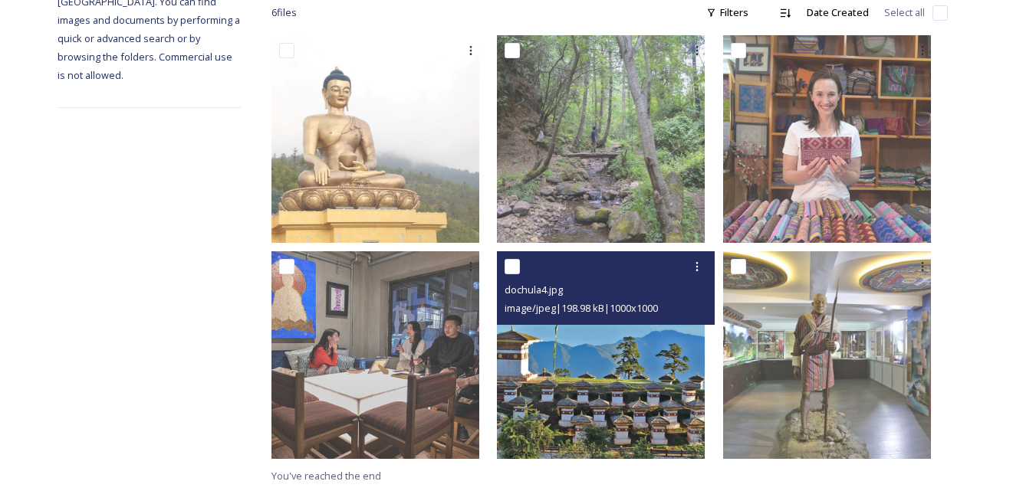
click at [588, 375] on img at bounding box center [601, 355] width 208 height 208
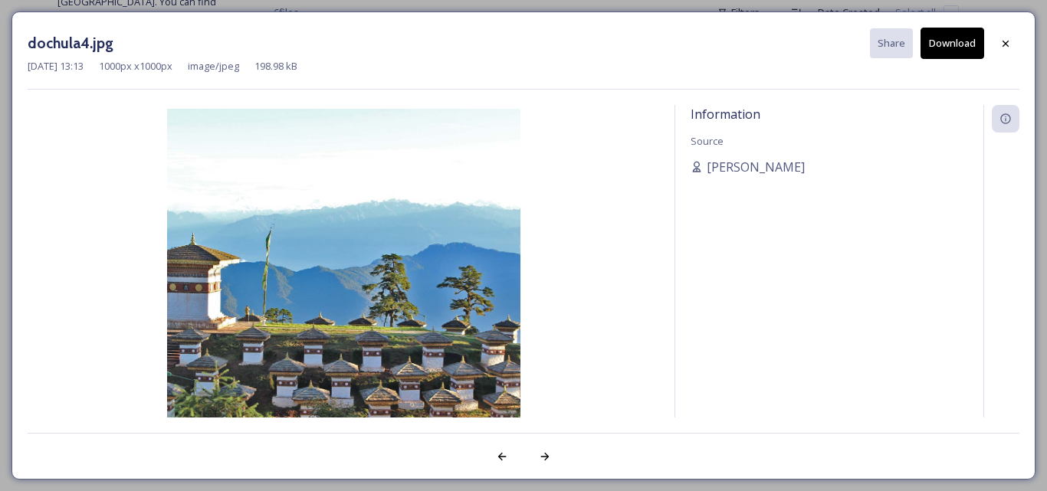
click at [965, 48] on button "Download" at bounding box center [953, 43] width 64 height 31
click at [1005, 41] on icon at bounding box center [1006, 44] width 12 height 12
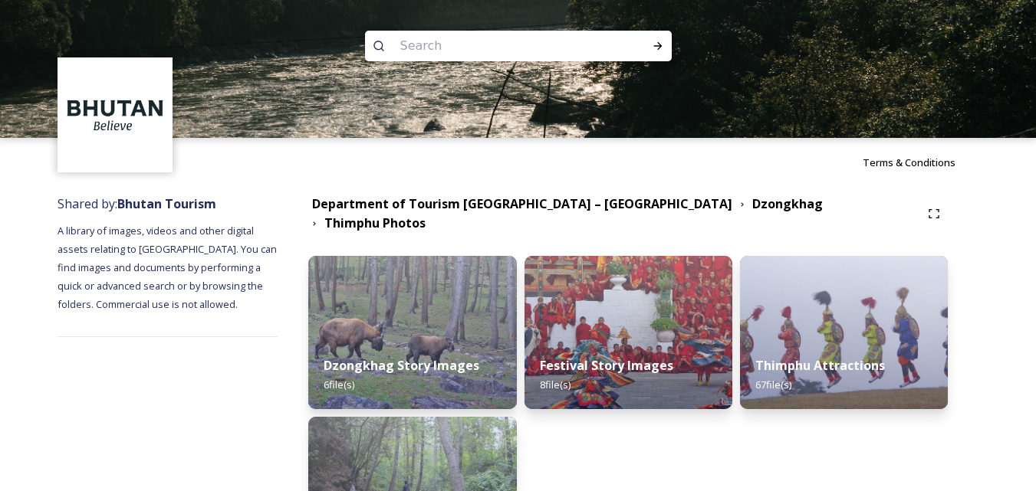
scroll to position [140, 0]
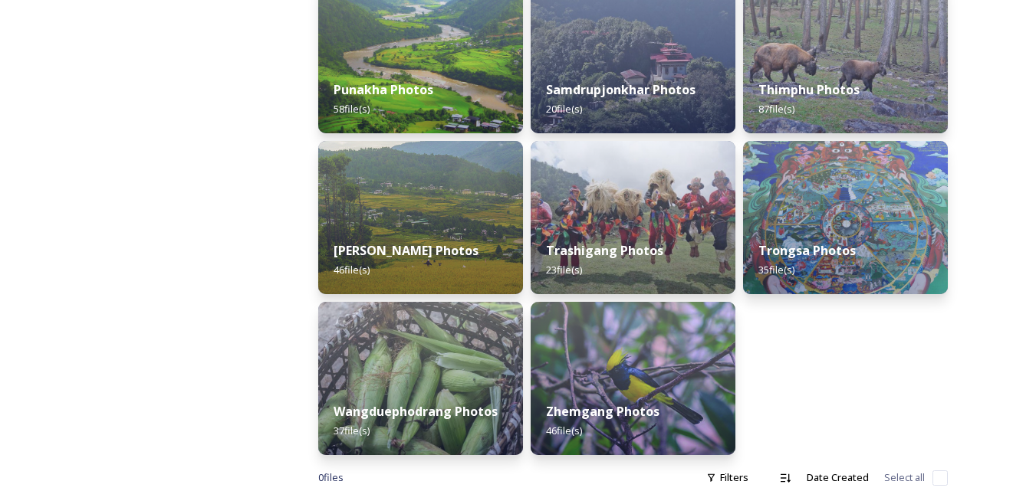
scroll to position [749, 0]
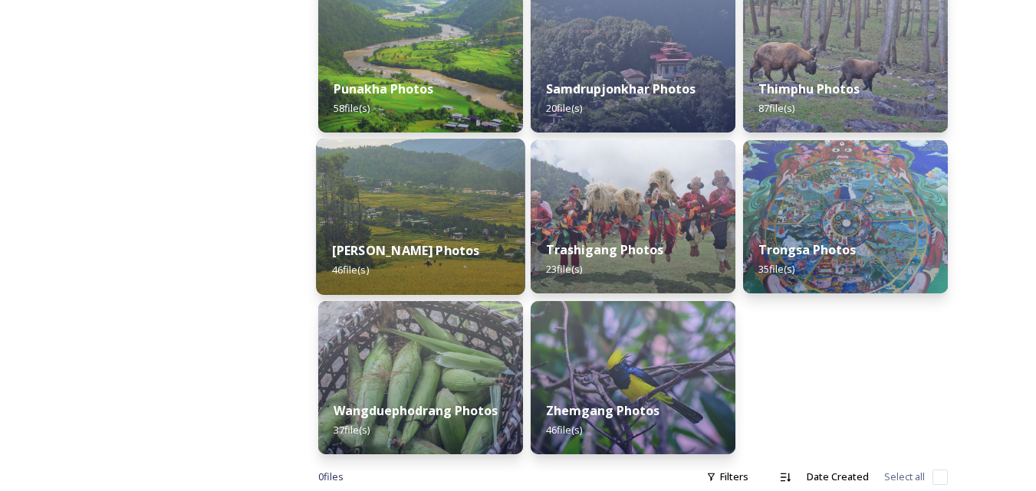
click at [411, 205] on img at bounding box center [420, 217] width 209 height 156
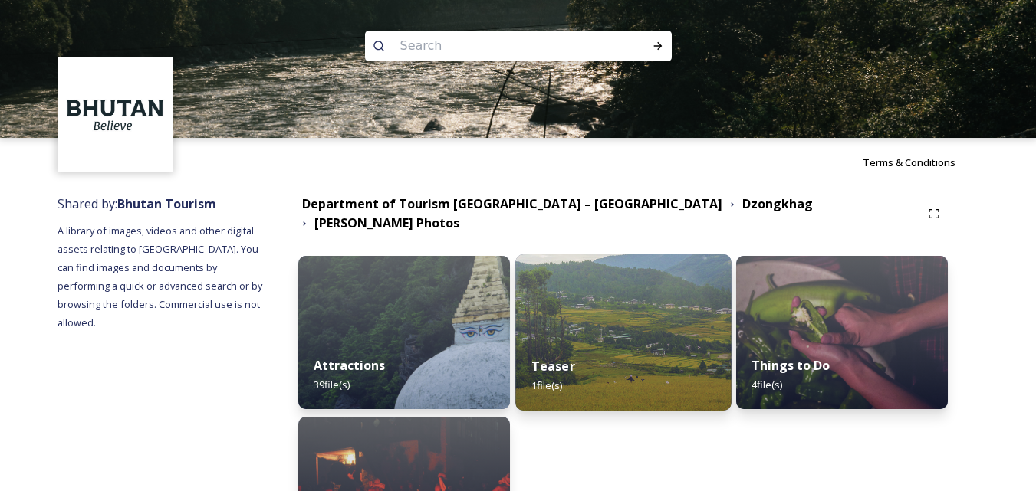
click at [680, 341] on div "Teaser 1 file(s)" at bounding box center [622, 376] width 215 height 70
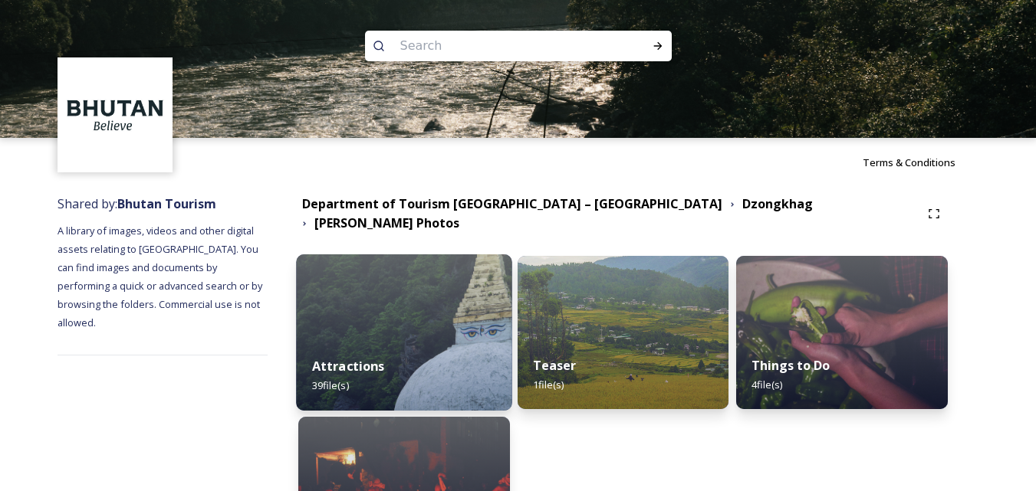
click at [455, 330] on img at bounding box center [403, 333] width 215 height 156
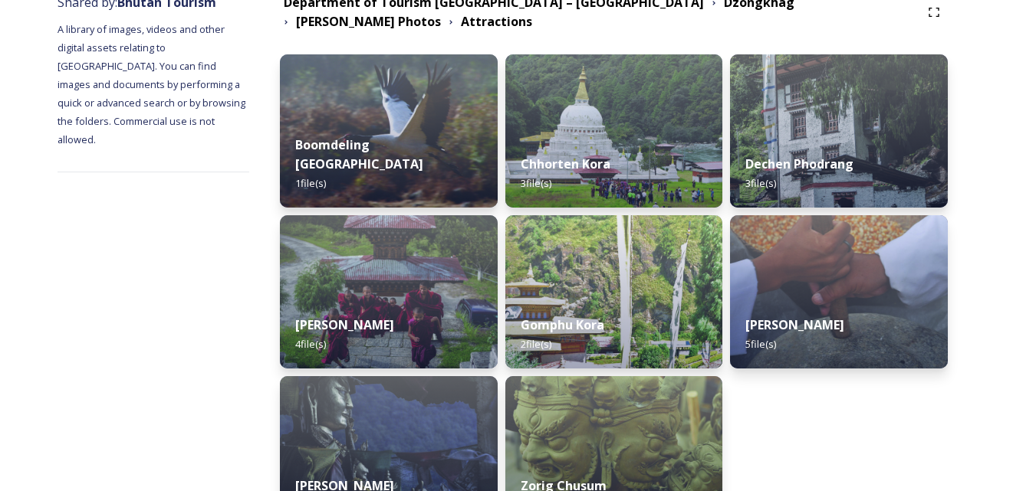
scroll to position [205, 0]
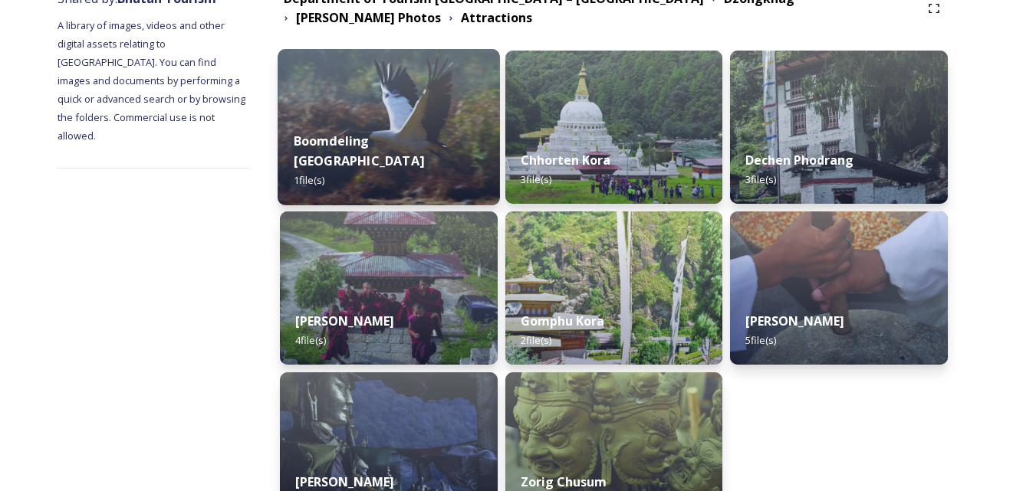
click at [416, 86] on img at bounding box center [389, 127] width 222 height 156
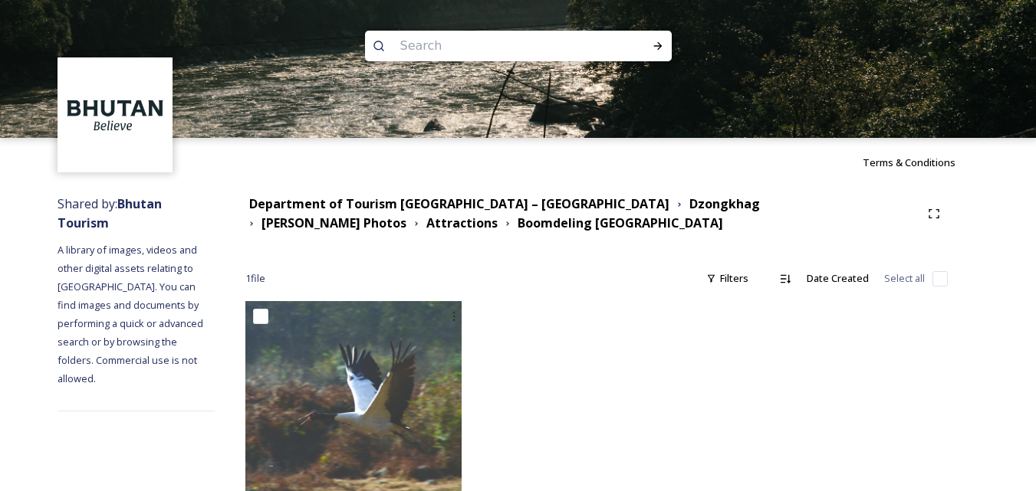
scroll to position [58, 0]
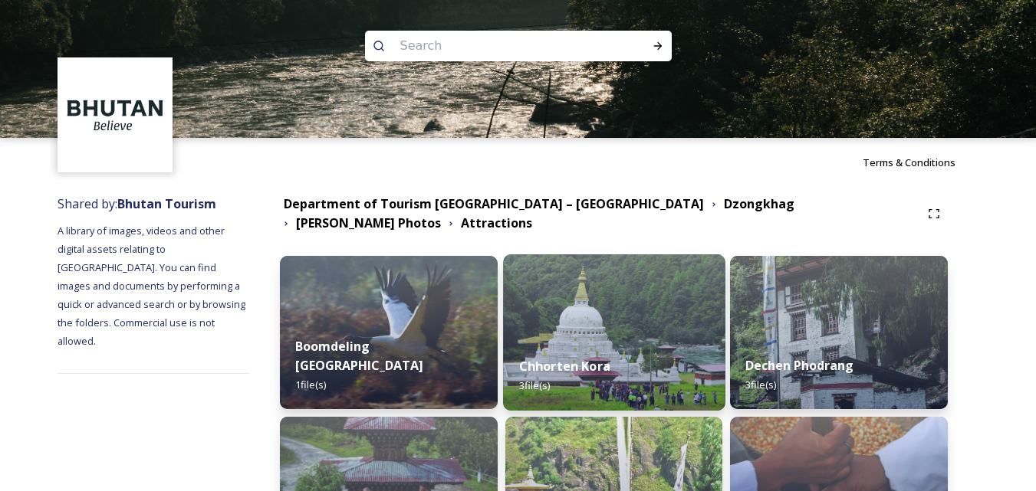
click at [593, 303] on img at bounding box center [614, 333] width 222 height 156
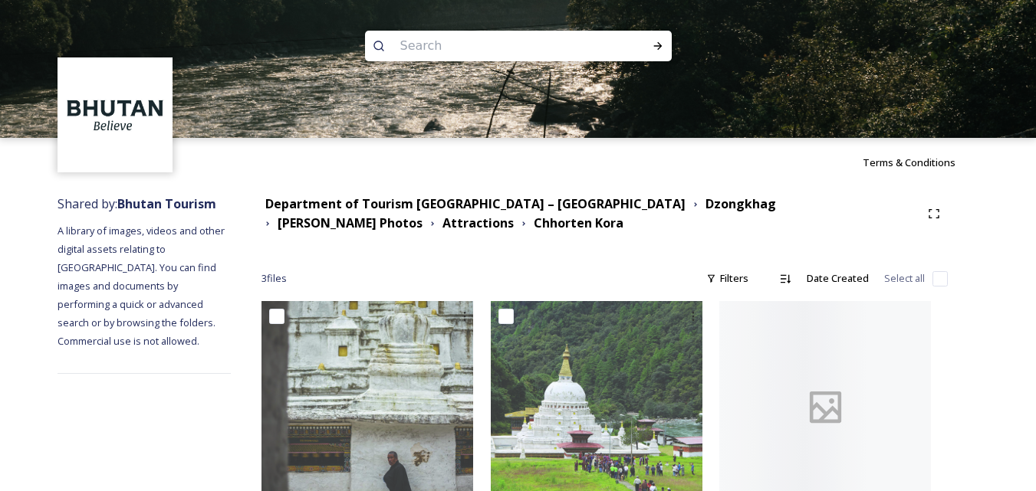
scroll to position [54, 0]
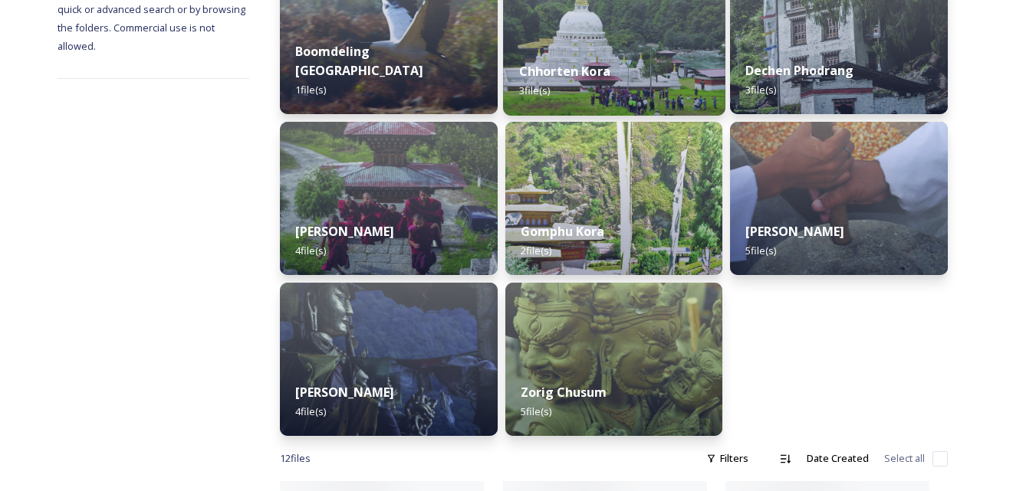
scroll to position [298, 0]
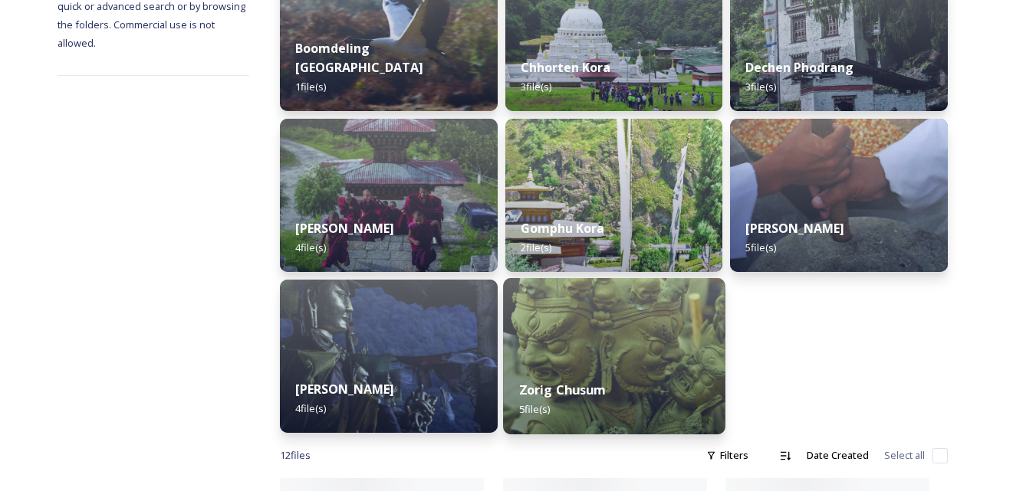
click at [656, 381] on div "Zorig Chusum 5 file(s)" at bounding box center [614, 400] width 222 height 70
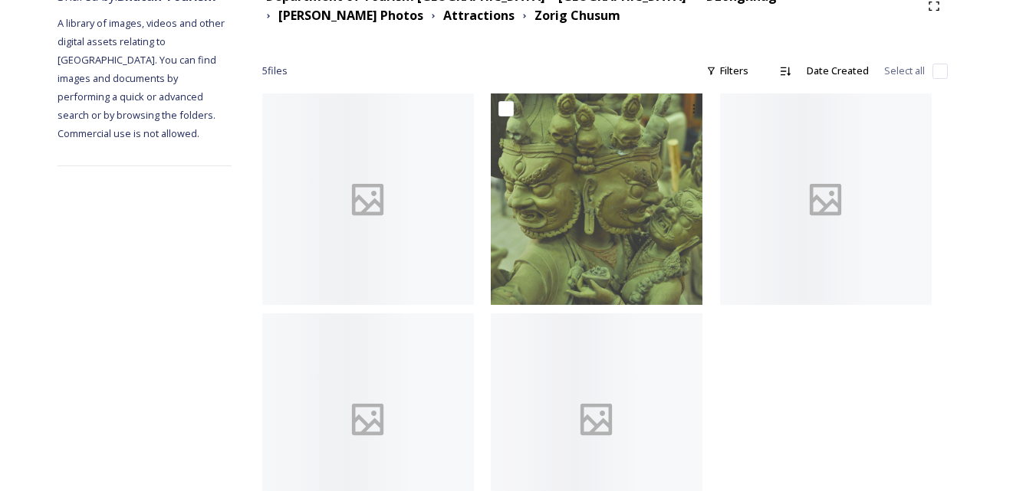
scroll to position [274, 0]
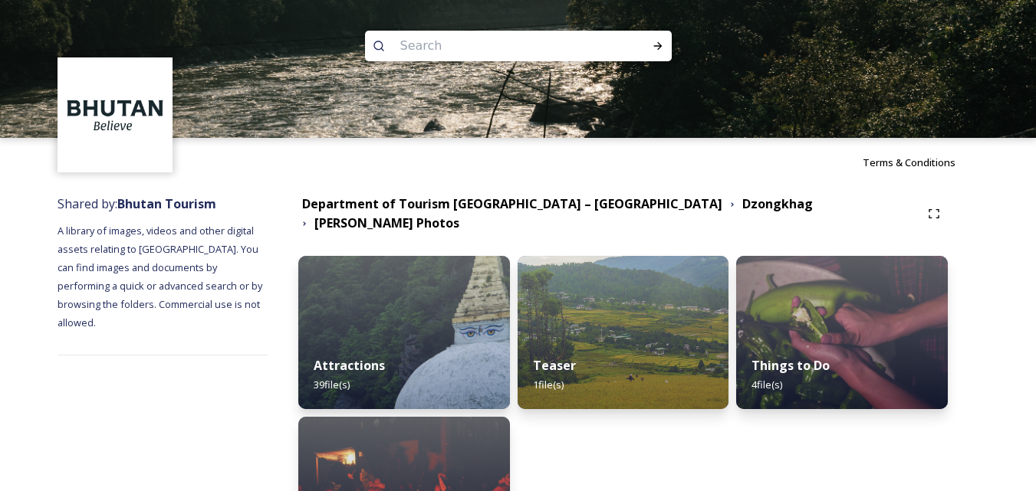
scroll to position [140, 0]
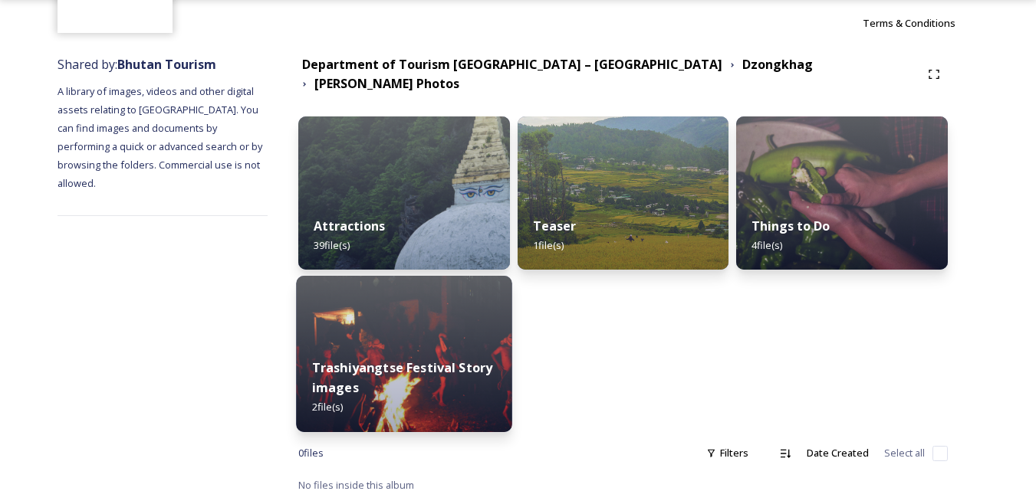
click at [360, 382] on strong "Trashiyangtse Festival Story images" at bounding box center [402, 378] width 181 height 37
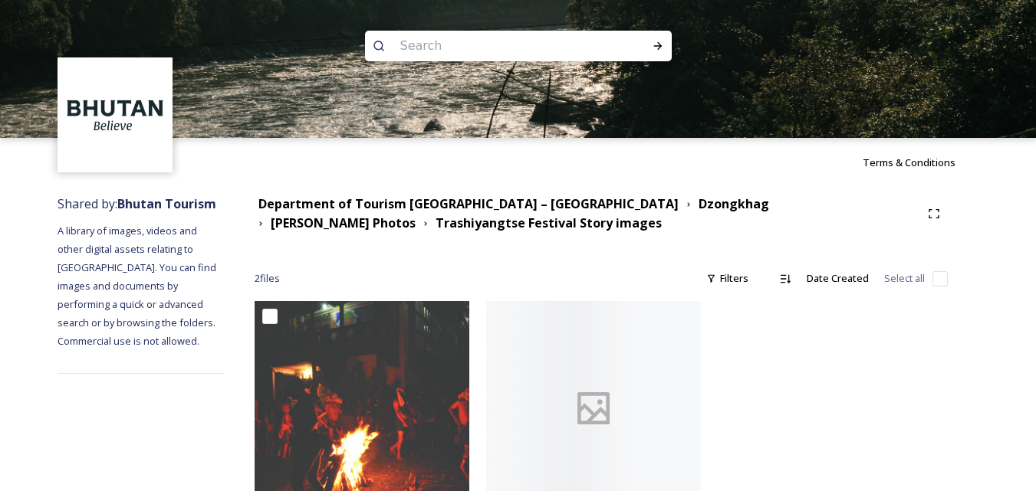
scroll to position [57, 0]
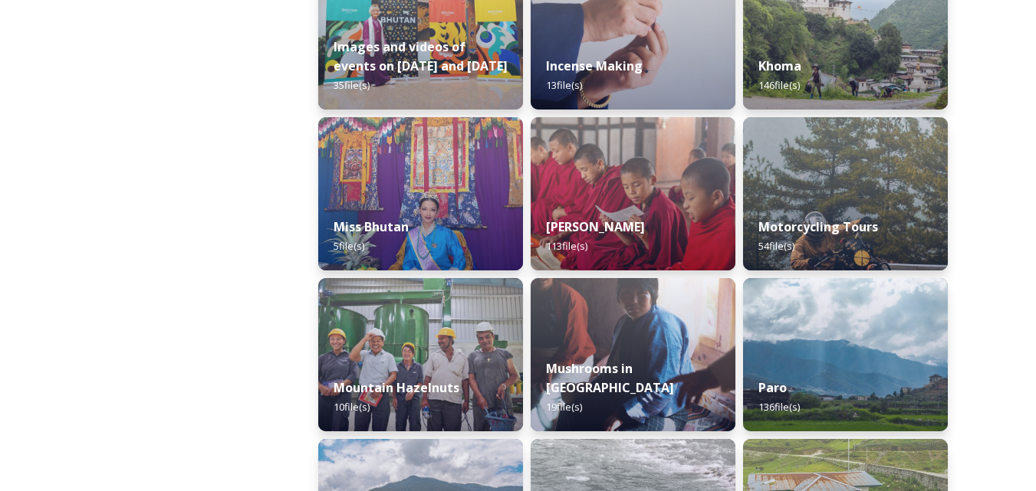
scroll to position [1095, 0]
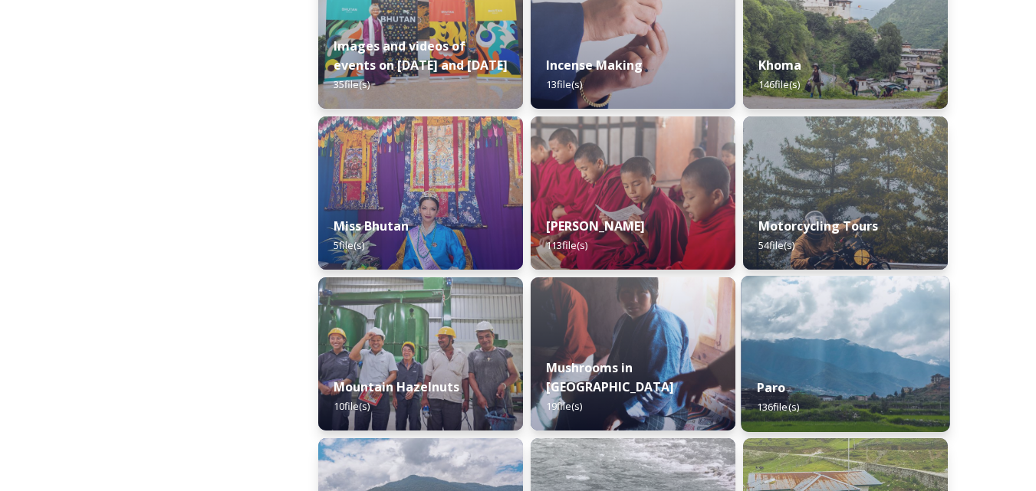
click at [852, 380] on div "Paro 136 file(s)" at bounding box center [845, 398] width 209 height 70
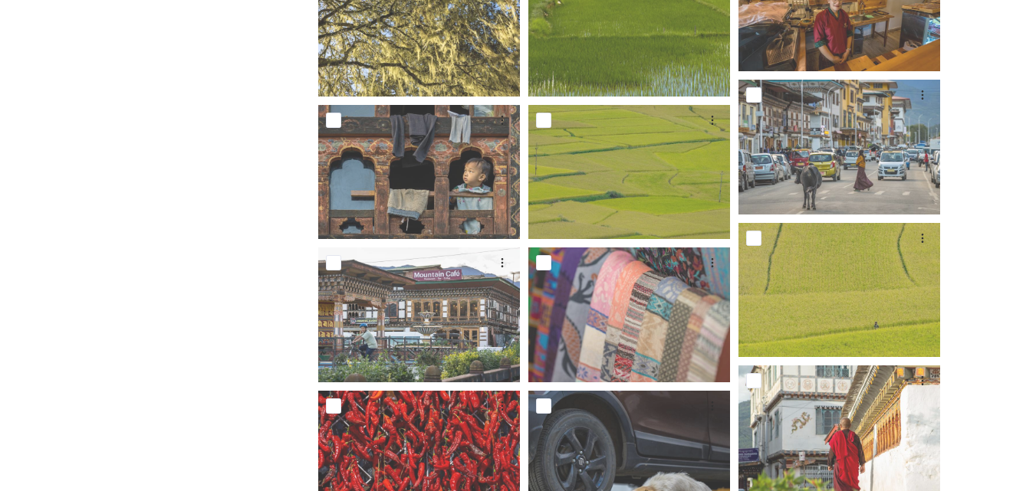
scroll to position [738, 0]
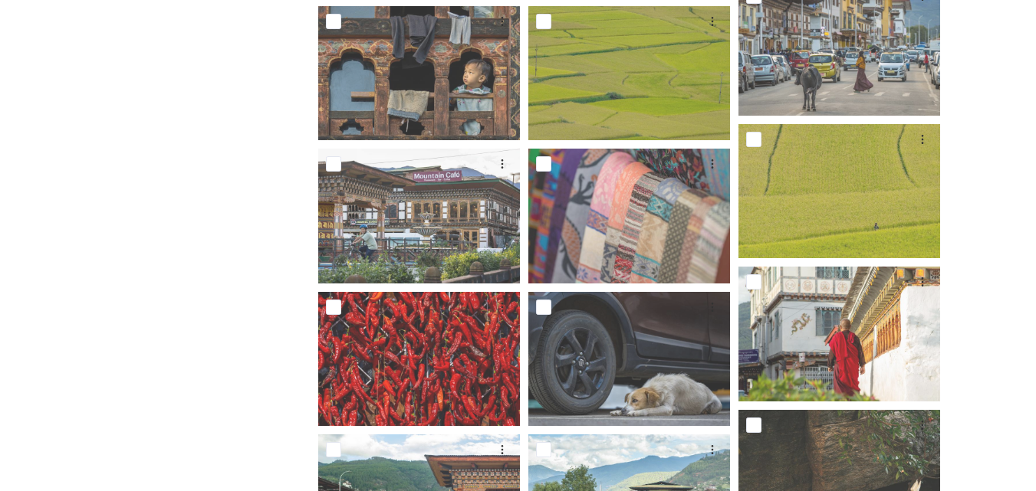
drag, startPoint x: 998, startPoint y: 271, endPoint x: 993, endPoint y: 58, distance: 214.0
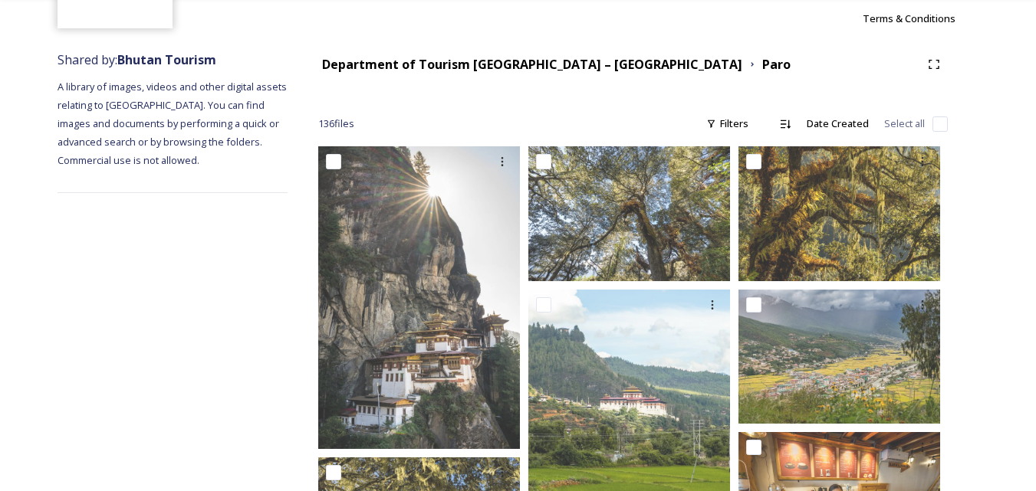
scroll to position [143, 0]
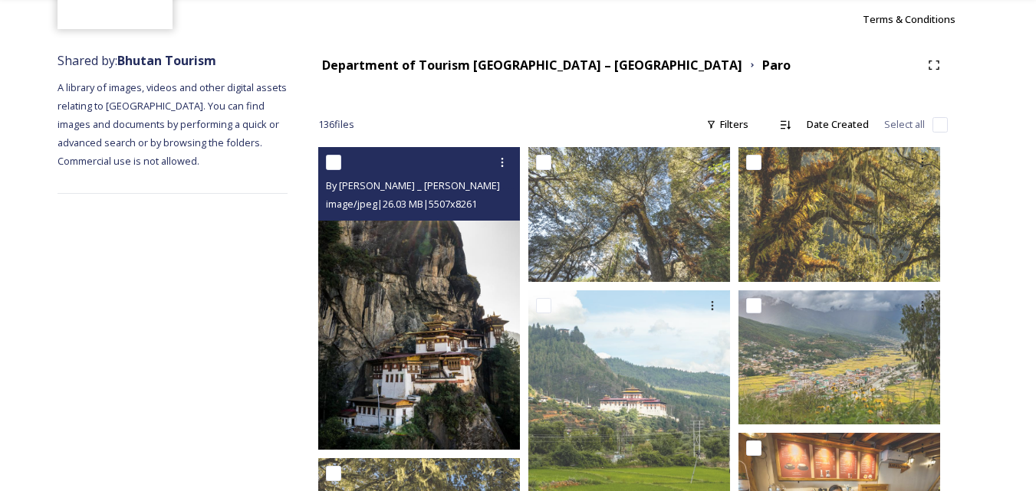
click at [448, 344] on img at bounding box center [419, 298] width 202 height 303
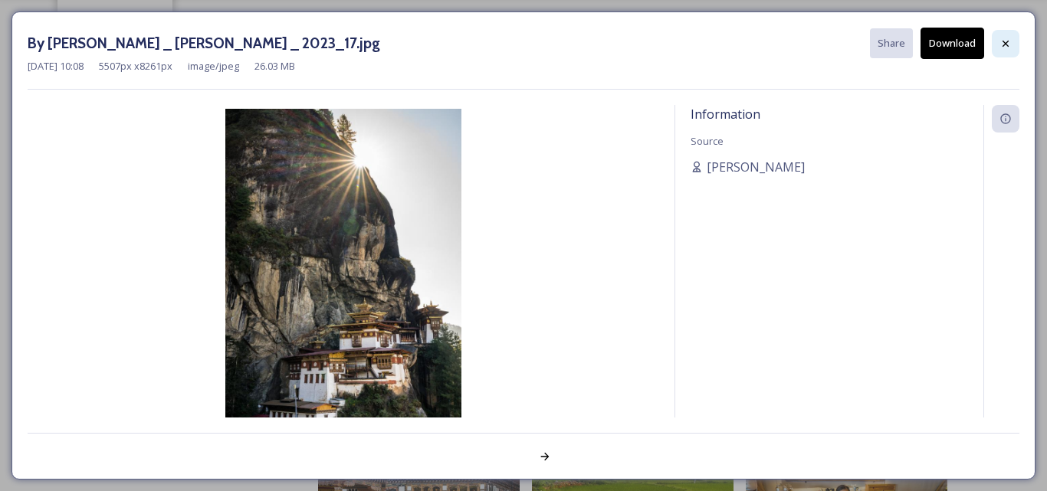
click at [1004, 44] on icon at bounding box center [1006, 44] width 12 height 12
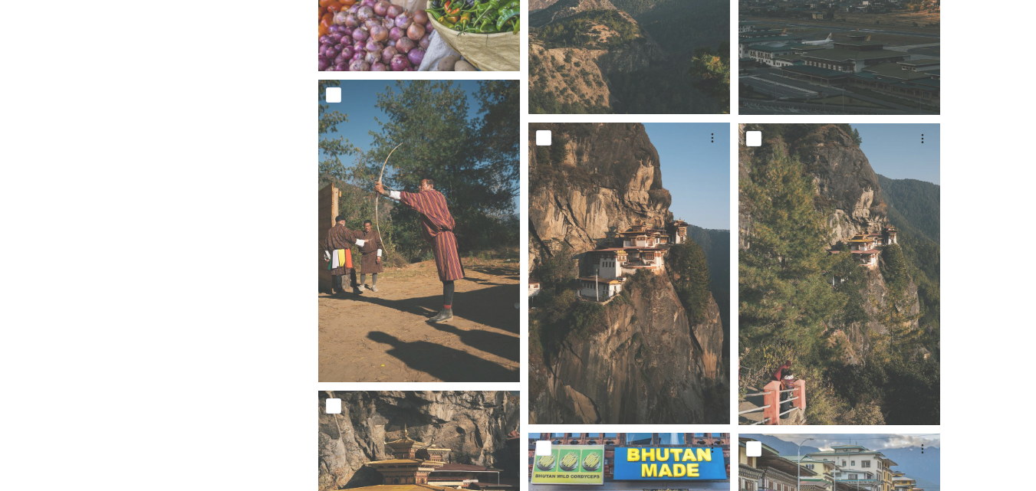
scroll to position [5600, 0]
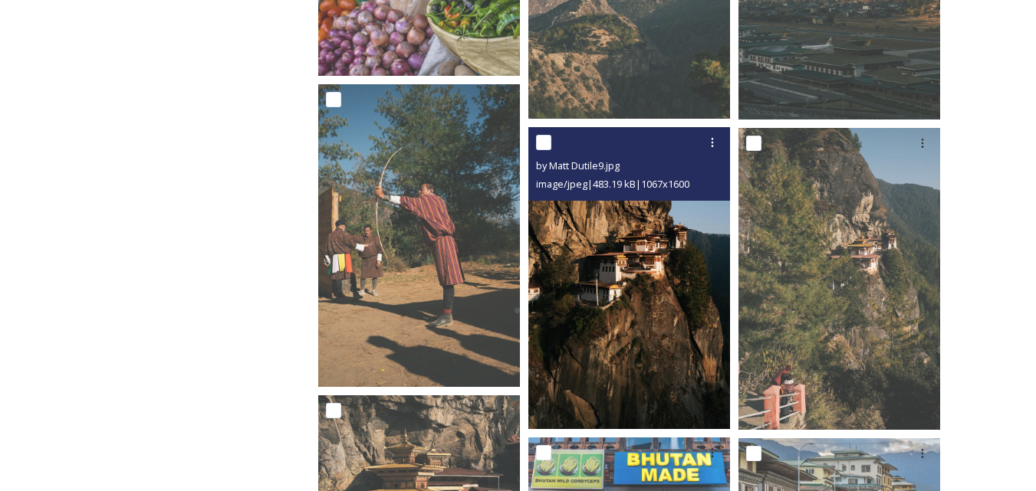
click at [626, 311] on img at bounding box center [629, 278] width 202 height 302
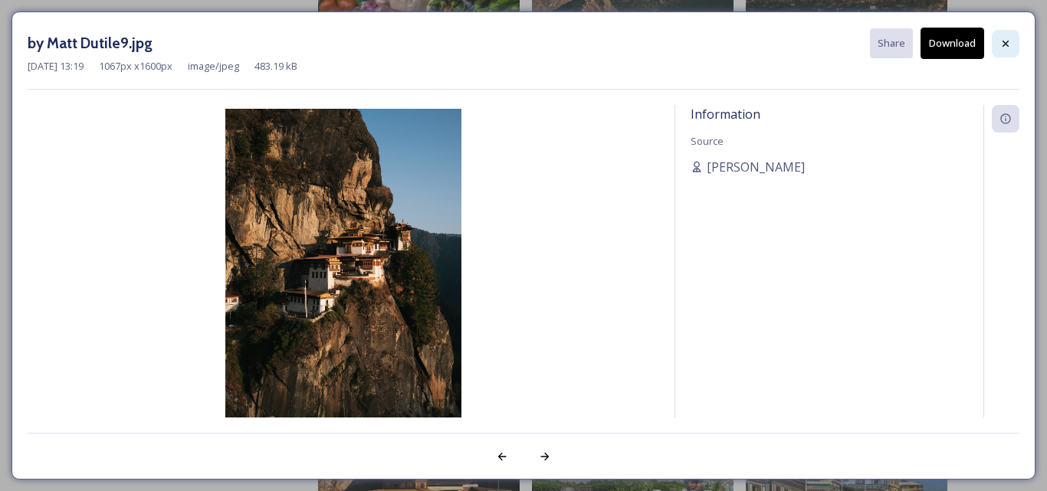
click at [1001, 45] on icon at bounding box center [1006, 44] width 12 height 12
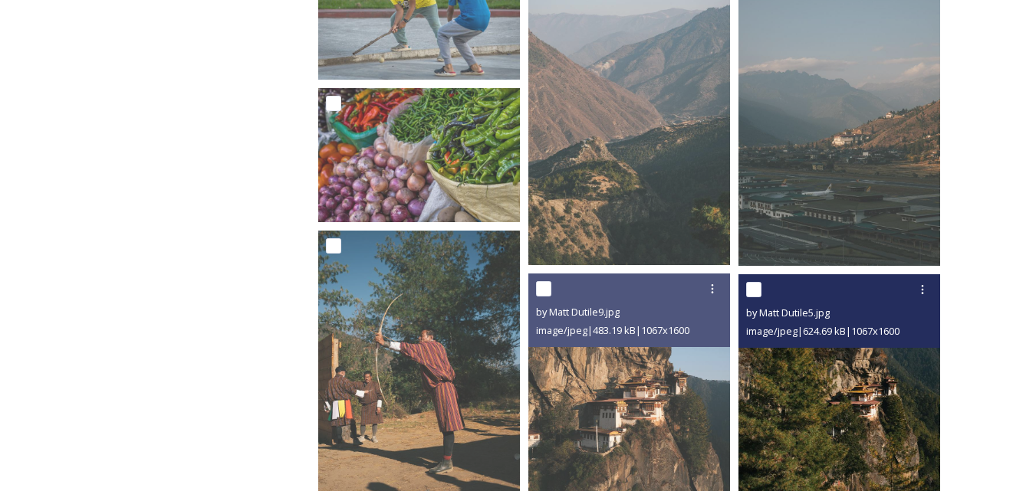
scroll to position [5453, 0]
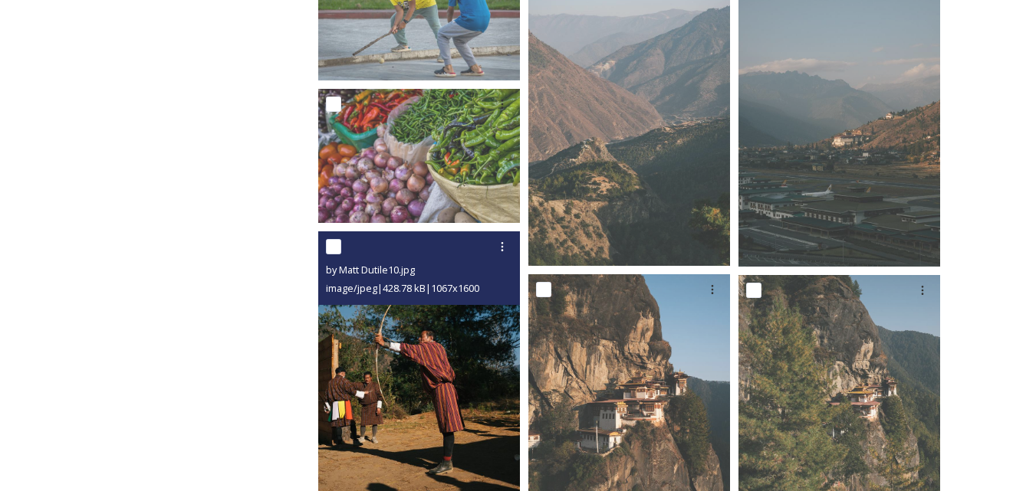
click at [455, 410] on img at bounding box center [419, 383] width 202 height 302
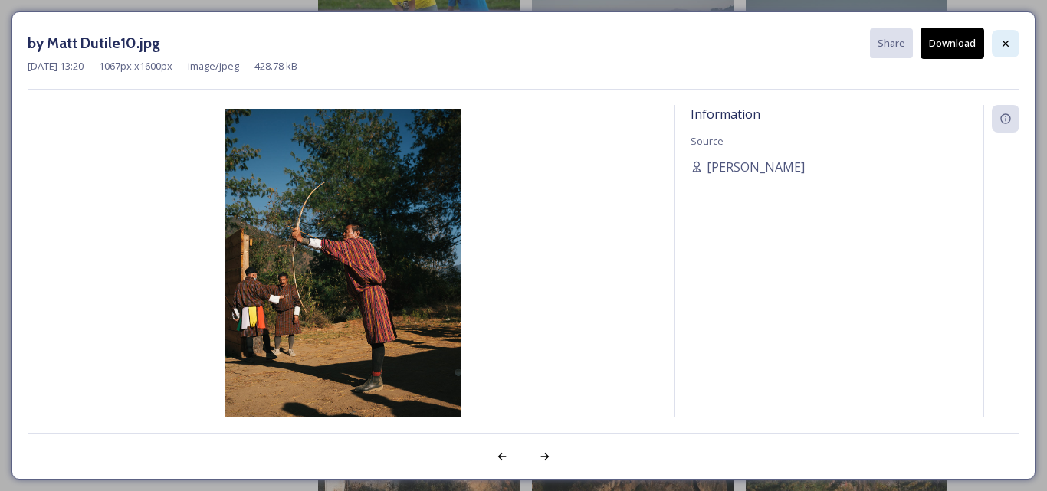
click at [1010, 39] on icon at bounding box center [1006, 44] width 12 height 12
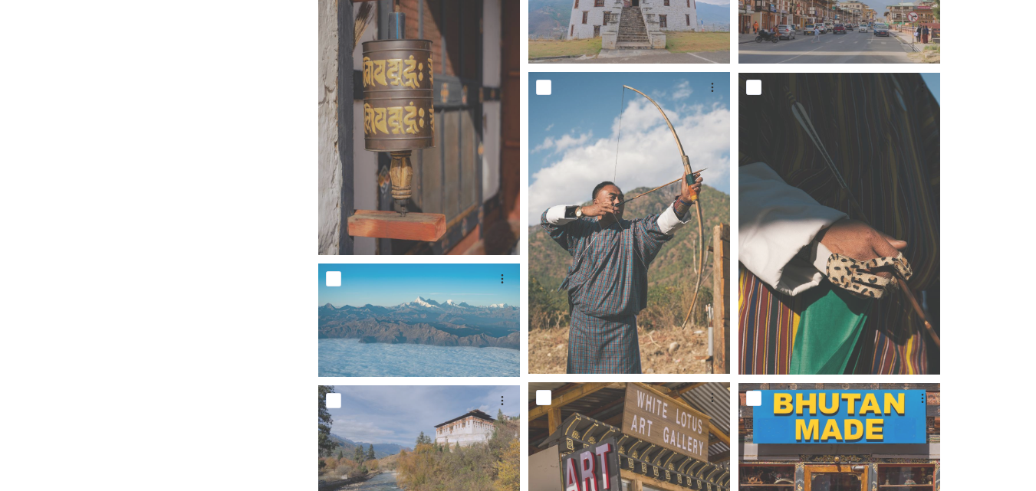
scroll to position [4742, 0]
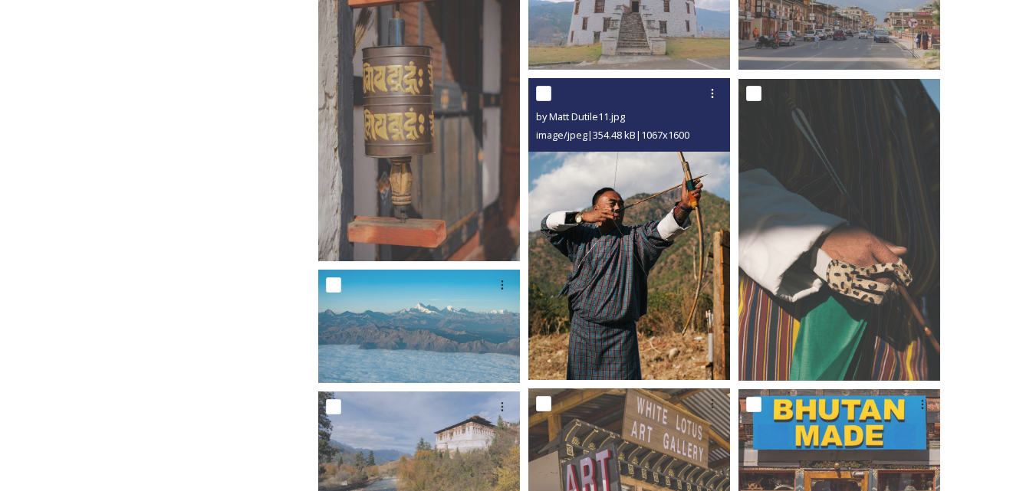
click at [668, 292] on img at bounding box center [629, 229] width 202 height 302
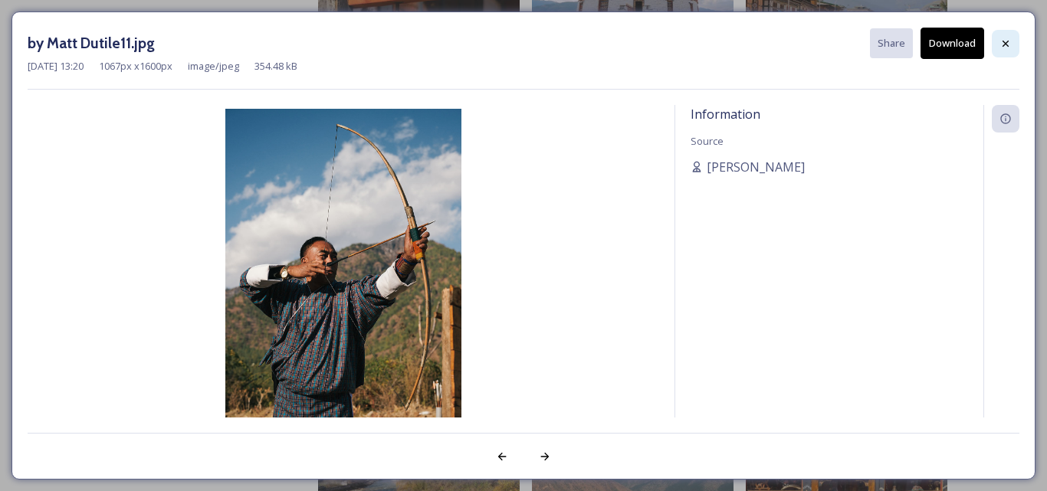
click at [1007, 44] on icon at bounding box center [1006, 43] width 6 height 6
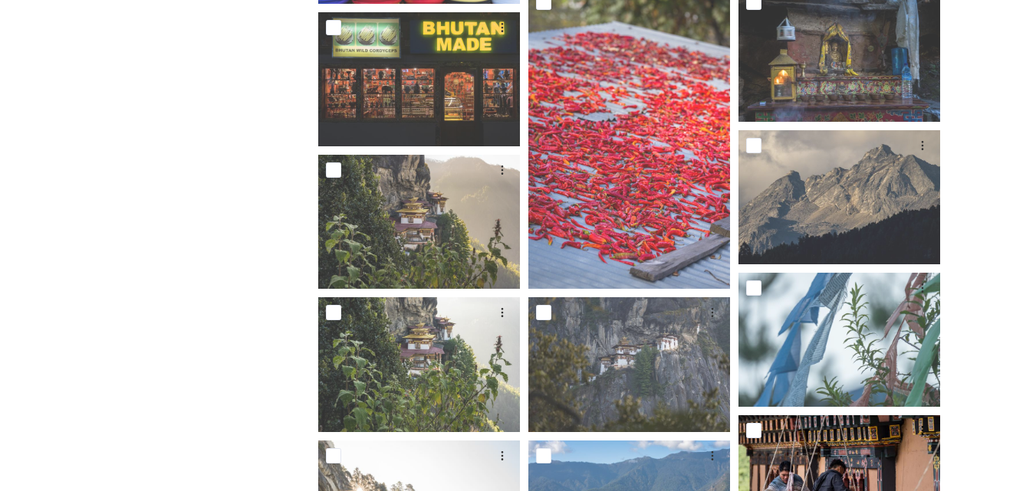
scroll to position [2925, 0]
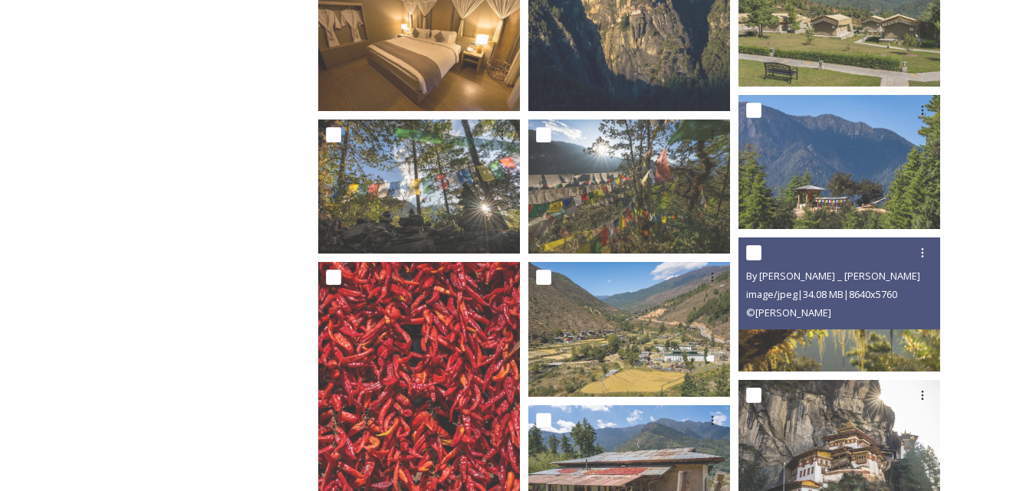
click at [746, 268] on div "By [PERSON_NAME] _ [PERSON_NAME] _ 2023_27.jpg" at bounding box center [841, 276] width 190 height 18
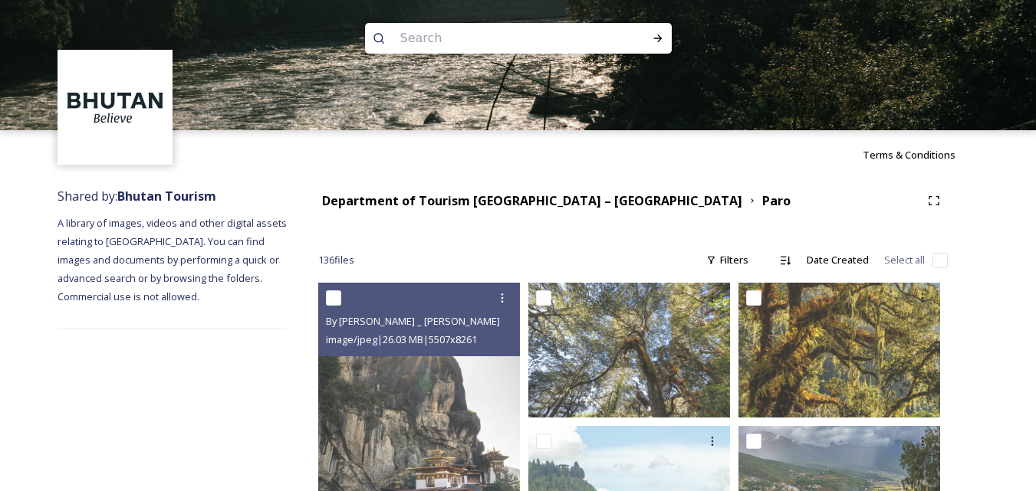
scroll to position [0, 0]
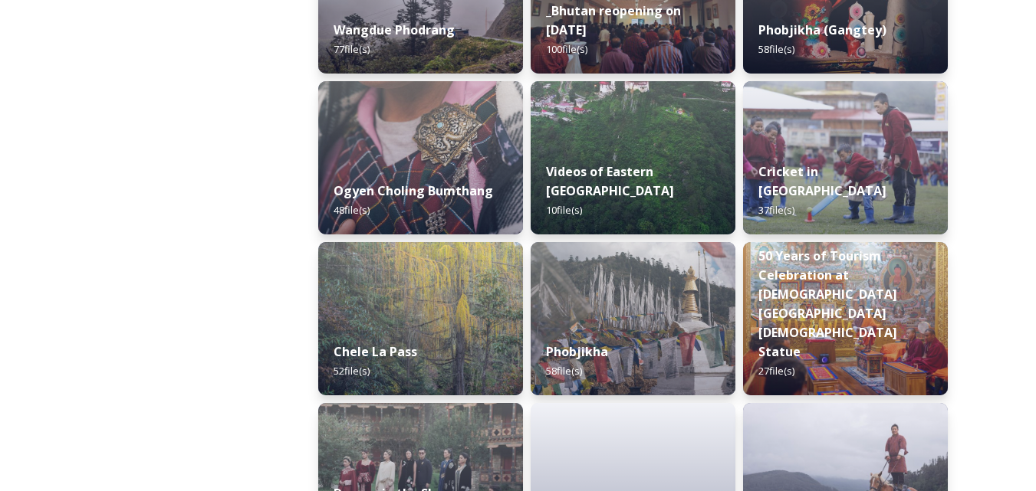
scroll to position [2526, 0]
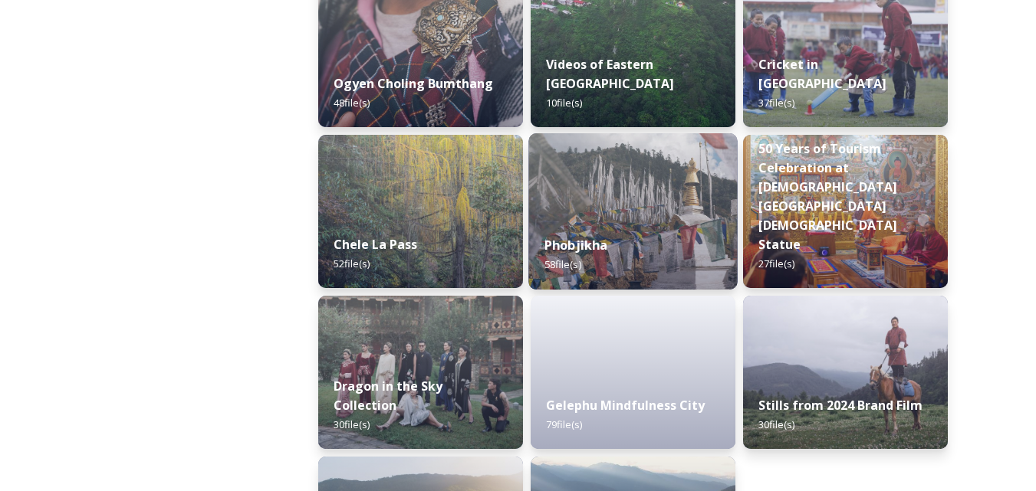
click at [631, 169] on img at bounding box center [632, 211] width 209 height 156
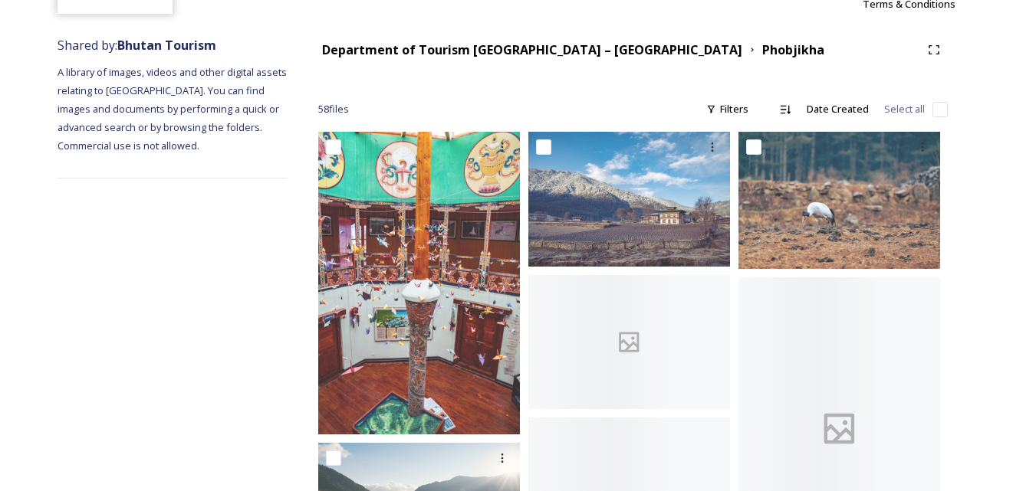
scroll to position [170, 0]
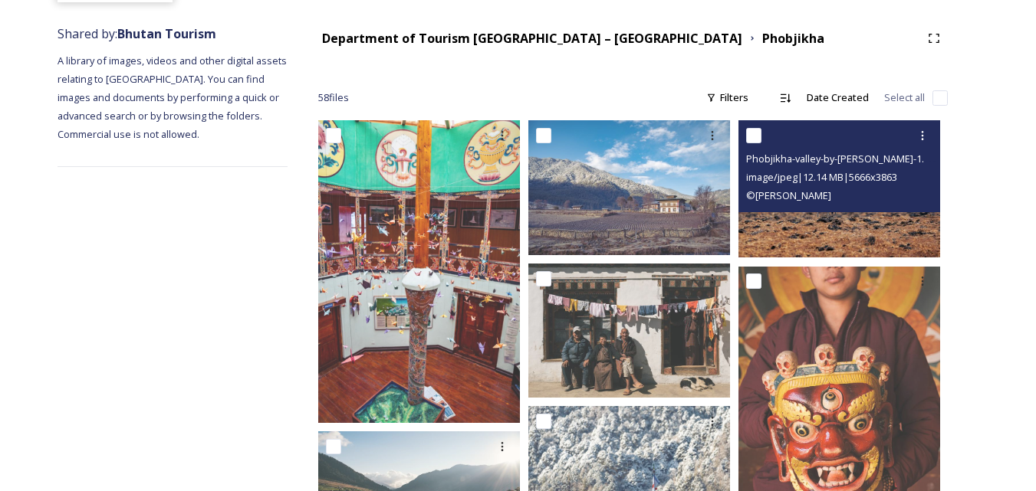
click at [811, 226] on img at bounding box center [839, 188] width 202 height 137
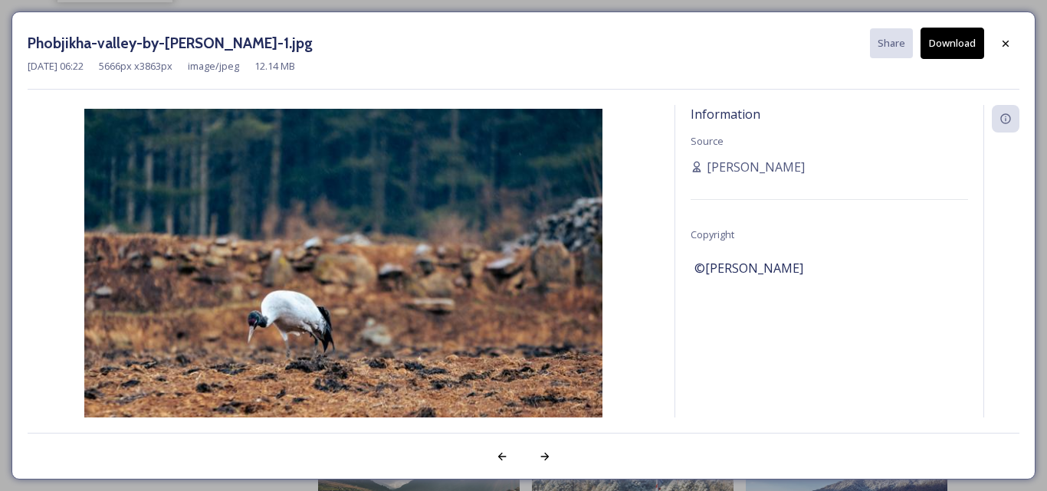
click at [954, 38] on button "Download" at bounding box center [953, 43] width 64 height 31
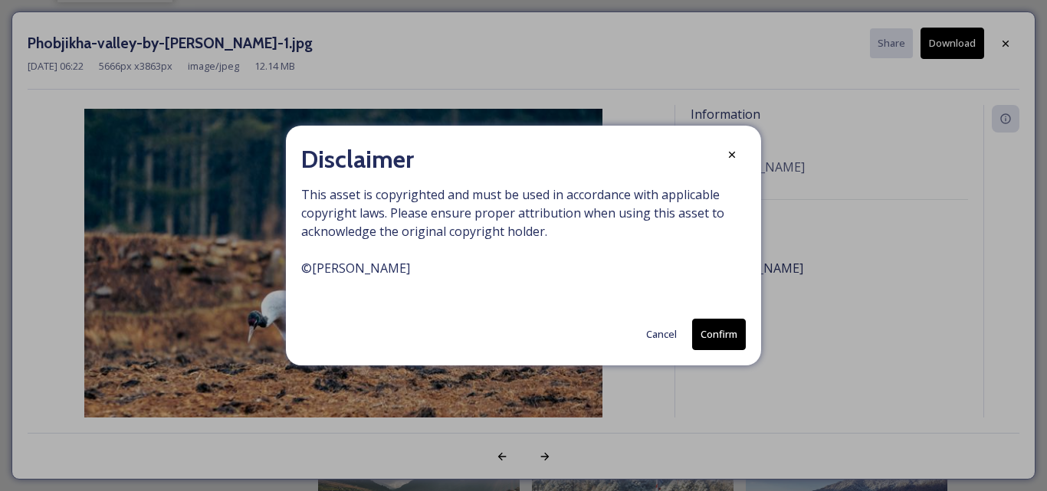
click at [725, 341] on button "Confirm" at bounding box center [719, 334] width 54 height 31
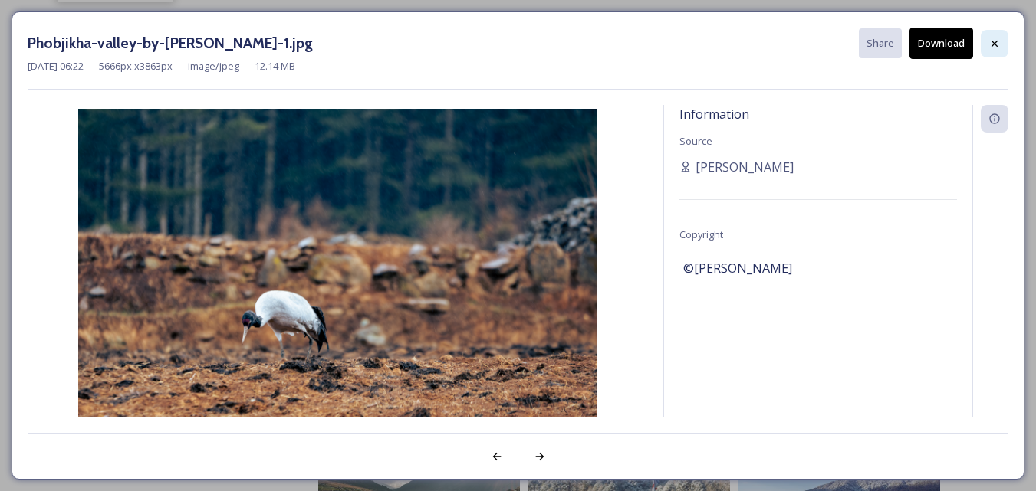
click at [987, 46] on div at bounding box center [995, 44] width 28 height 28
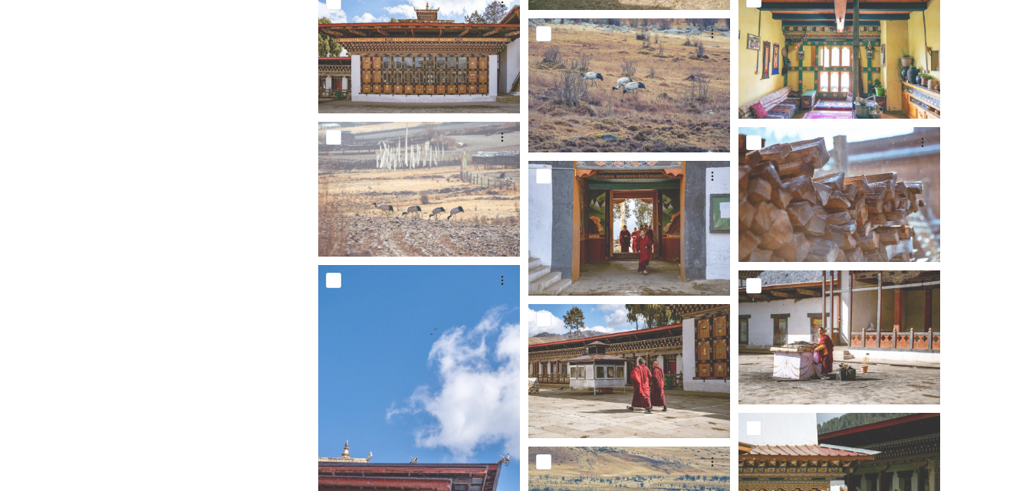
scroll to position [1630, 0]
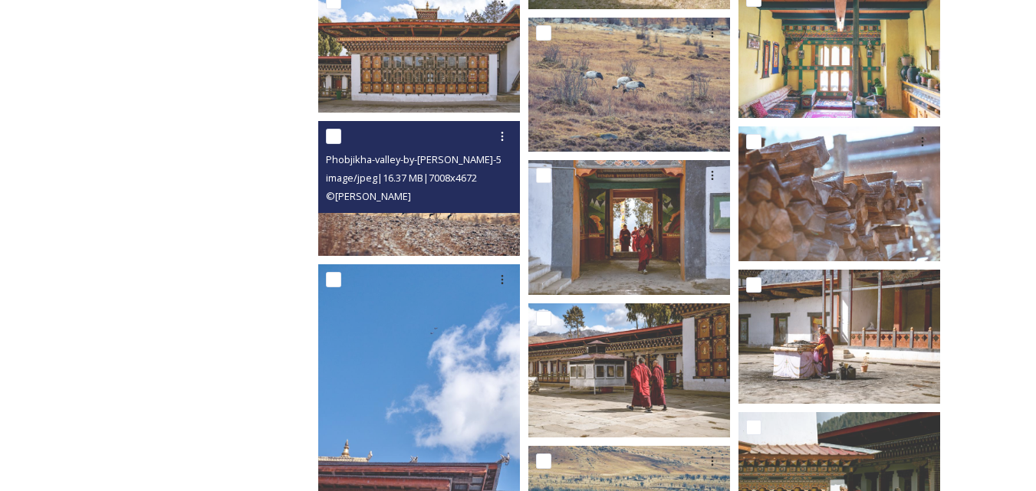
click at [445, 233] on img at bounding box center [419, 188] width 202 height 134
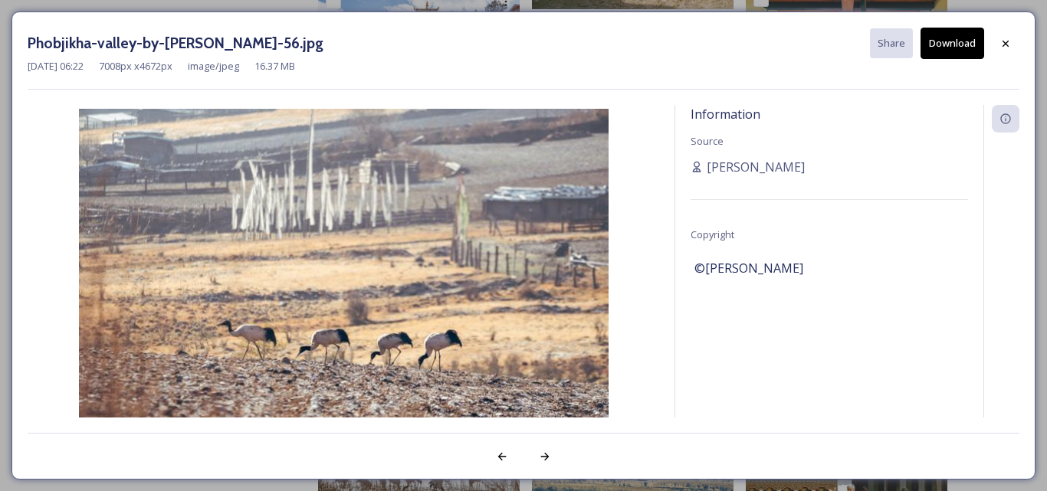
click at [958, 51] on button "Download" at bounding box center [953, 43] width 64 height 31
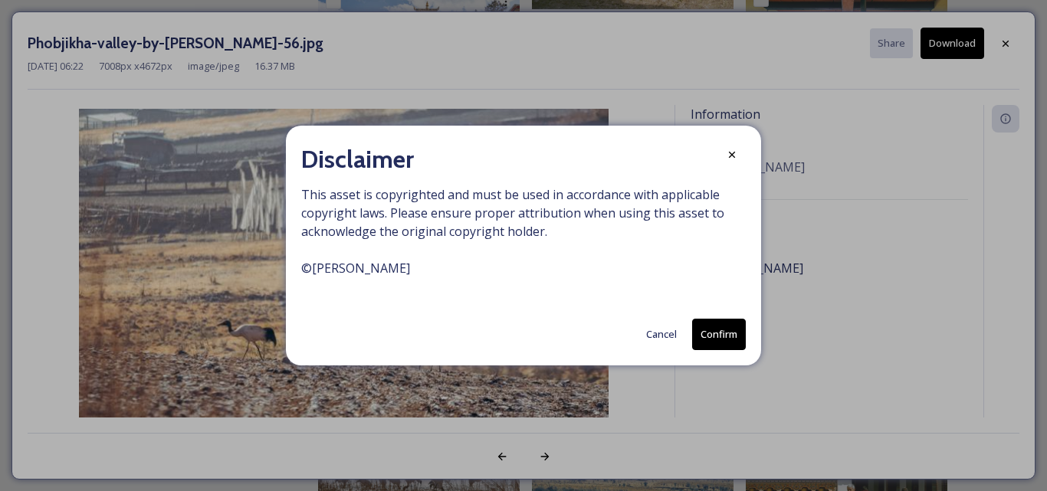
click at [730, 330] on button "Confirm" at bounding box center [719, 334] width 54 height 31
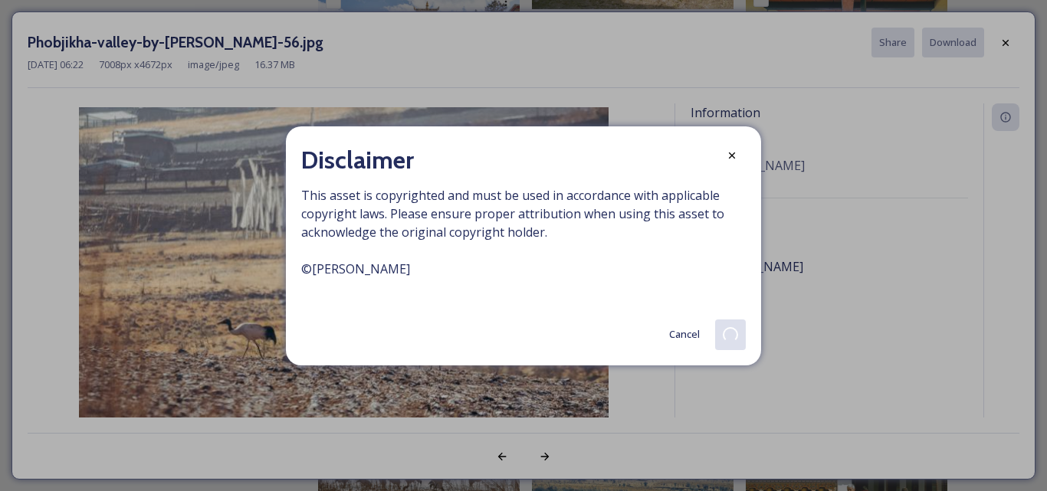
click at [509, 289] on span "This asset is copyrighted and must be used in accordance with applicable copyri…" at bounding box center [523, 241] width 445 height 110
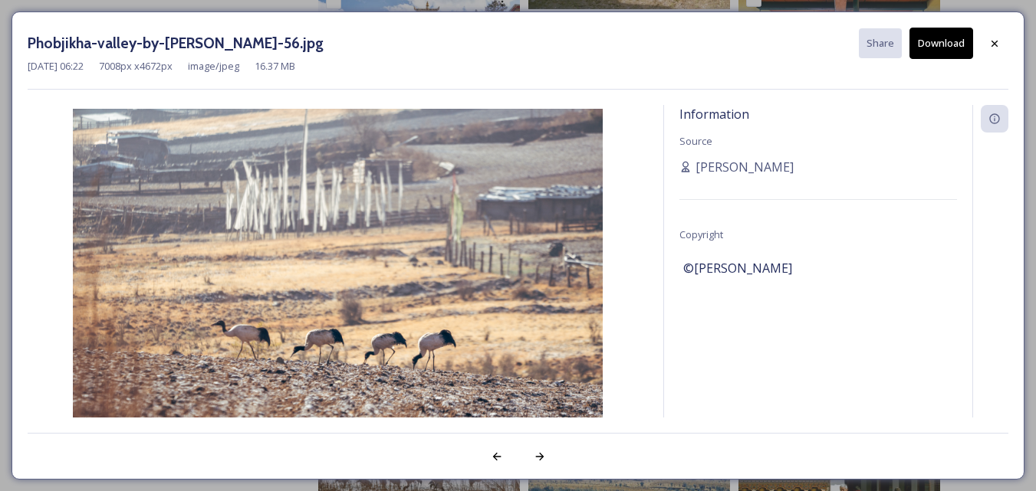
click at [606, 45] on div "Phobjikha-valley-by-[PERSON_NAME]-56.jpg Share Download" at bounding box center [518, 43] width 981 height 31
click at [992, 46] on icon at bounding box center [994, 43] width 6 height 6
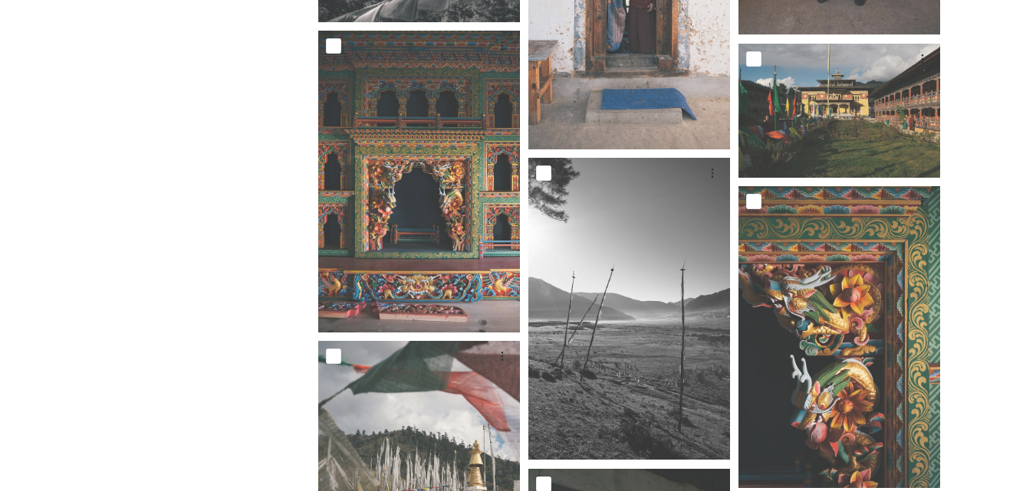
scroll to position [3545, 0]
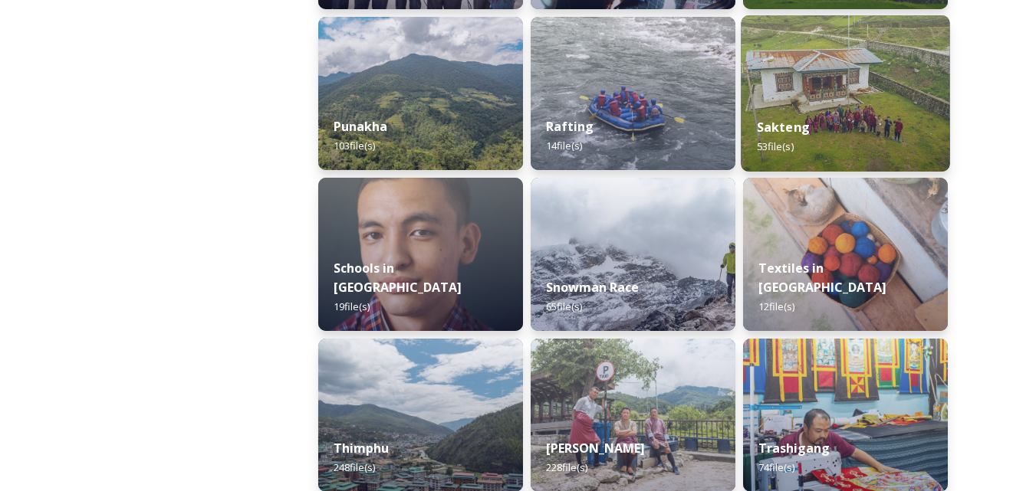
scroll to position [1517, 0]
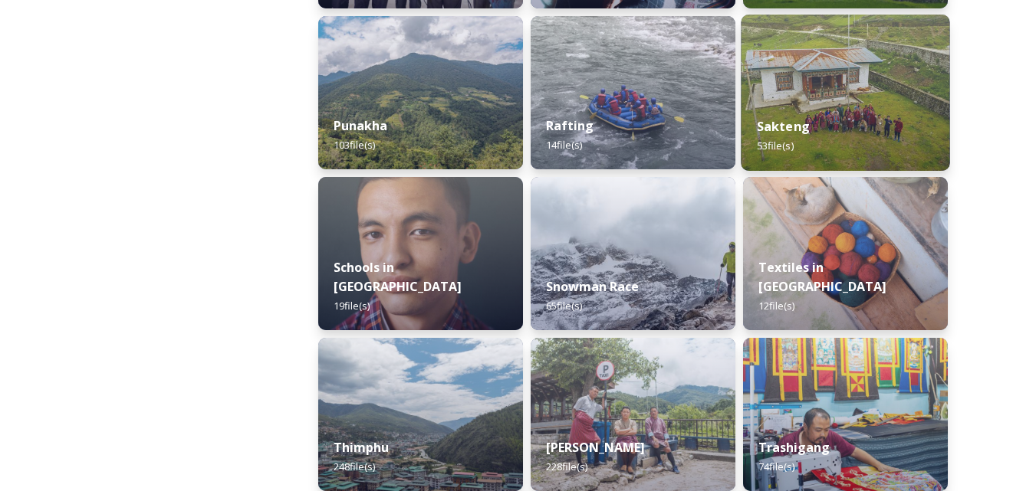
click at [797, 123] on strong "Sakteng" at bounding box center [783, 126] width 53 height 17
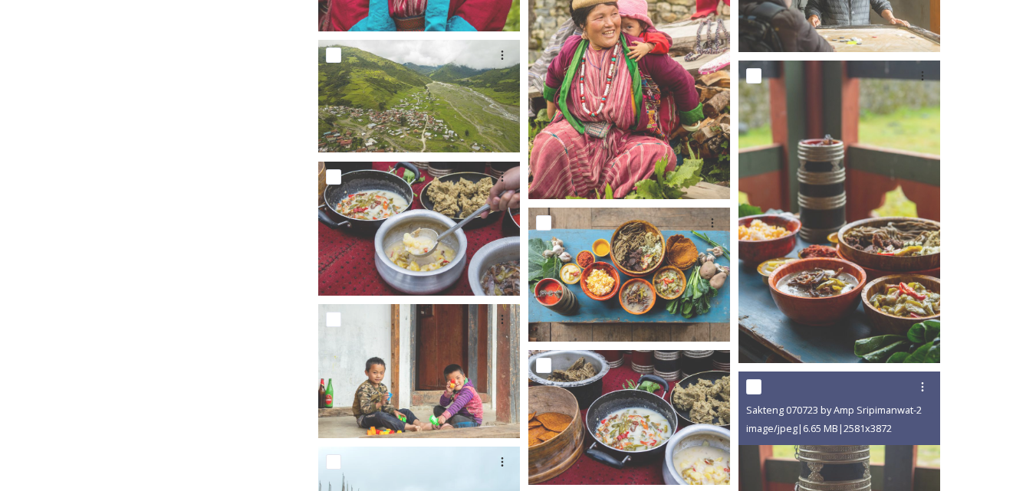
scroll to position [826, 0]
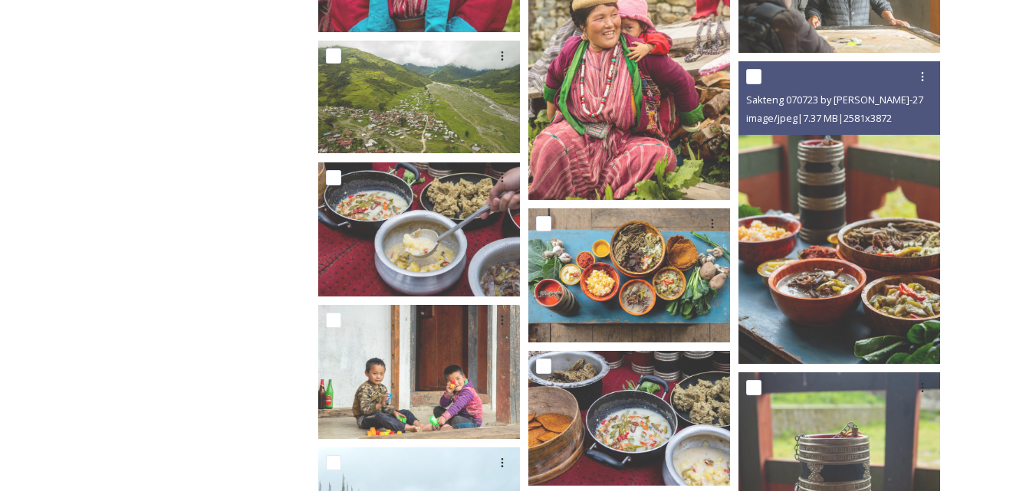
click at [809, 232] on img at bounding box center [839, 212] width 202 height 303
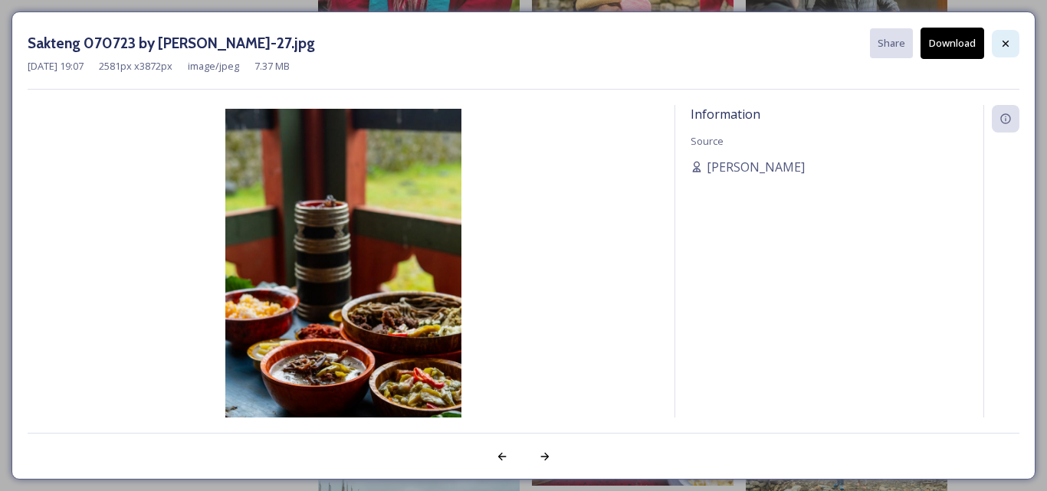
click at [1007, 44] on icon at bounding box center [1006, 43] width 6 height 6
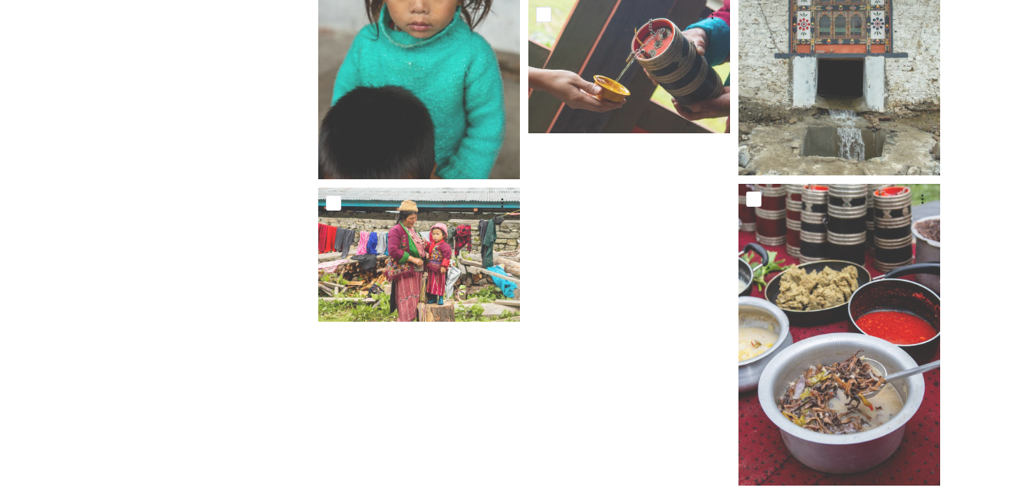
scroll to position [3159, 0]
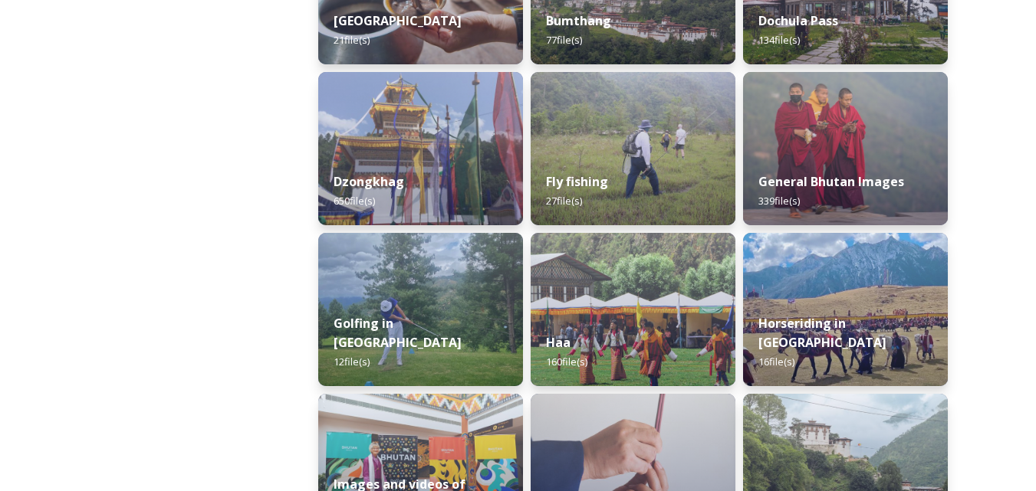
scroll to position [657, 0]
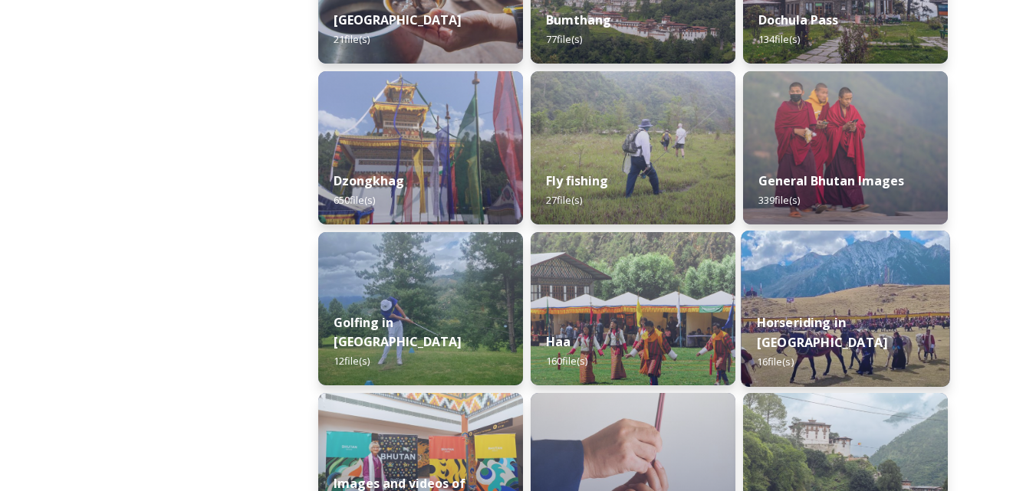
click at [855, 327] on div "Horseriding in [GEOGRAPHIC_DATA] 16 file(s)" at bounding box center [845, 342] width 209 height 89
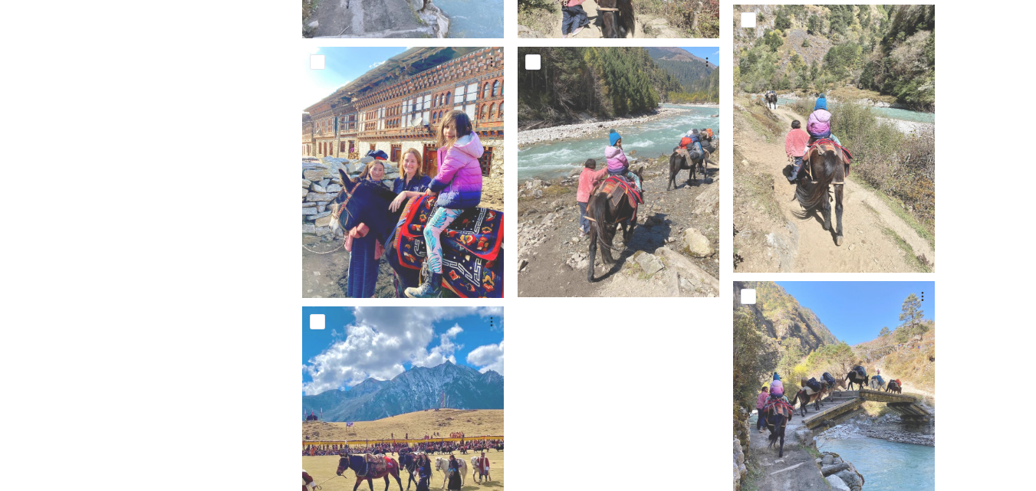
scroll to position [1102, 0]
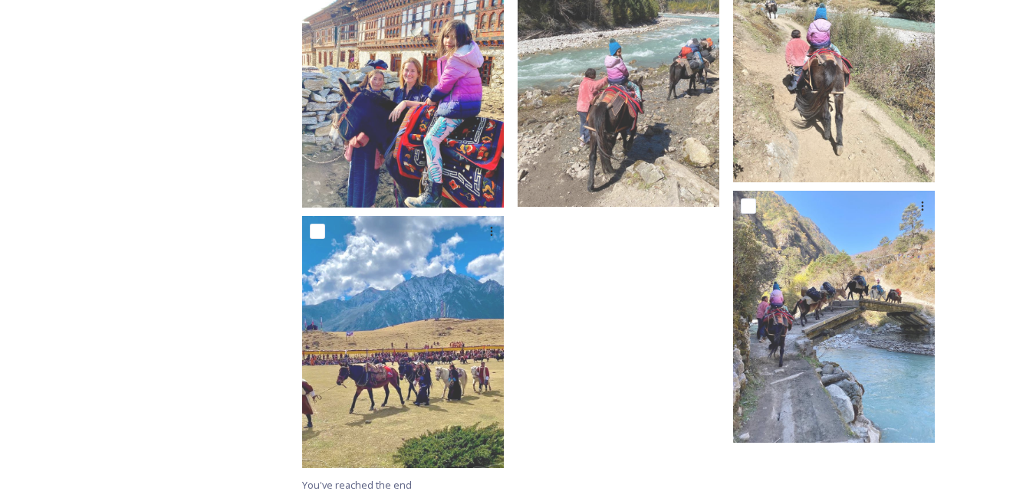
drag, startPoint x: 846, startPoint y: 464, endPoint x: 968, endPoint y: 118, distance: 366.7
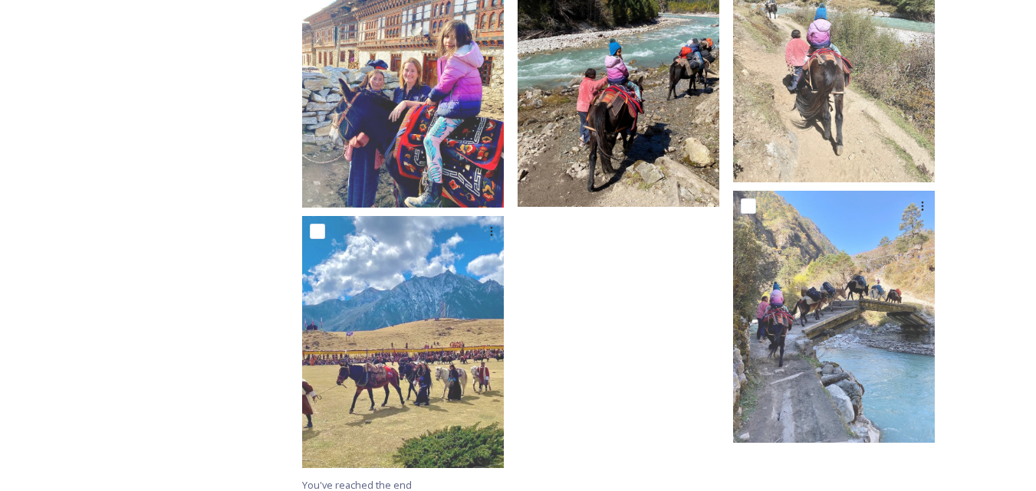
drag, startPoint x: 611, startPoint y: 521, endPoint x: 649, endPoint y: 36, distance: 486.8
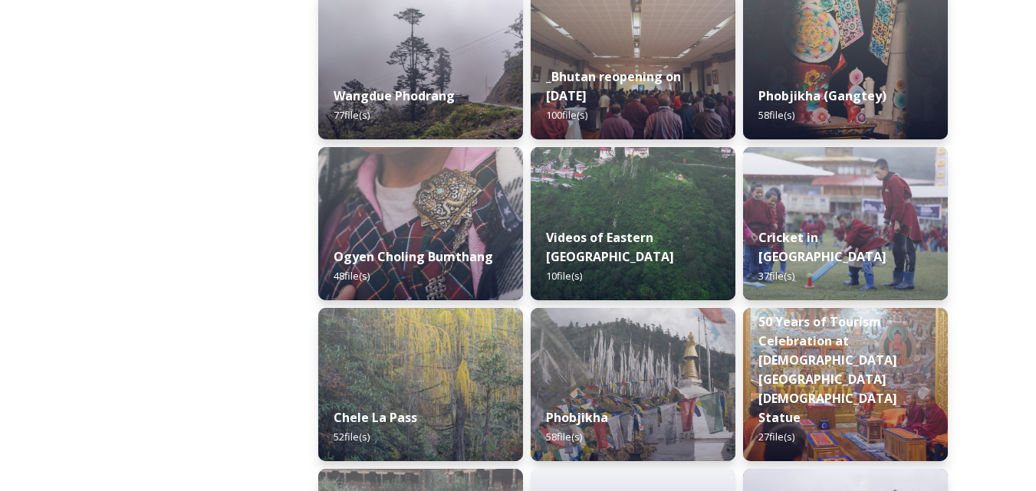
scroll to position [2353, 0]
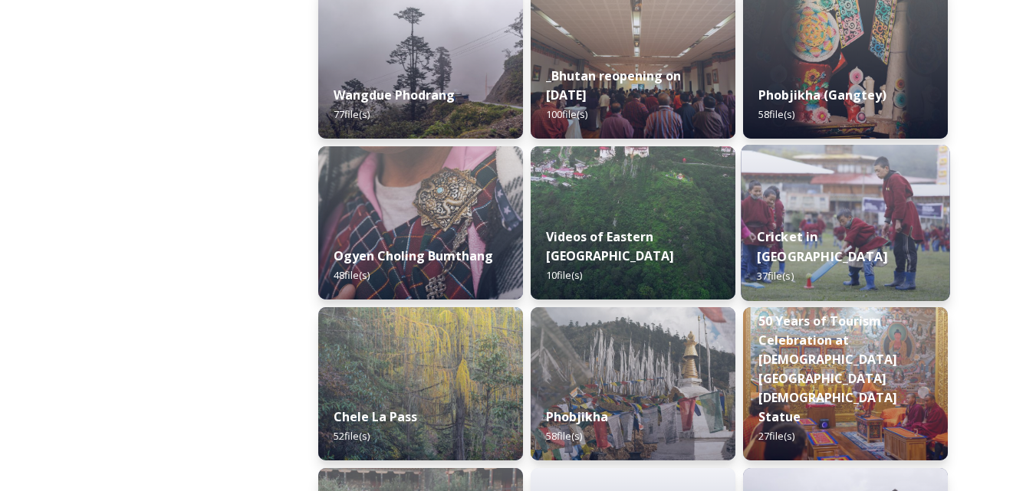
click at [854, 220] on img at bounding box center [845, 223] width 209 height 156
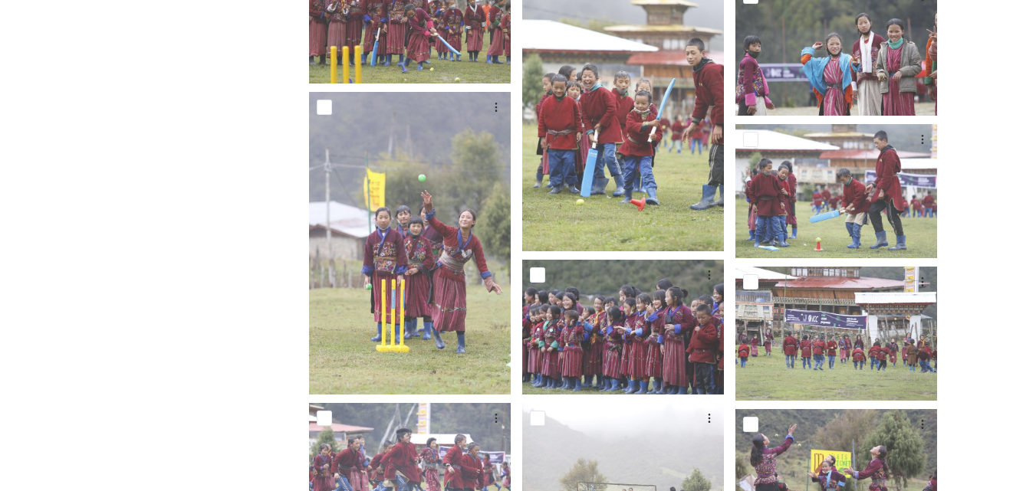
scroll to position [1208, 0]
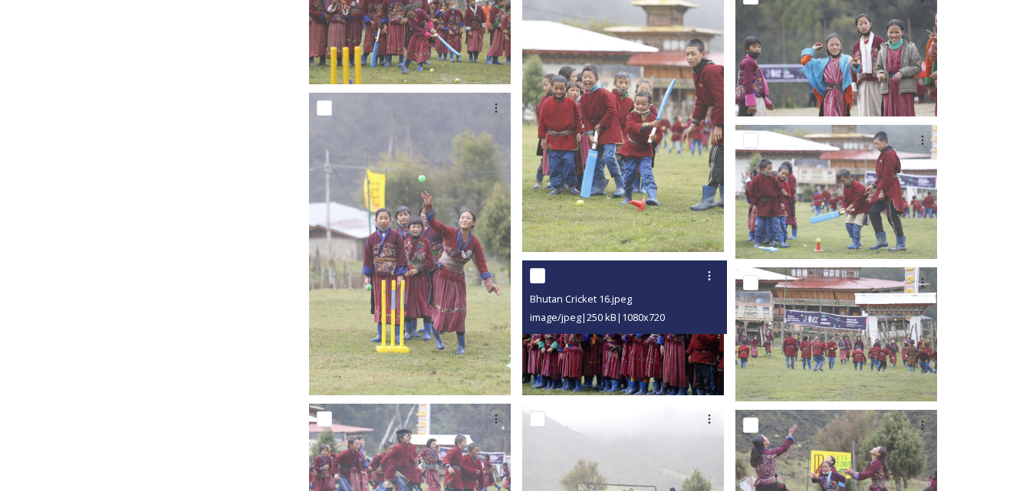
click at [625, 336] on img at bounding box center [623, 328] width 202 height 134
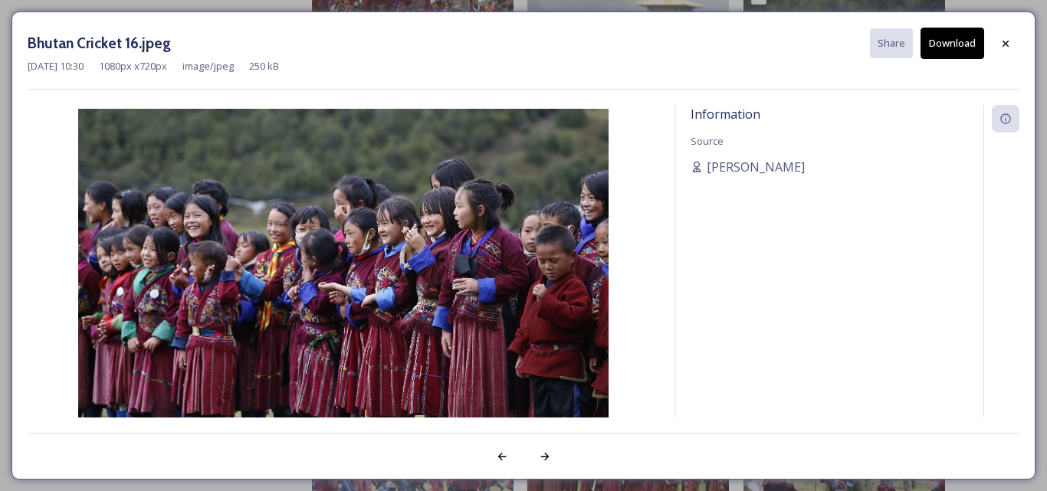
click at [956, 45] on button "Download" at bounding box center [953, 43] width 64 height 31
click at [1007, 42] on icon at bounding box center [1006, 43] width 6 height 6
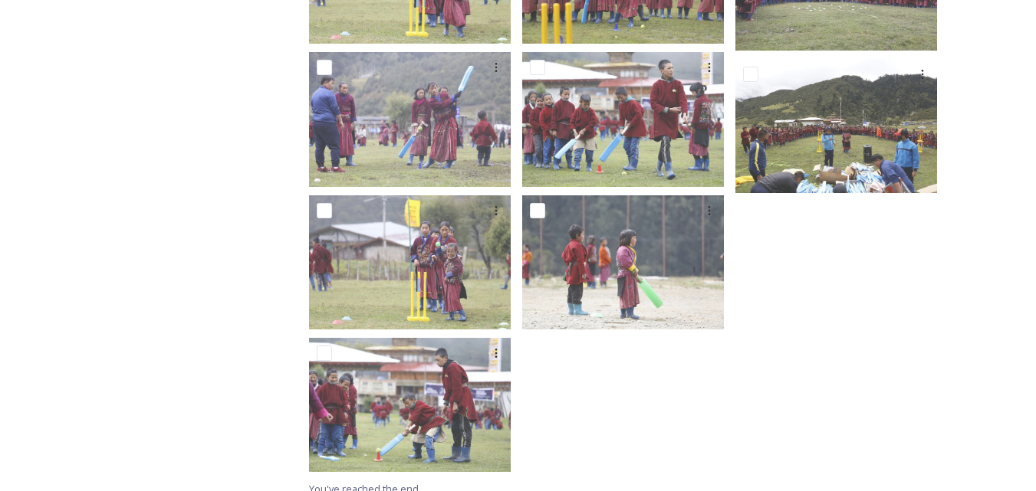
scroll to position [1849, 0]
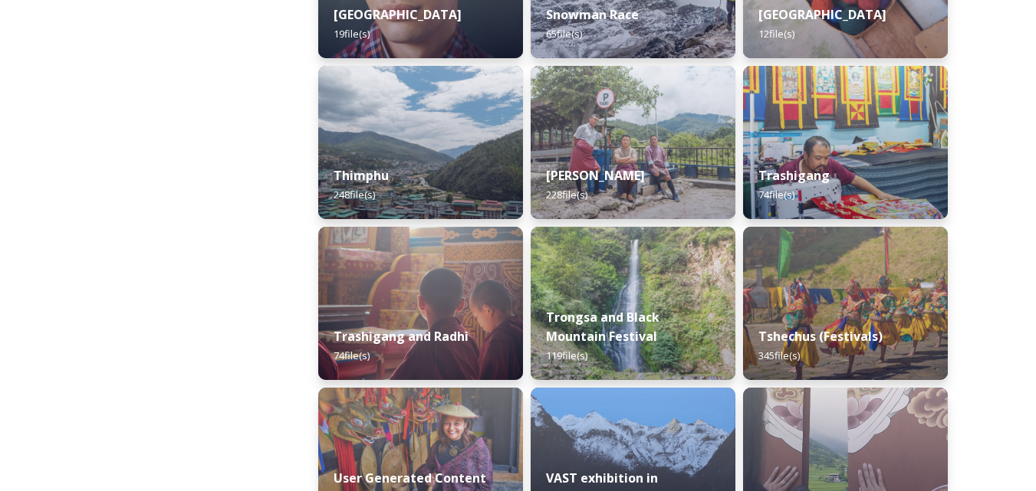
scroll to position [1790, 0]
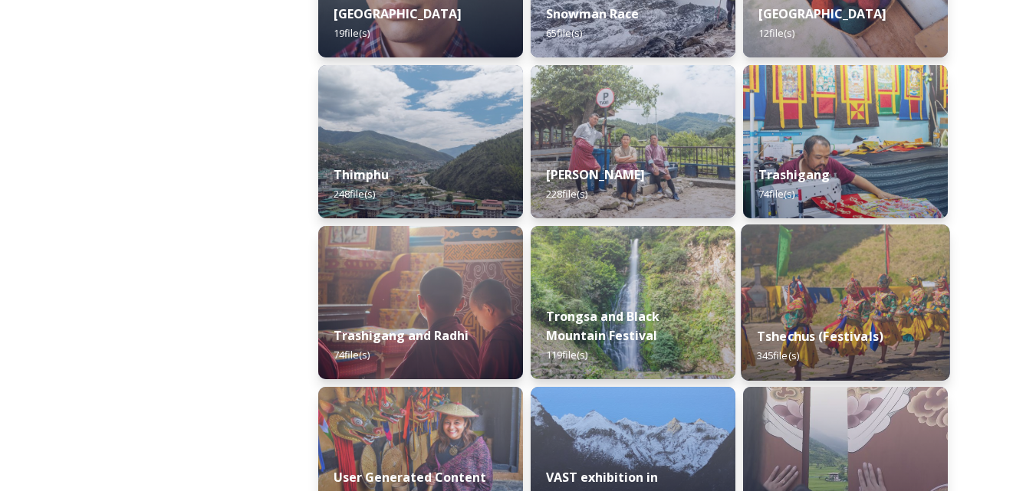
click at [820, 328] on strong "Tshechus (Festivals)" at bounding box center [820, 336] width 127 height 17
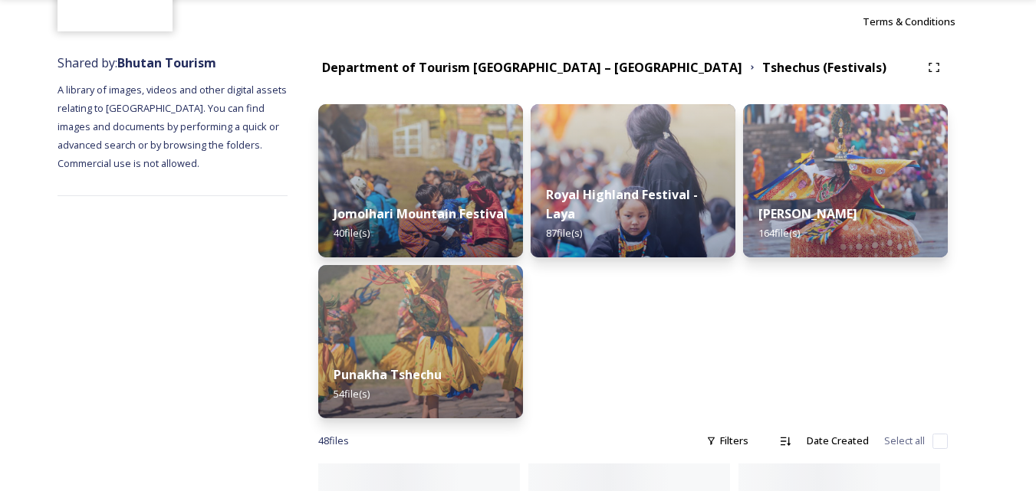
scroll to position [142, 0]
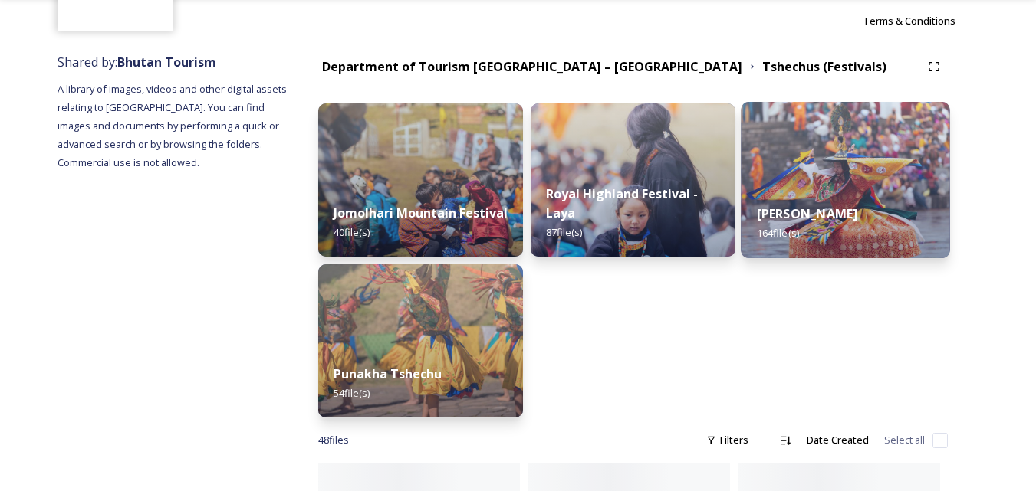
click at [836, 201] on div "Thimphu Tshechu 164 file(s)" at bounding box center [845, 224] width 209 height 70
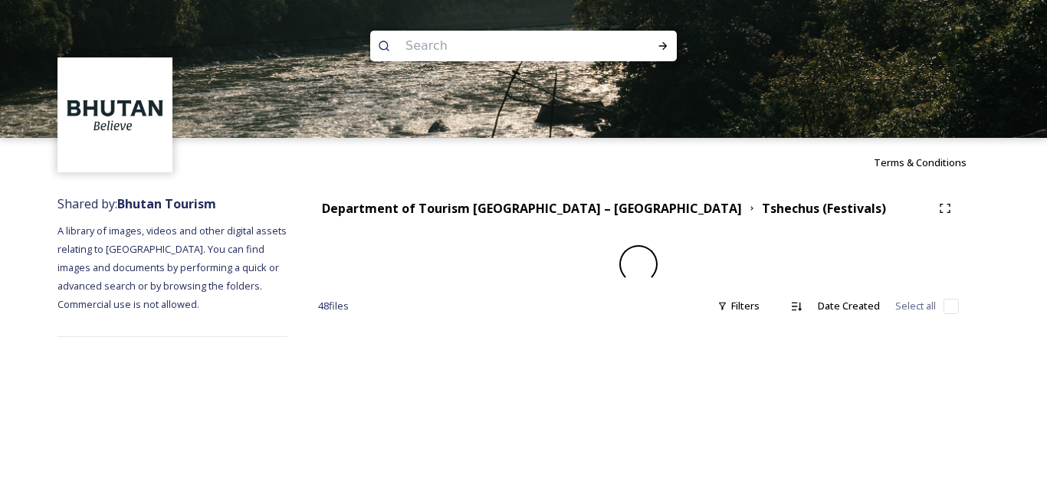
click at [836, 201] on div "Department of Tourism [GEOGRAPHIC_DATA] – Brand Centre Tshechus (Festivals)" at bounding box center [624, 208] width 613 height 19
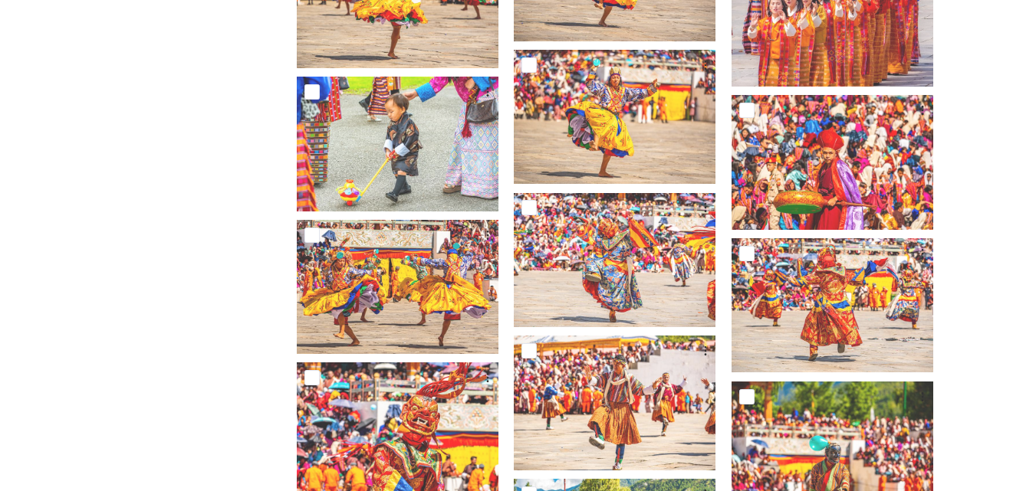
scroll to position [6744, 0]
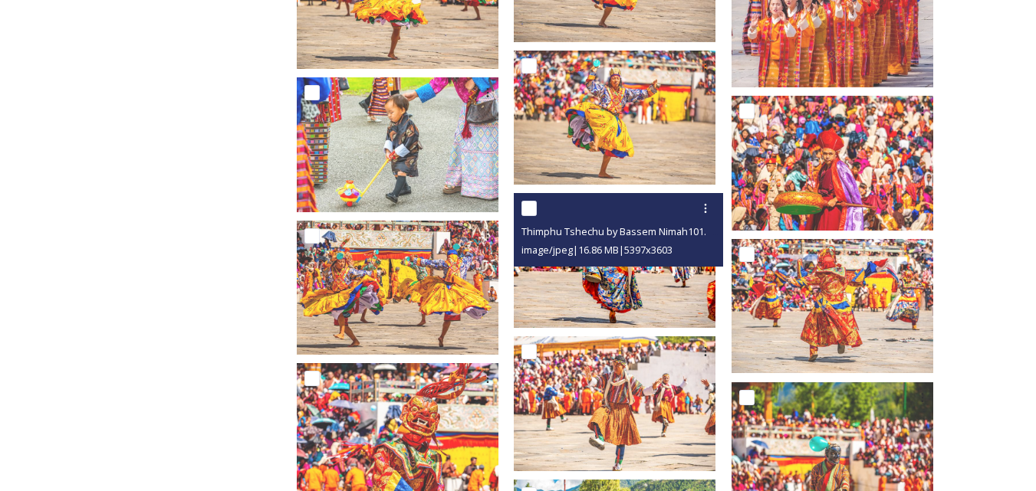
click at [609, 273] on img at bounding box center [615, 261] width 202 height 134
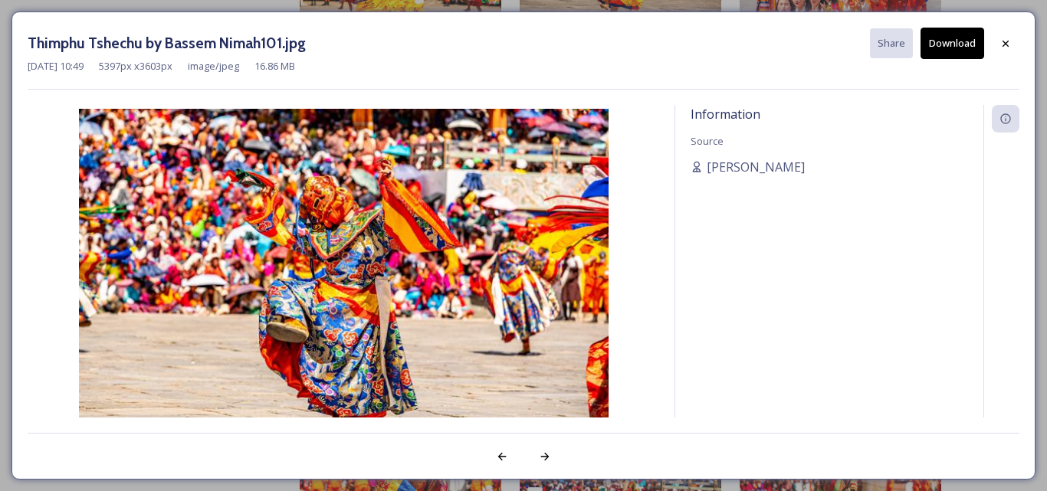
click at [961, 47] on button "Download" at bounding box center [953, 43] width 64 height 31
click at [1010, 44] on icon at bounding box center [1006, 44] width 12 height 12
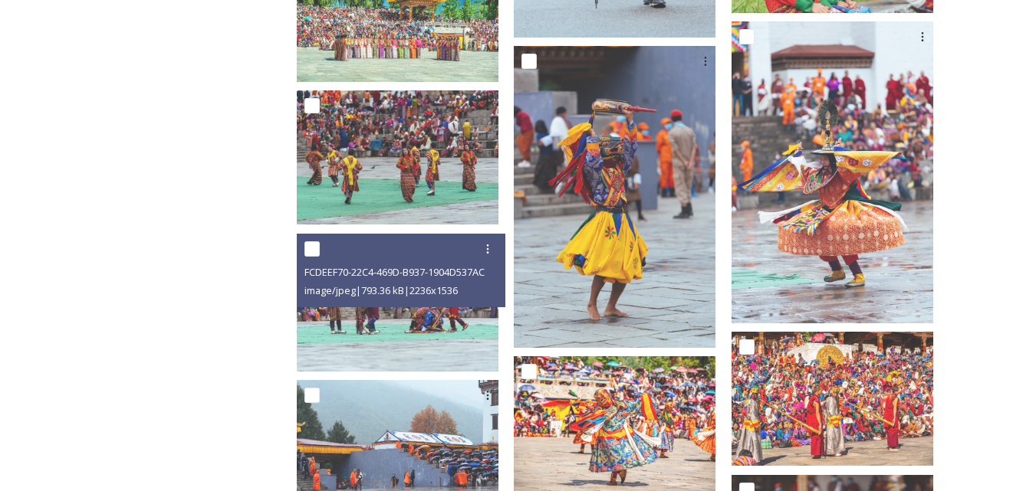
scroll to position [1806, 0]
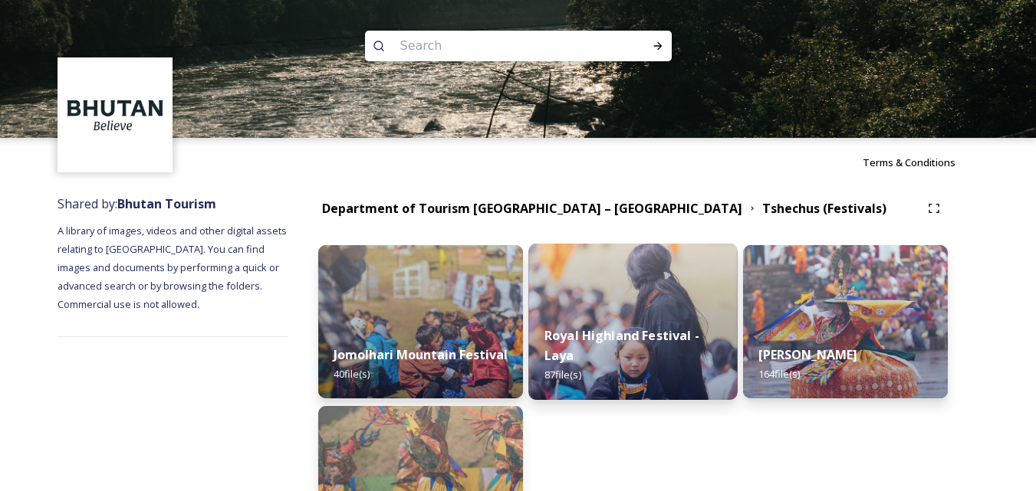
click at [598, 341] on strong "Royal Highland Festival - Laya" at bounding box center [621, 345] width 155 height 37
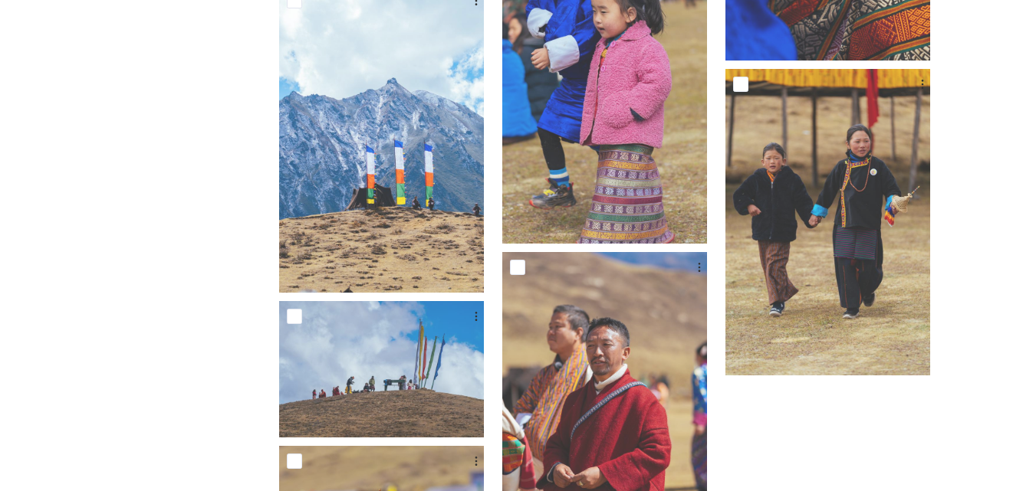
scroll to position [6848, 0]
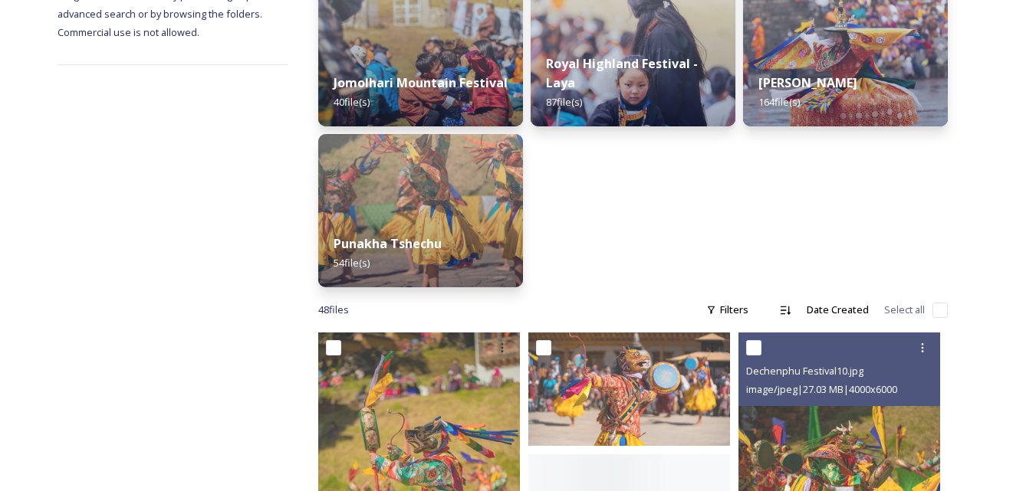
scroll to position [274, 0]
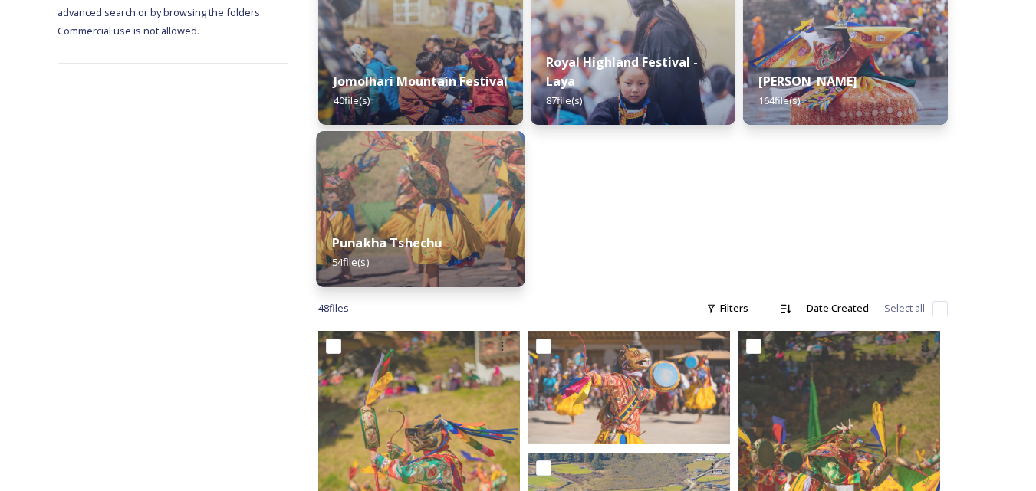
click at [422, 212] on img at bounding box center [420, 209] width 209 height 156
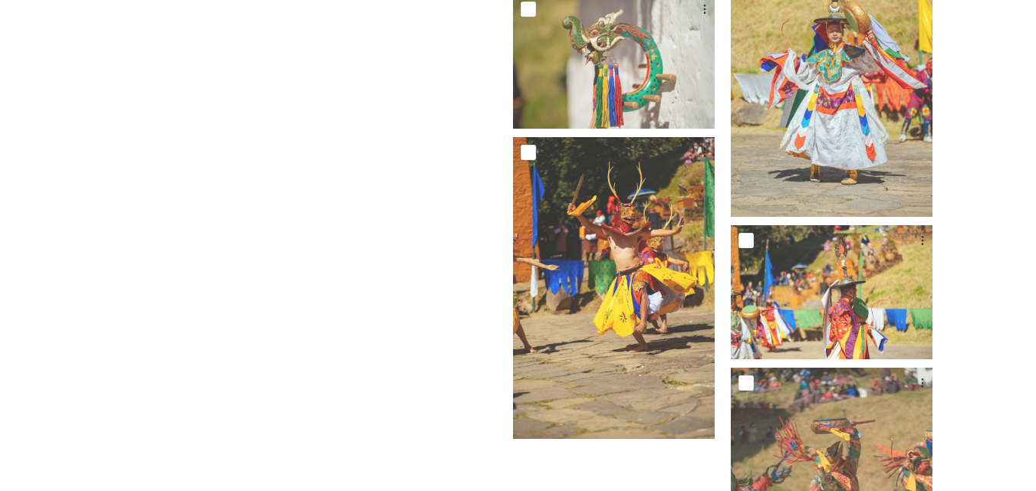
scroll to position [3769, 0]
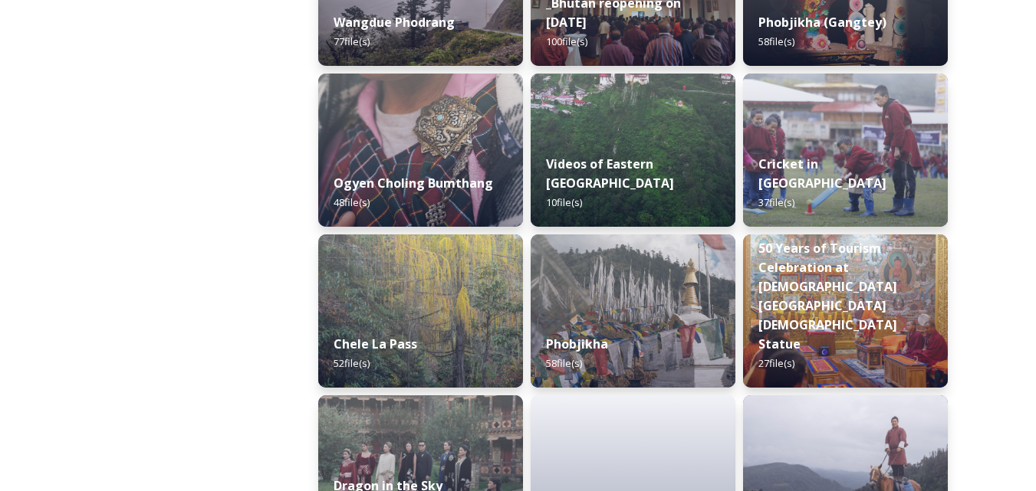
scroll to position [2416, 0]
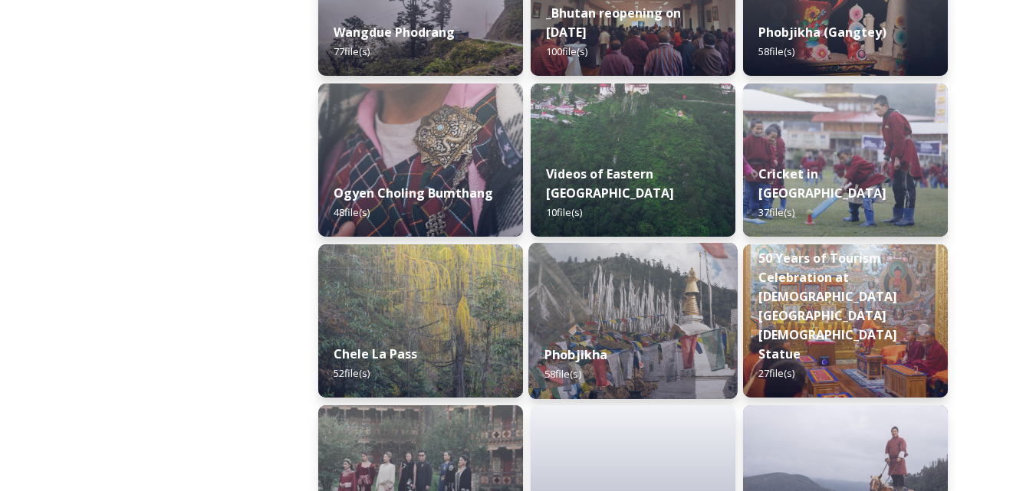
click at [613, 340] on div "Phobjikha 58 file(s)" at bounding box center [632, 365] width 209 height 70
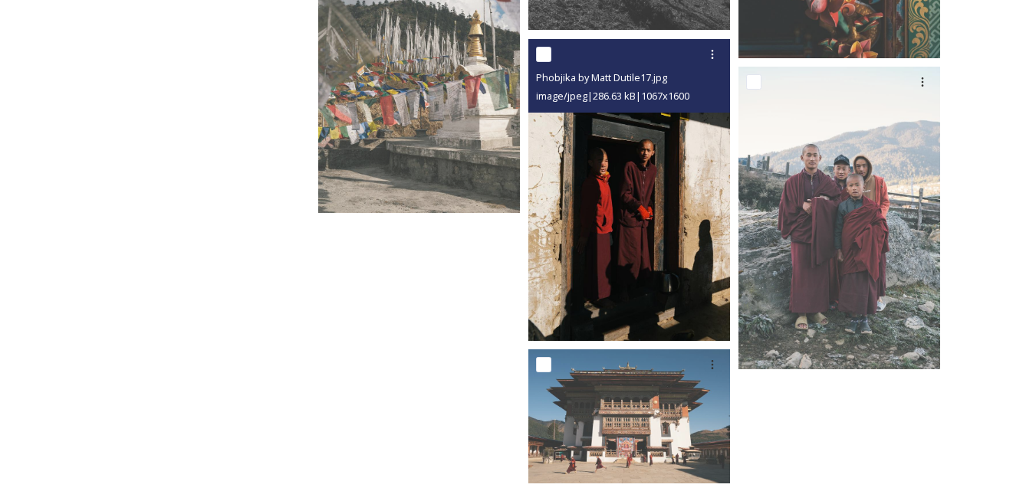
scroll to position [3977, 0]
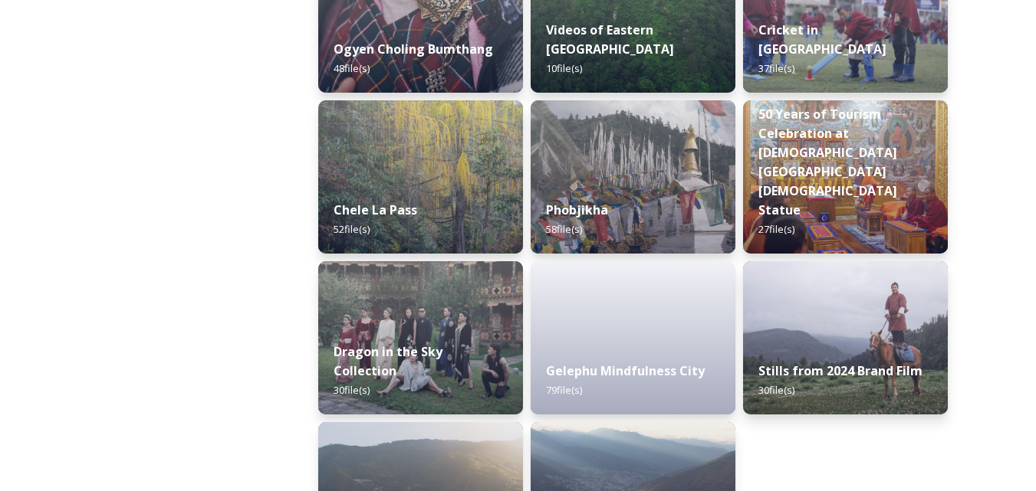
scroll to position [2555, 0]
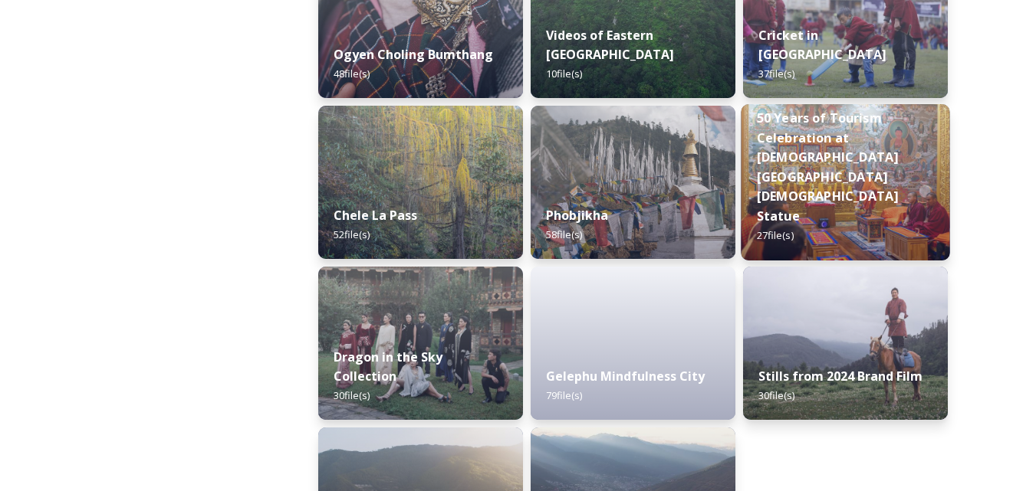
click at [879, 190] on strong "50 Years of Tourism Celebration at [DEMOGRAPHIC_DATA][GEOGRAPHIC_DATA][DEMOGRAP…" at bounding box center [828, 167] width 142 height 115
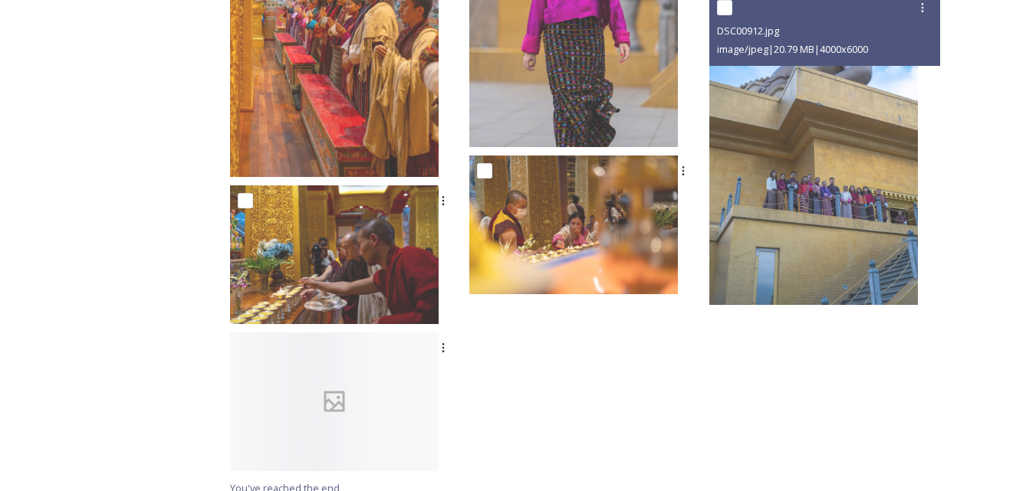
scroll to position [1682, 0]
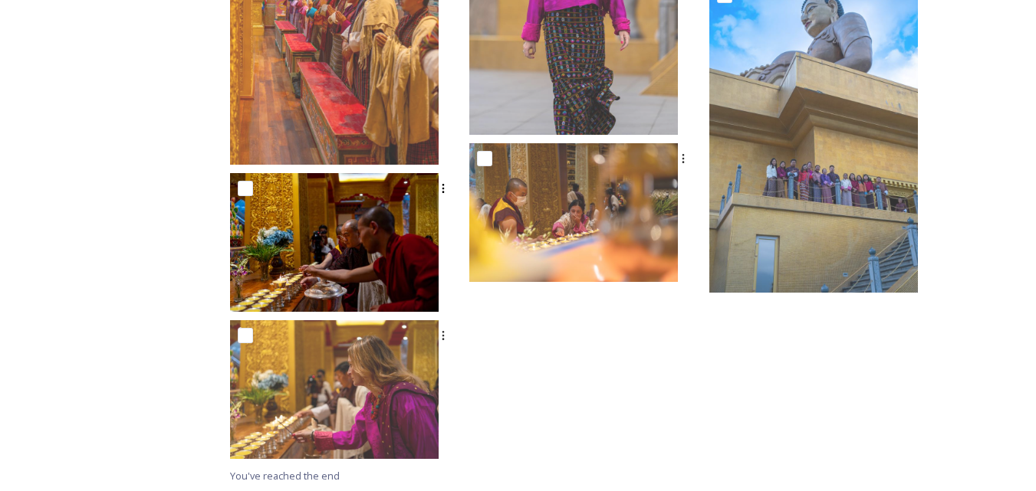
click at [439, 268] on img at bounding box center [334, 242] width 209 height 139
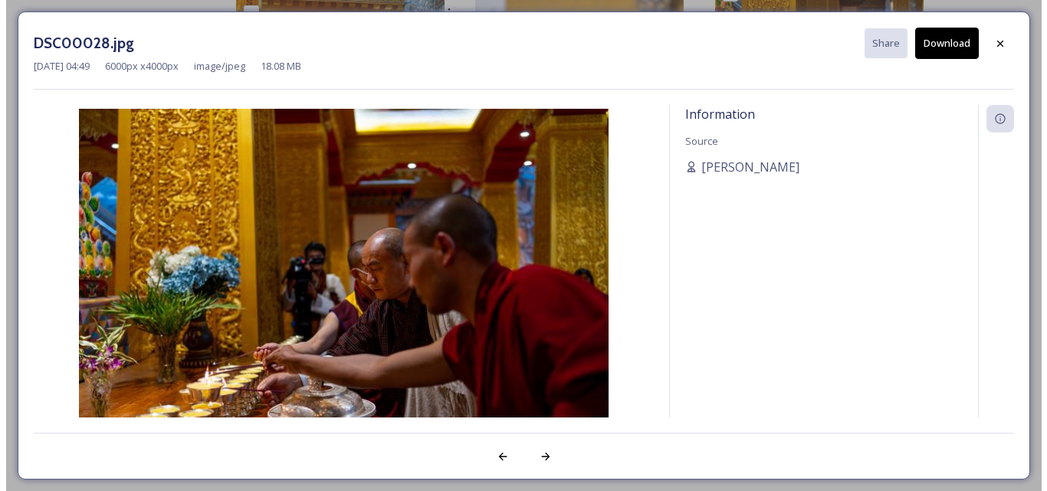
scroll to position [1535, 0]
